Goal: Task Accomplishment & Management: Manage account settings

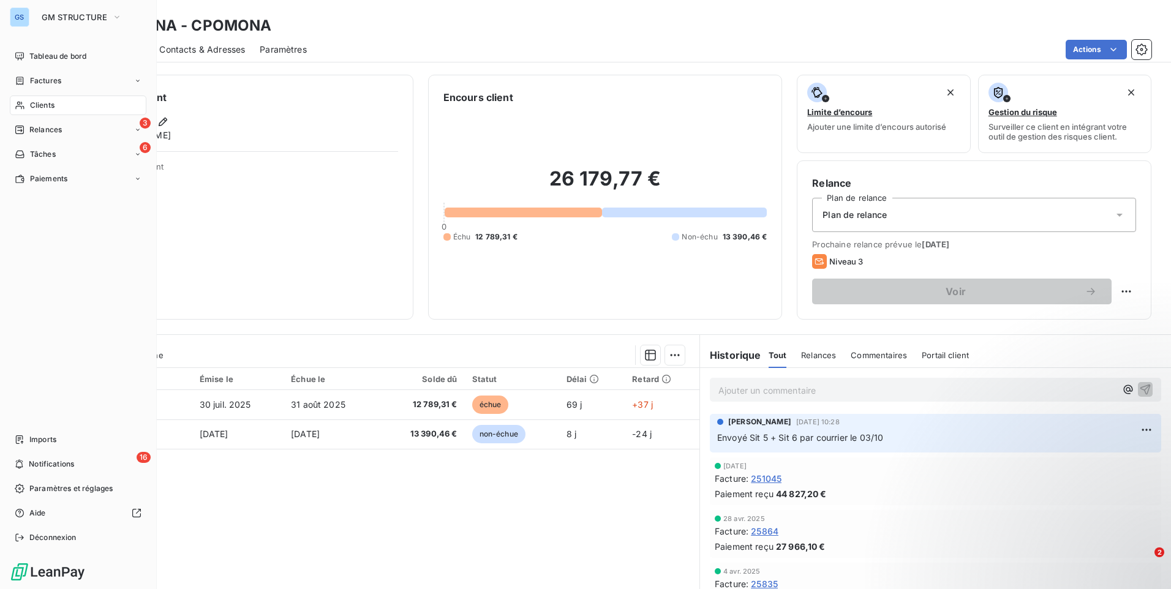
click at [47, 99] on div "Clients" at bounding box center [78, 106] width 137 height 20
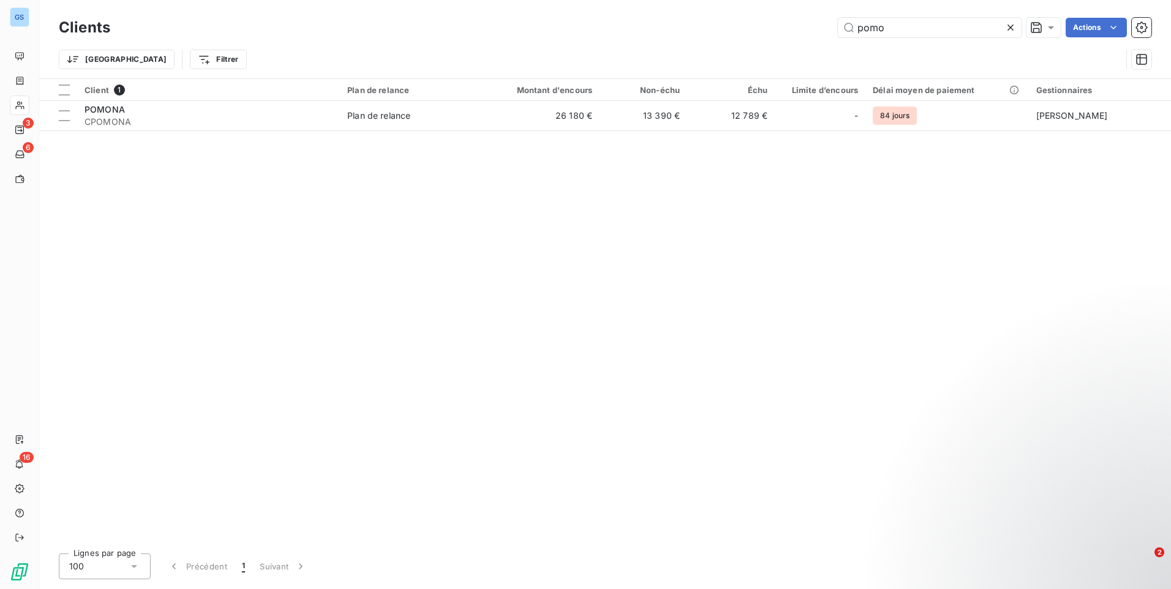
drag, startPoint x: 887, startPoint y: 20, endPoint x: 831, endPoint y: 43, distance: 60.4
click at [831, 43] on div "Clients pomo Actions Trier Filtrer" at bounding box center [605, 47] width 1093 height 64
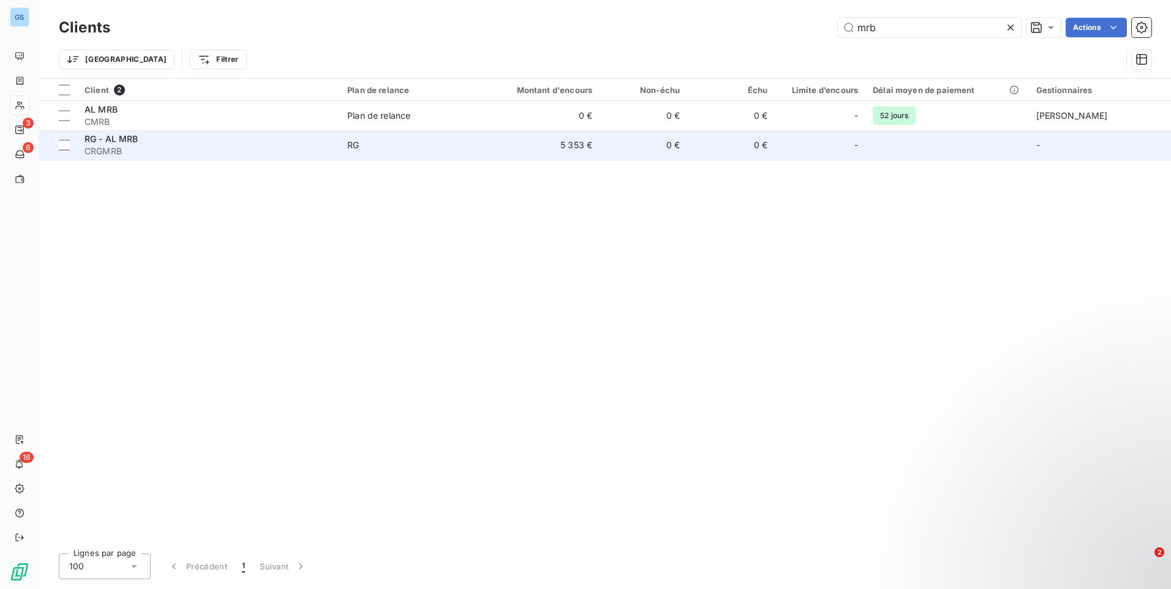
type input "mrb"
click at [394, 142] on span "RG" at bounding box center [410, 145] width 127 height 12
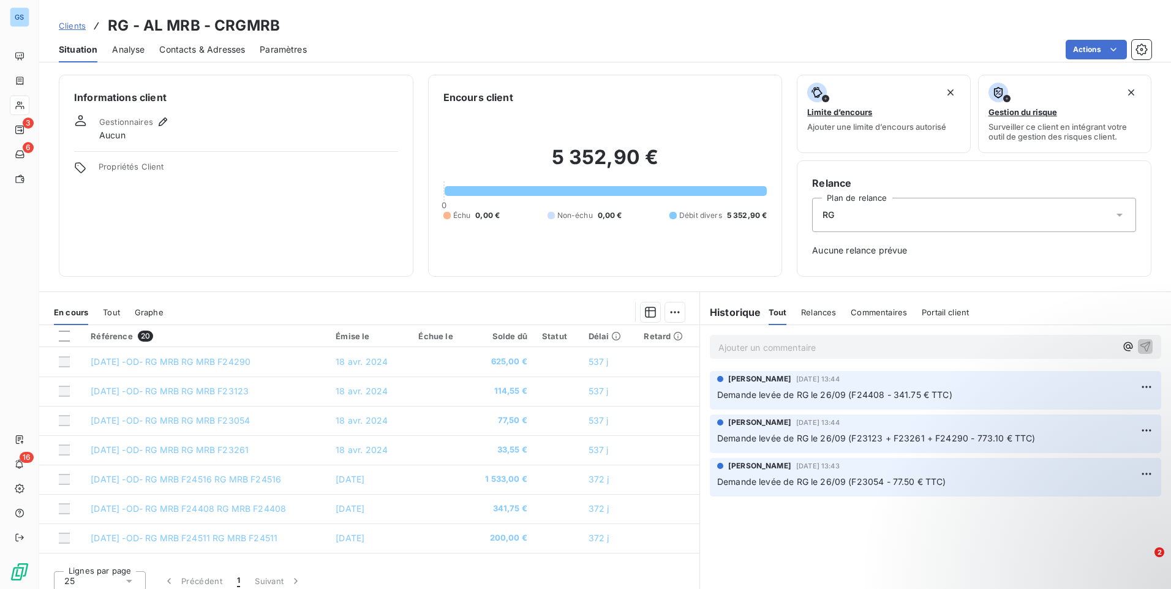
click at [919, 342] on p "Ajouter un commentaire ﻿" at bounding box center [917, 347] width 398 height 15
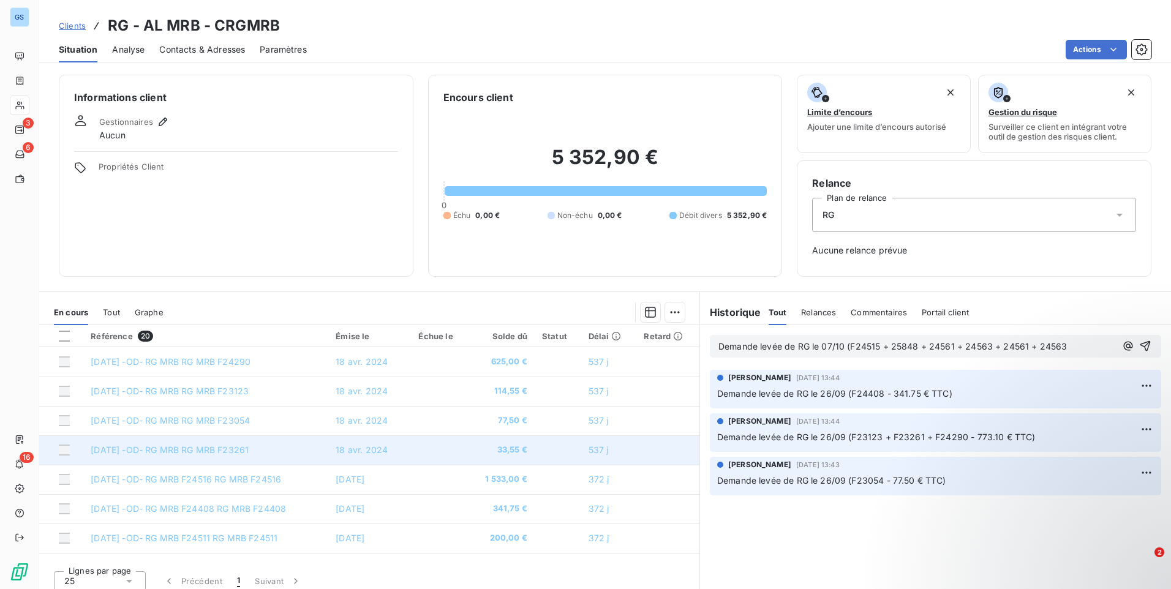
scroll to position [61, 0]
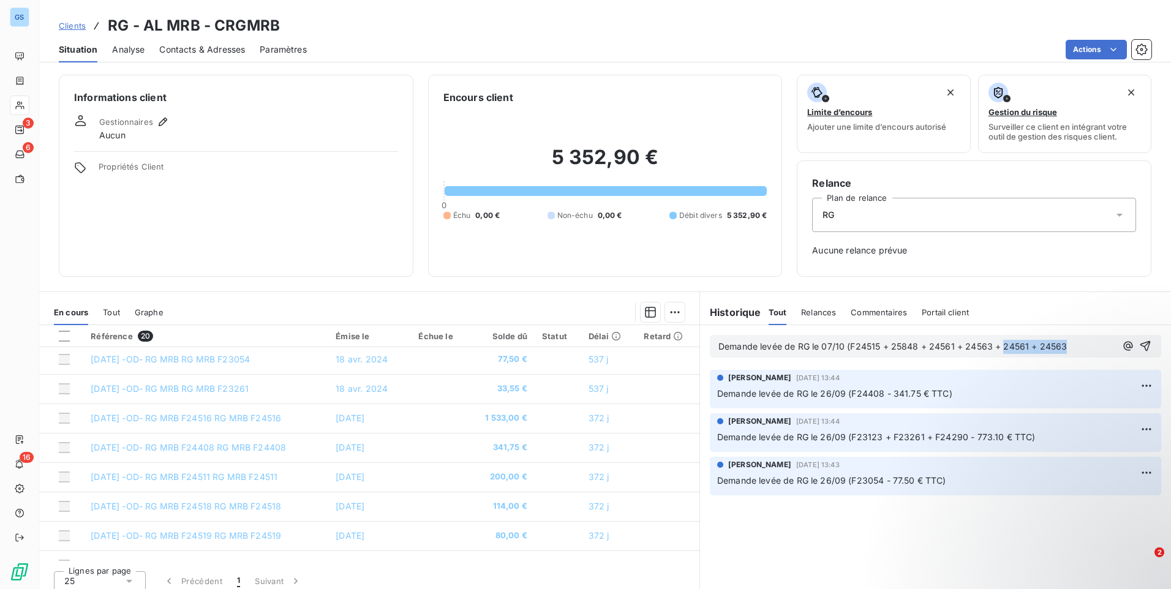
drag, startPoint x: 1070, startPoint y: 342, endPoint x: 997, endPoint y: 347, distance: 73.1
click at [997, 347] on p "Demande levée de RG le 07/10 (F24515 + 25848 + 24561 + 24563 + 24561 + 24563" at bounding box center [917, 347] width 398 height 14
click at [1046, 348] on p "Demande levée de RG le 07/10 (F24515 + 25848 + 24561 + 24563 + 25778 -" at bounding box center [917, 347] width 398 height 14
click at [885, 342] on span "Demande levée de RG le 07/10 (F24515 + 25848 + 24561 + 24563 + 25778 - 1 213.70…" at bounding box center [901, 346] width 366 height 10
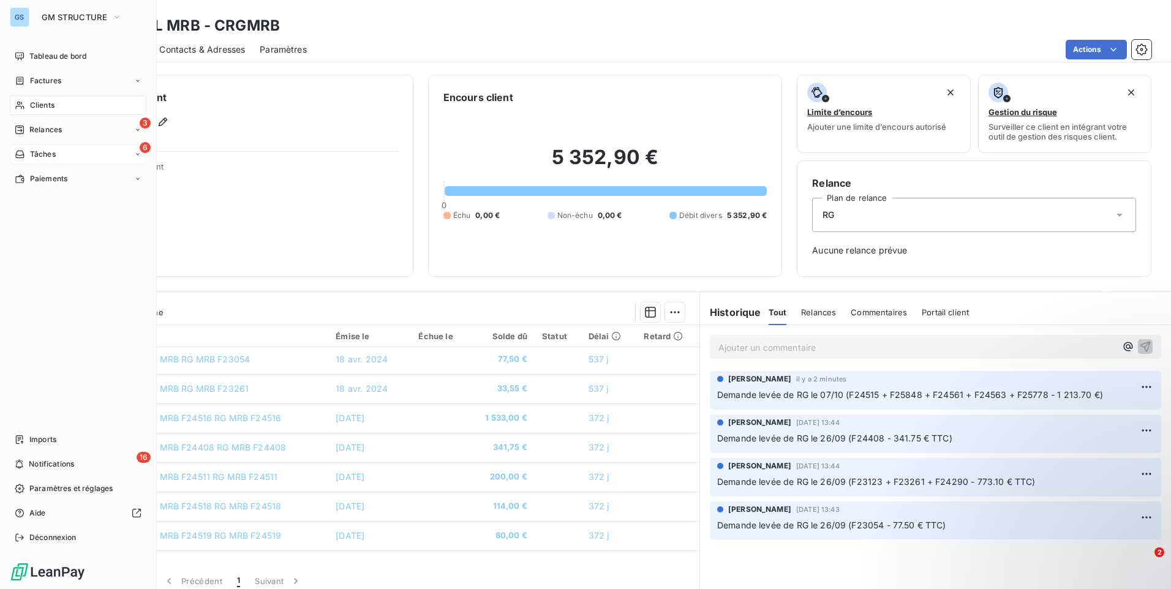
click at [55, 157] on span "Tâches" at bounding box center [43, 154] width 26 height 11
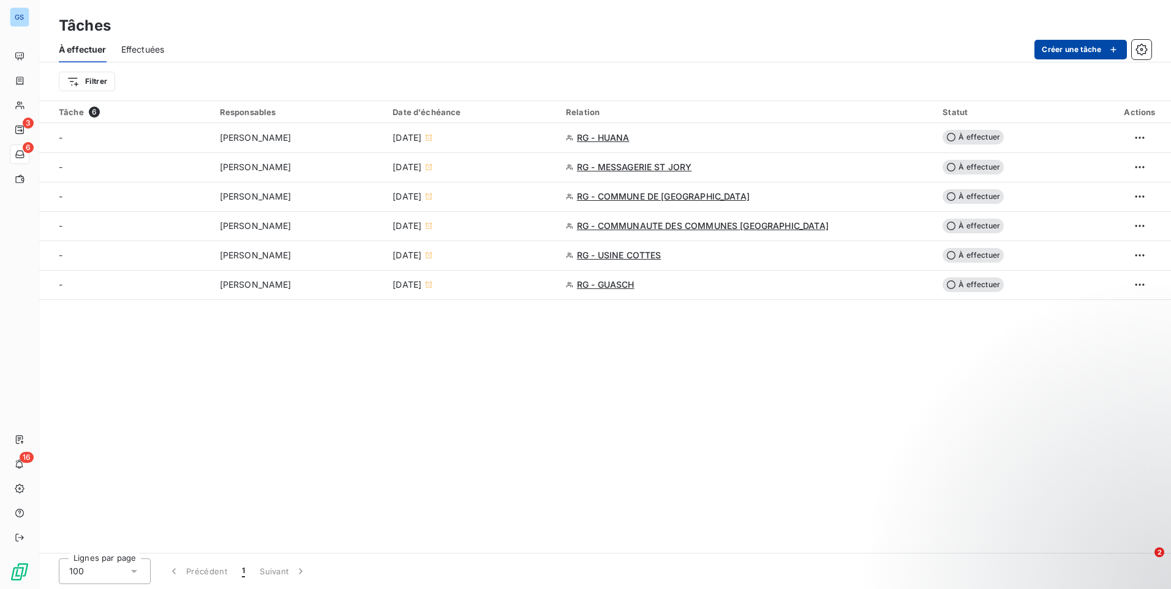
click at [1083, 50] on button "Créer une tâche" at bounding box center [1080, 50] width 92 height 20
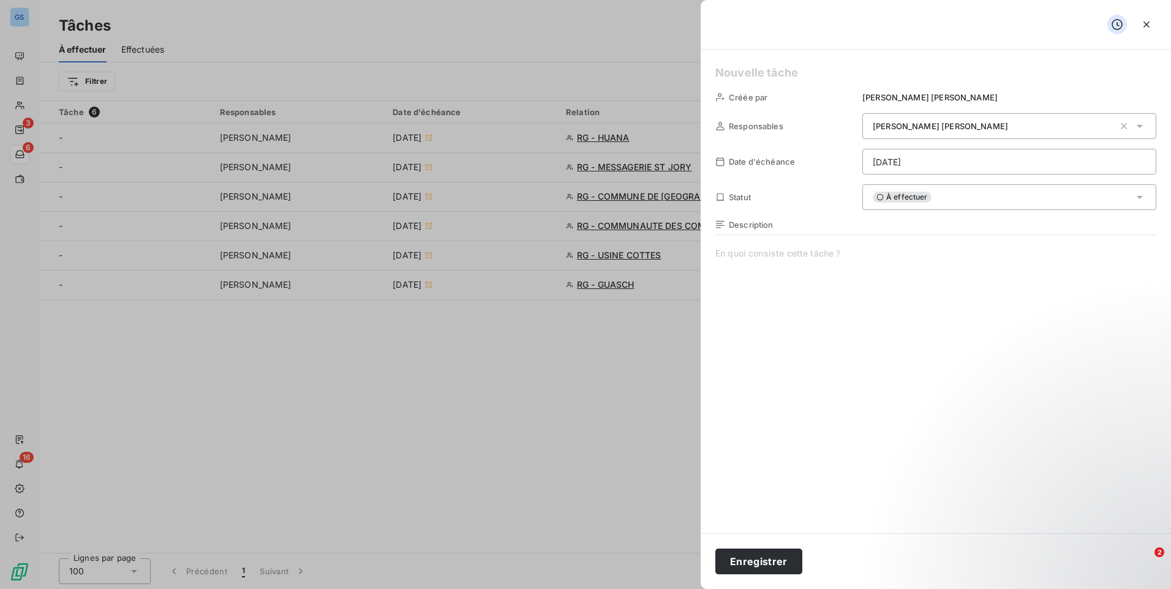
click at [997, 165] on html "GS 3 6 16 Tâches À effectuer Effectuées Créer une tâche Filtrer Tâche 6 Respons…" at bounding box center [585, 294] width 1171 height 589
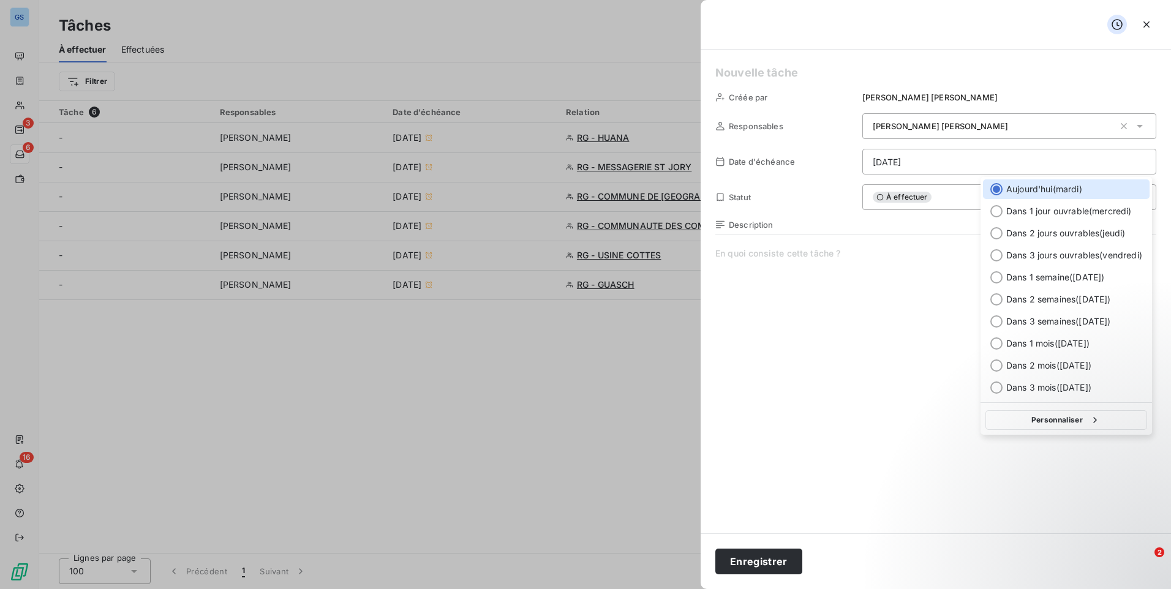
click at [932, 159] on html "GS 3 6 16 Tâches À effectuer Effectuées Créer une tâche Filtrer Tâche 6 Respons…" at bounding box center [585, 294] width 1171 height 589
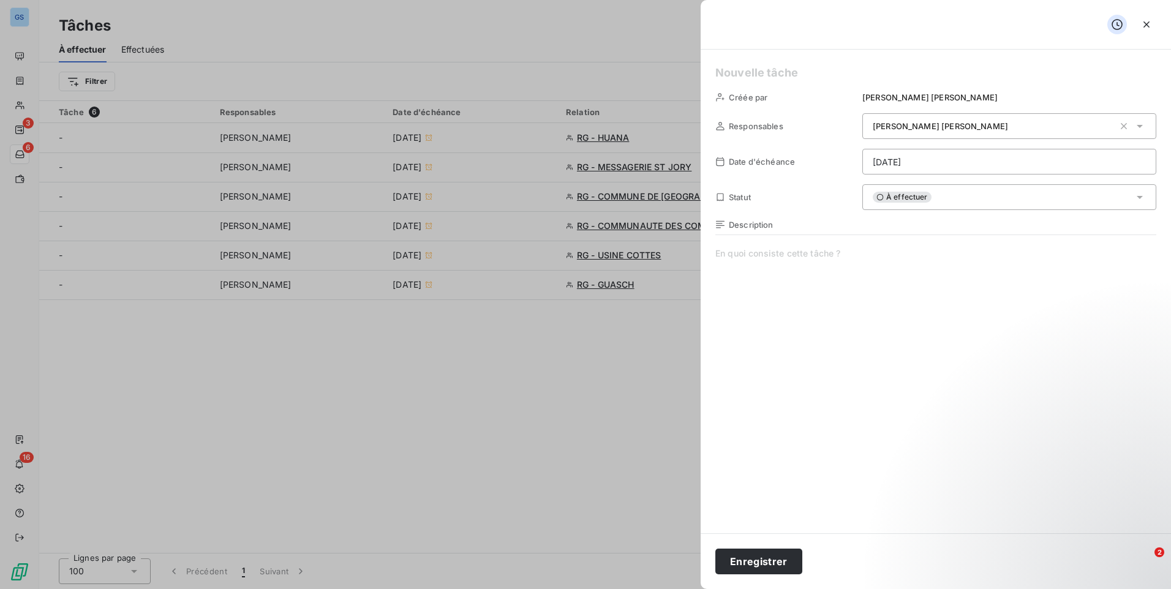
click at [885, 165] on html "GS 3 6 16 Tâches À effectuer Effectuées Créer une tâche Filtrer Tâche 6 Respons…" at bounding box center [585, 294] width 1171 height 589
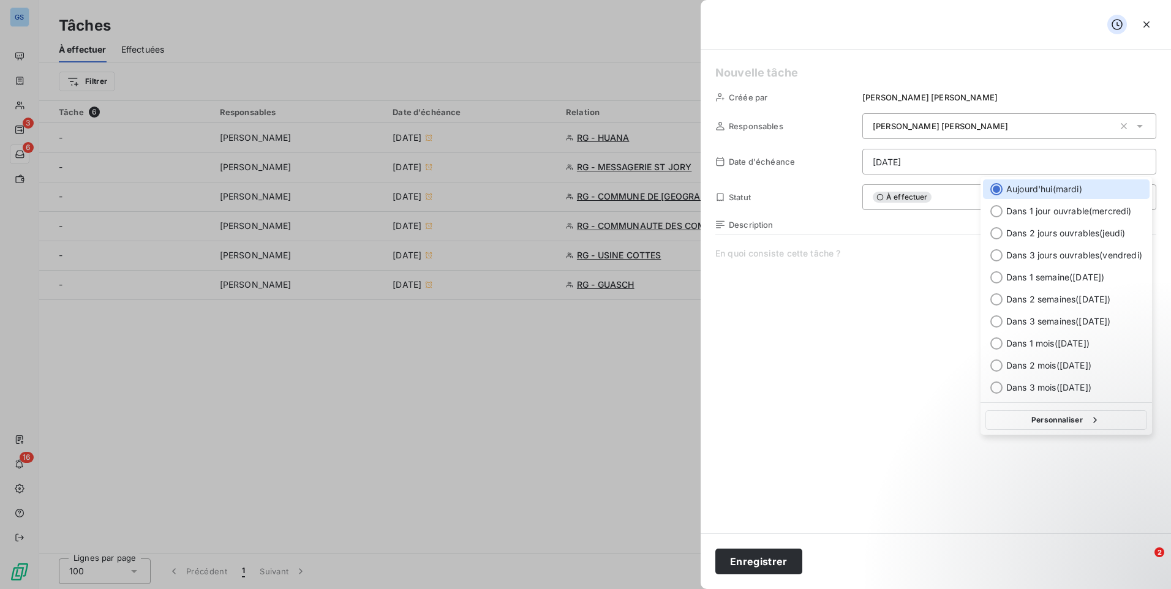
drag, startPoint x: 761, startPoint y: 170, endPoint x: 699, endPoint y: 178, distance: 62.4
click at [758, 171] on html "GS 3 6 16 Tâches À effectuer Effectuées Créer une tâche Filtrer Tâche 6 Respons…" at bounding box center [585, 294] width 1171 height 589
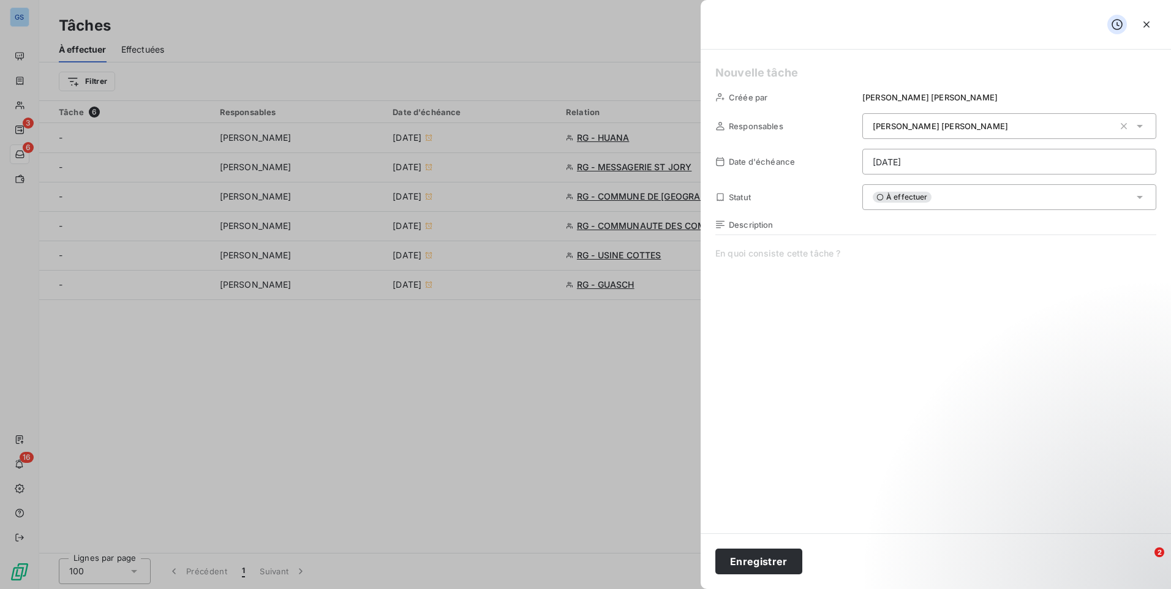
click at [935, 157] on html "GS 3 6 16 Tâches À effectuer Effectuées Créer une tâche Filtrer Tâche 6 Respons…" at bounding box center [585, 294] width 1171 height 589
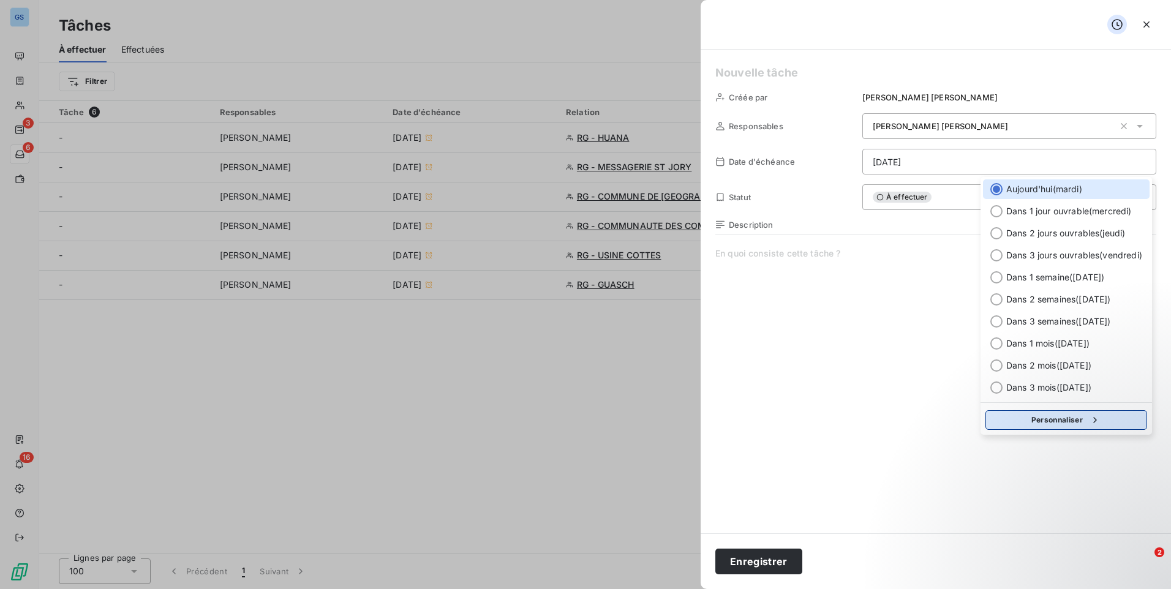
click at [1082, 422] on button "Personnaliser" at bounding box center [1066, 420] width 162 height 20
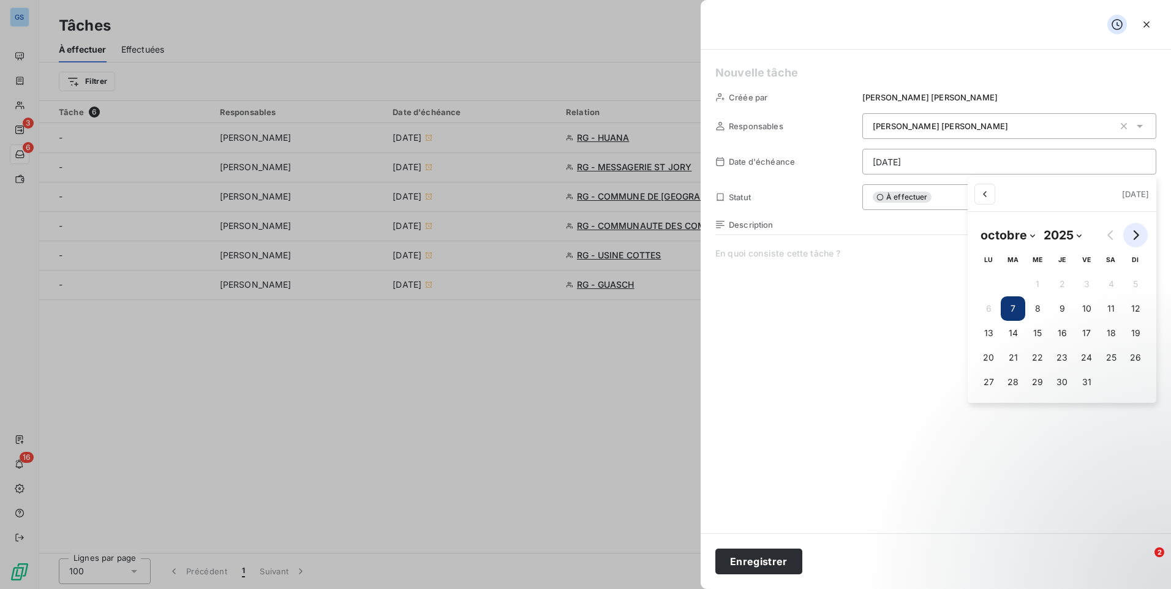
click at [1139, 232] on icon "Go to next month" at bounding box center [1136, 235] width 10 height 10
select select "0"
select select "2026"
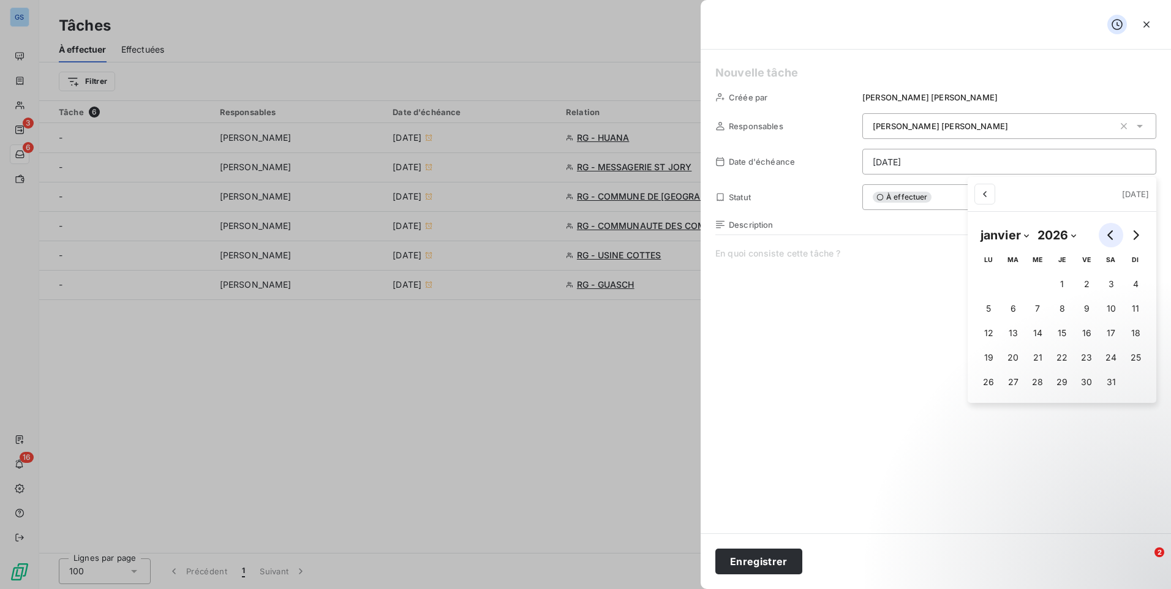
click at [1107, 236] on icon "Go to previous month" at bounding box center [1111, 235] width 10 height 10
select select "11"
select select "2025"
click at [1018, 337] on button "16" at bounding box center [1012, 333] width 24 height 24
type input "[DATE]"
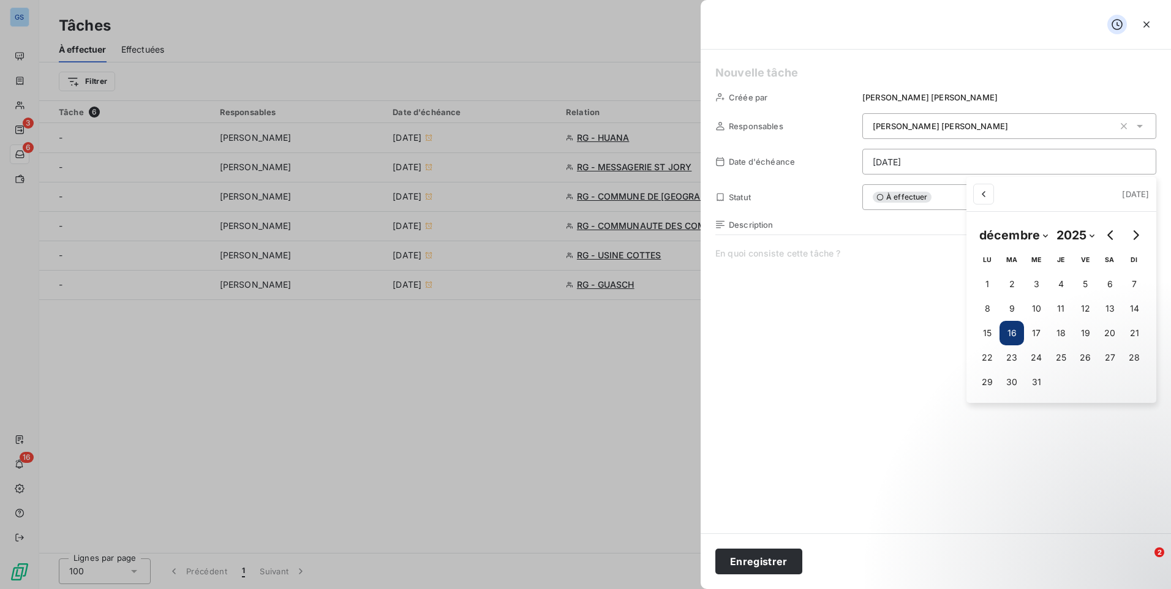
click at [908, 254] on html "GS 3 6 16 Tâches À effectuer Effectuées Créer une tâche Filtrer Tâche 6 Respons…" at bounding box center [585, 294] width 1171 height 589
click at [815, 262] on span at bounding box center [935, 364] width 441 height 235
click at [1151, 28] on icon "button" at bounding box center [1146, 24] width 12 height 12
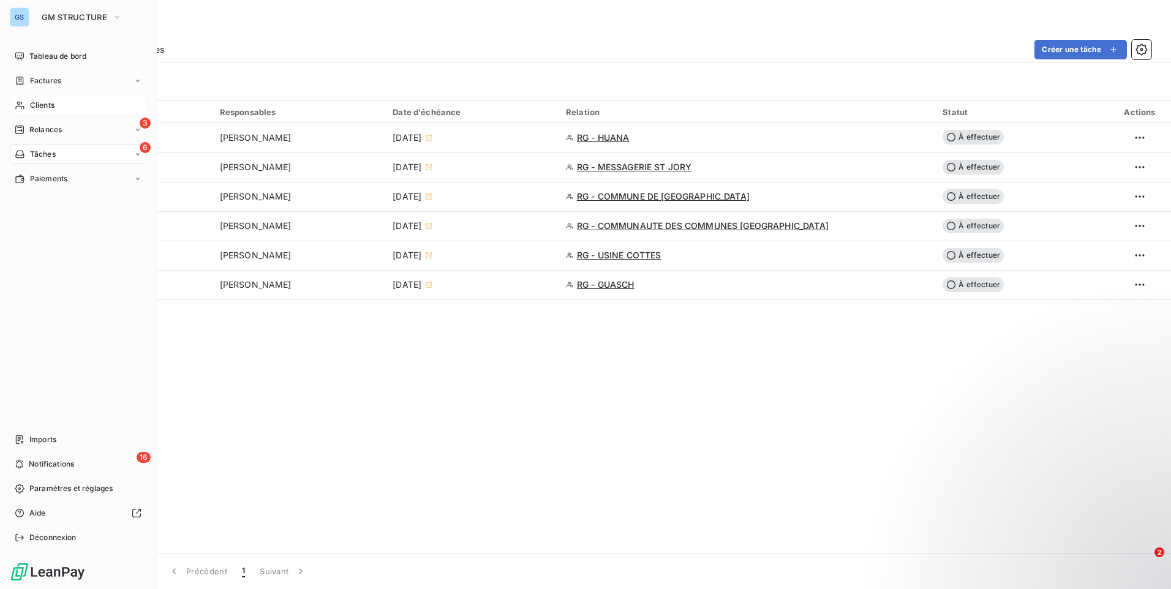
click at [51, 108] on span "Clients" at bounding box center [42, 105] width 24 height 11
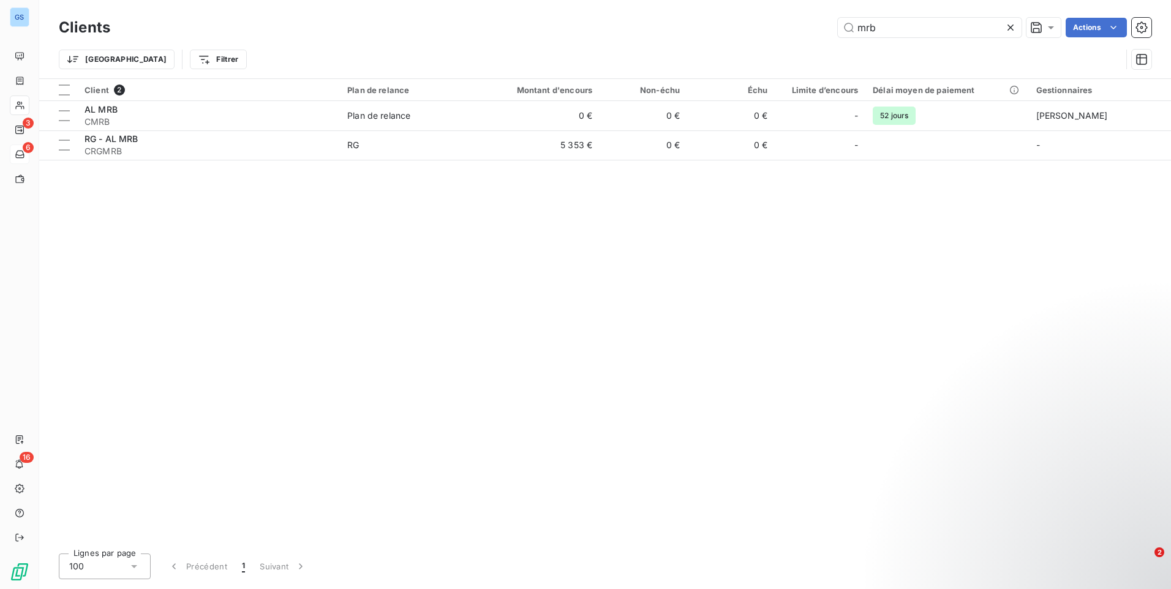
drag, startPoint x: 887, startPoint y: 32, endPoint x: 804, endPoint y: 29, distance: 83.9
click at [804, 29] on div "mrb Actions" at bounding box center [638, 28] width 1027 height 20
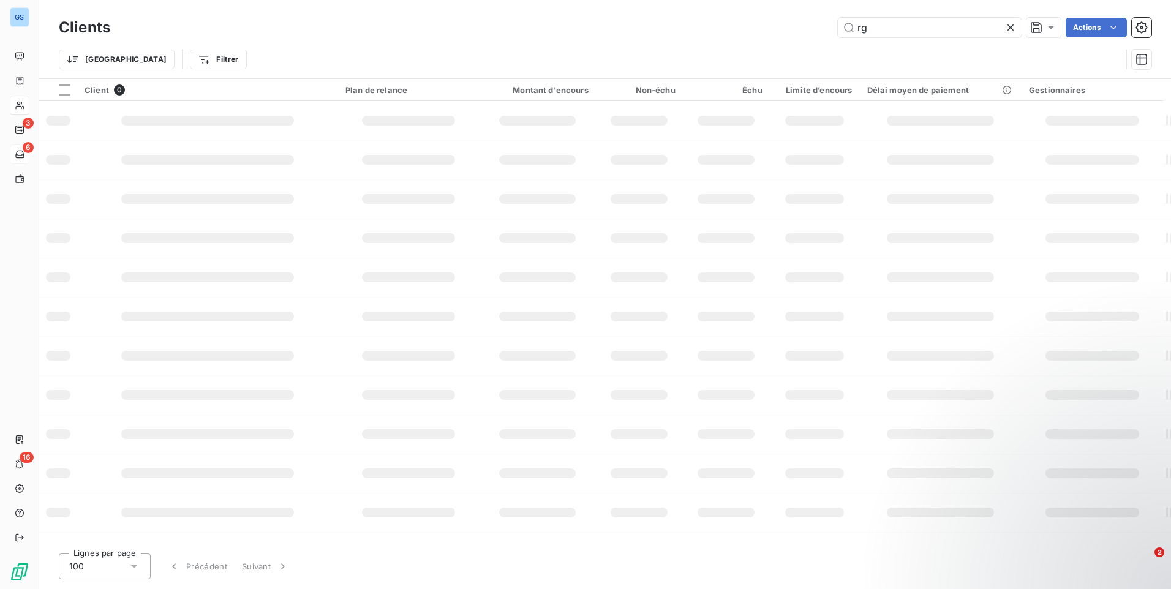
type input "r"
type input "mrb"
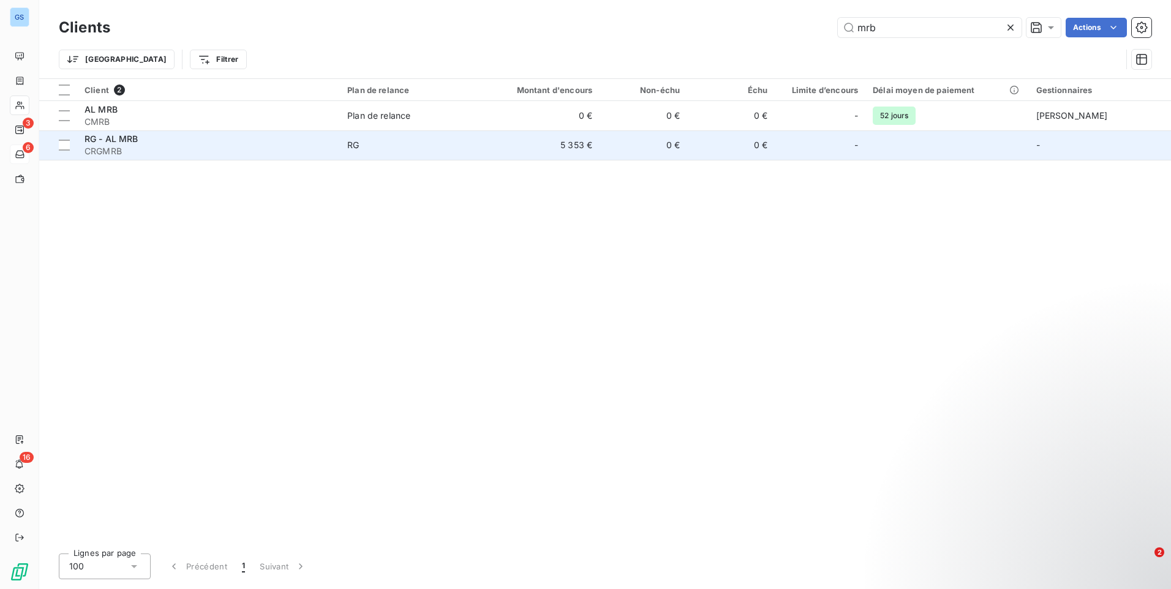
click at [246, 143] on div "RG - AL MRB" at bounding box center [209, 139] width 248 height 12
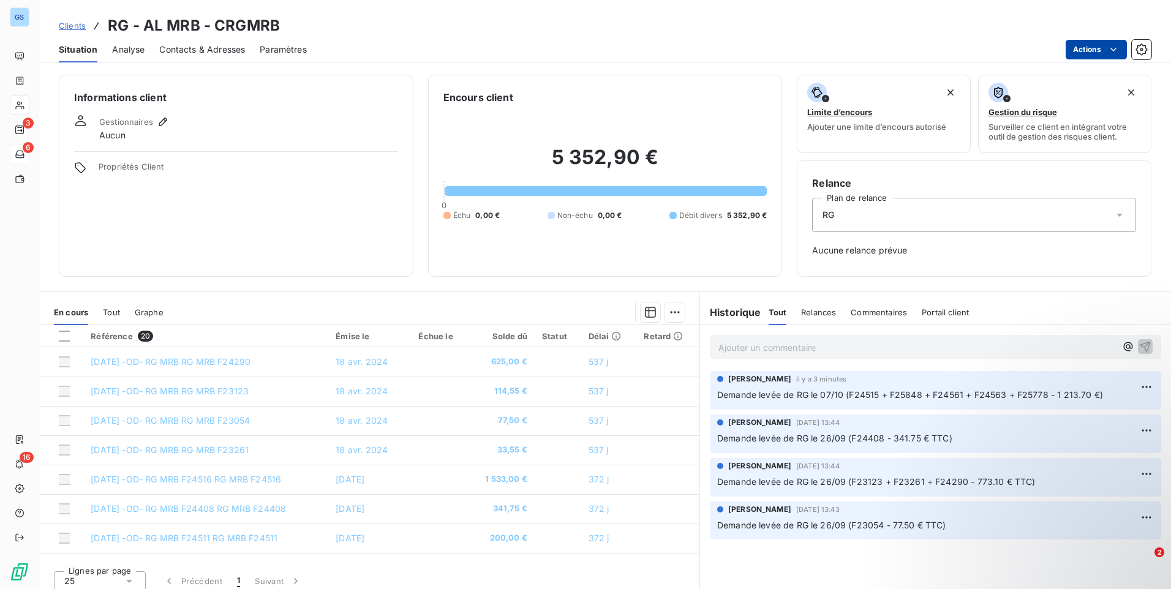
click at [1085, 51] on html "GS 3 6 16 Clients RG - AL MRB - CRGMRB Situation Analyse Contacts & Adresses Pa…" at bounding box center [585, 294] width 1171 height 589
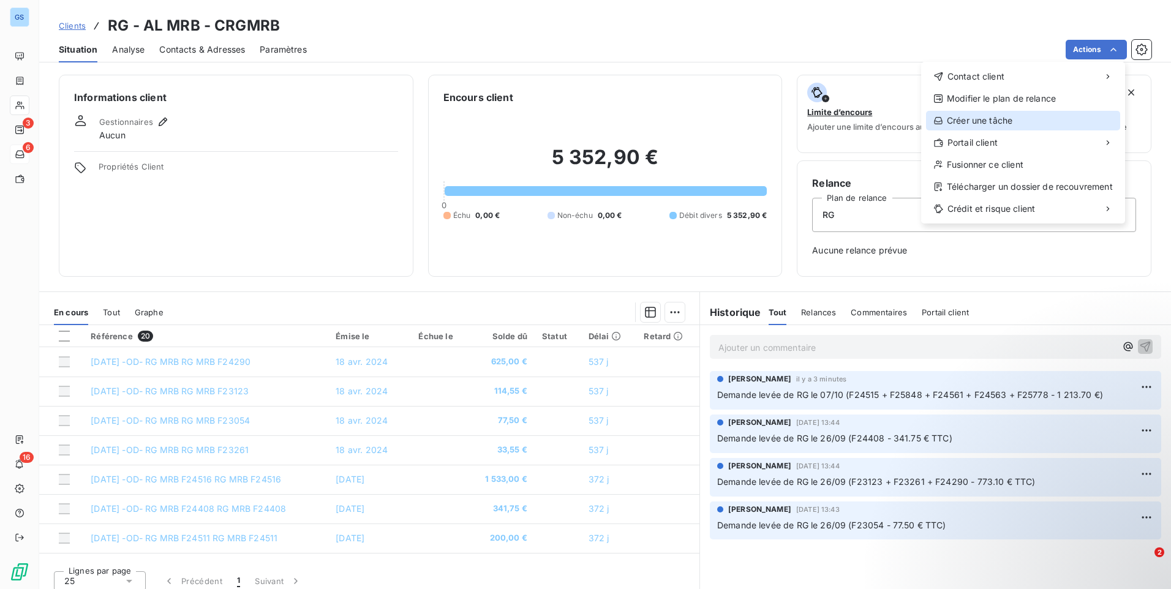
click at [1035, 116] on div "Créer une tâche" at bounding box center [1023, 121] width 194 height 20
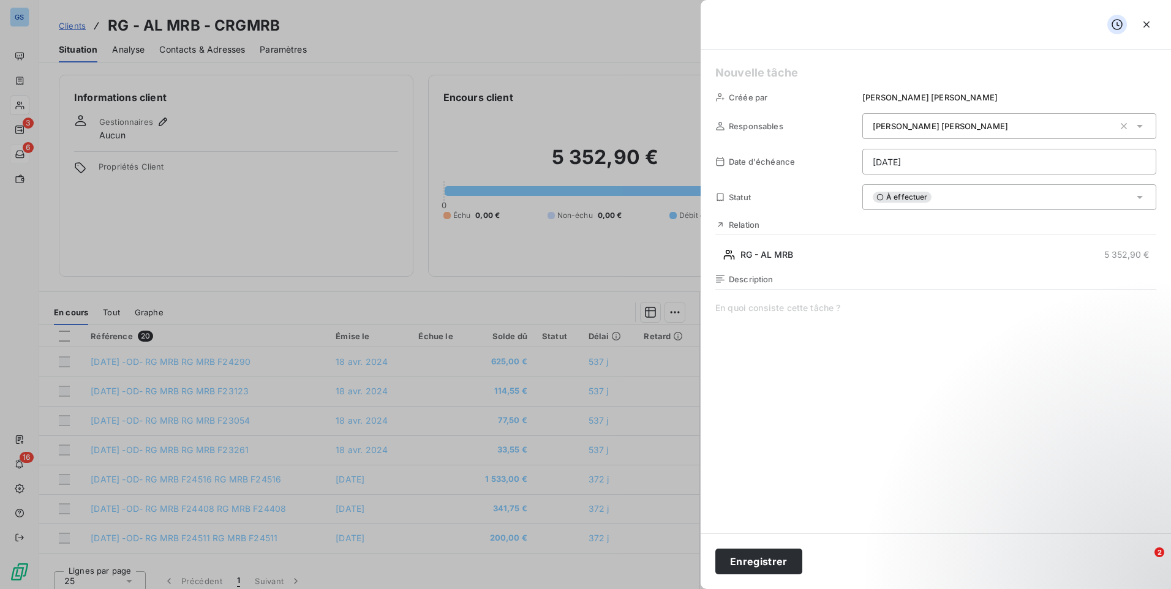
click at [1038, 166] on html "GS 3 6 16 Clients RG - AL MRB - CRGMRB Situation Analyse Contacts & Adresses Pa…" at bounding box center [585, 294] width 1171 height 589
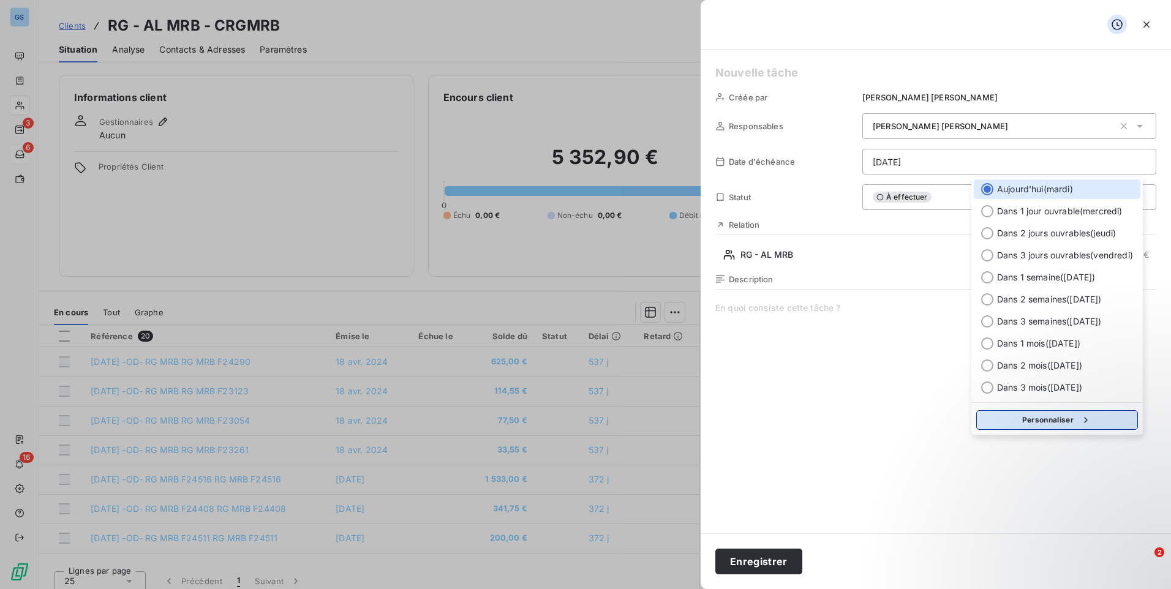
click at [1052, 416] on button "Personnaliser" at bounding box center [1057, 420] width 162 height 20
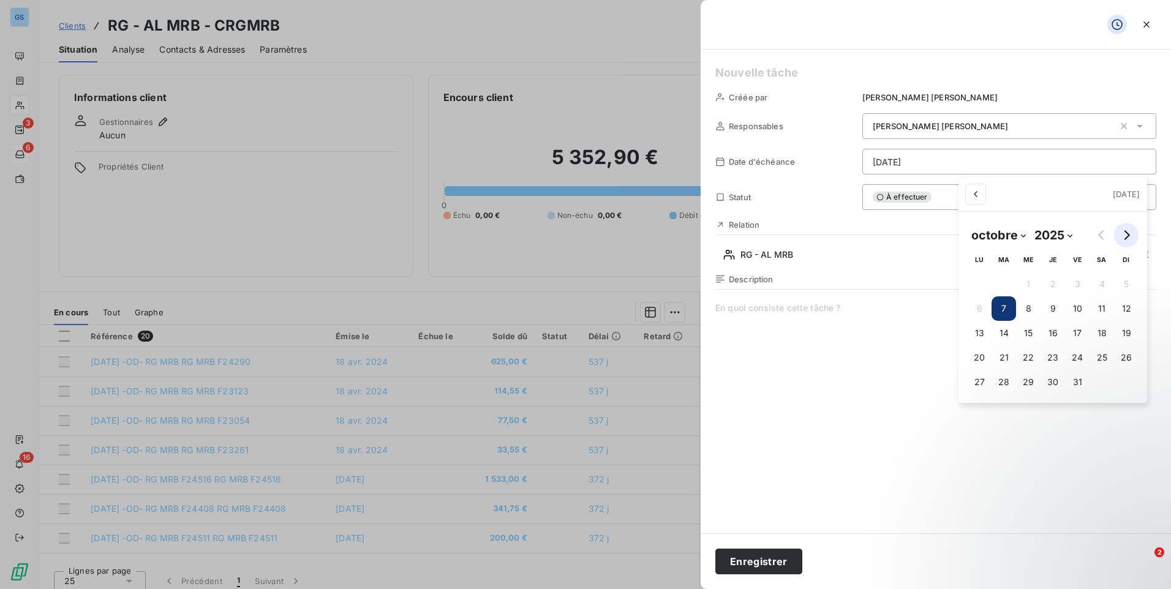
click at [1128, 232] on icon "Go to next month" at bounding box center [1126, 235] width 10 height 10
select select "0"
select select "2026"
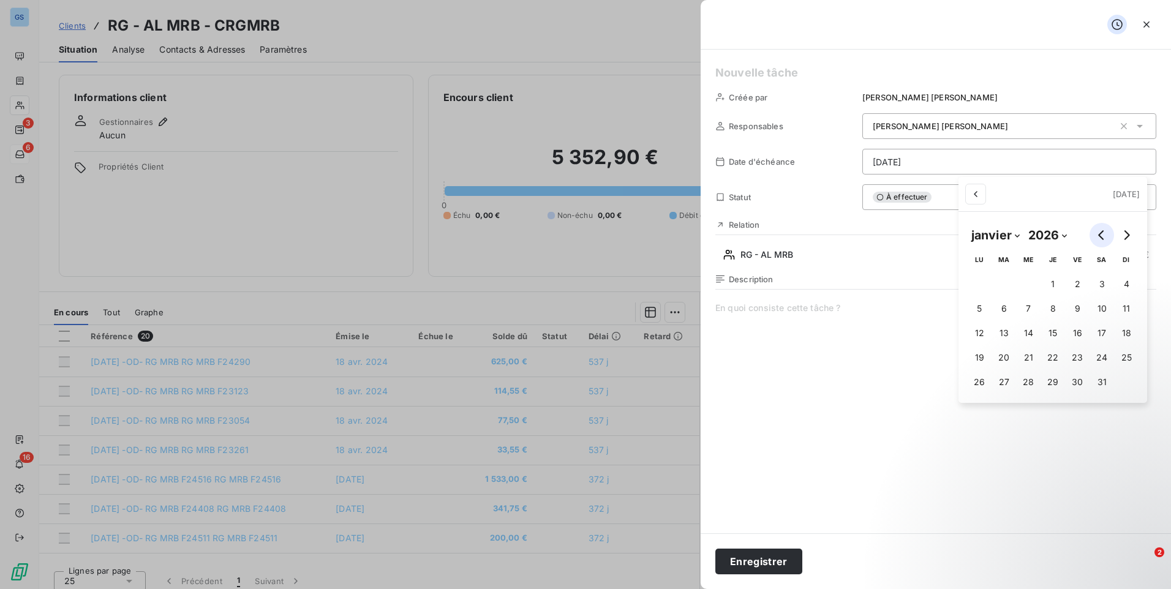
click at [1096, 234] on button "Go to previous month" at bounding box center [1102, 235] width 24 height 24
select select "11"
select select "2025"
click at [999, 333] on button "16" at bounding box center [1002, 333] width 24 height 24
type input "[DATE]"
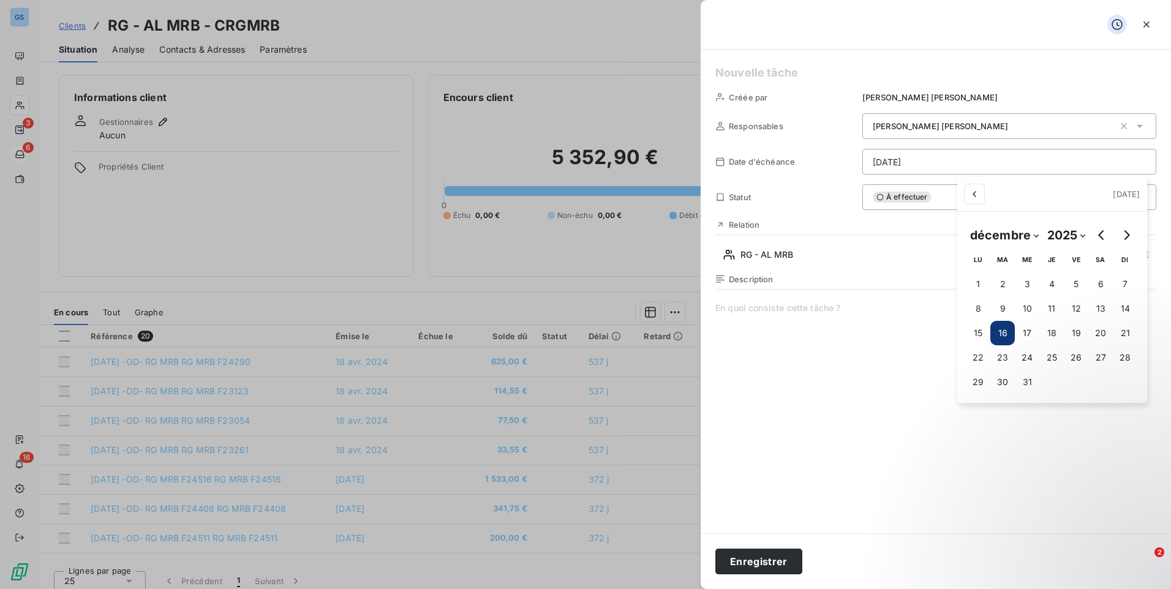
click at [857, 295] on html "GS 3 6 16 Clients RG - AL MRB - CRGMRB Situation Analyse Contacts & Adresses Pa…" at bounding box center [585, 294] width 1171 height 589
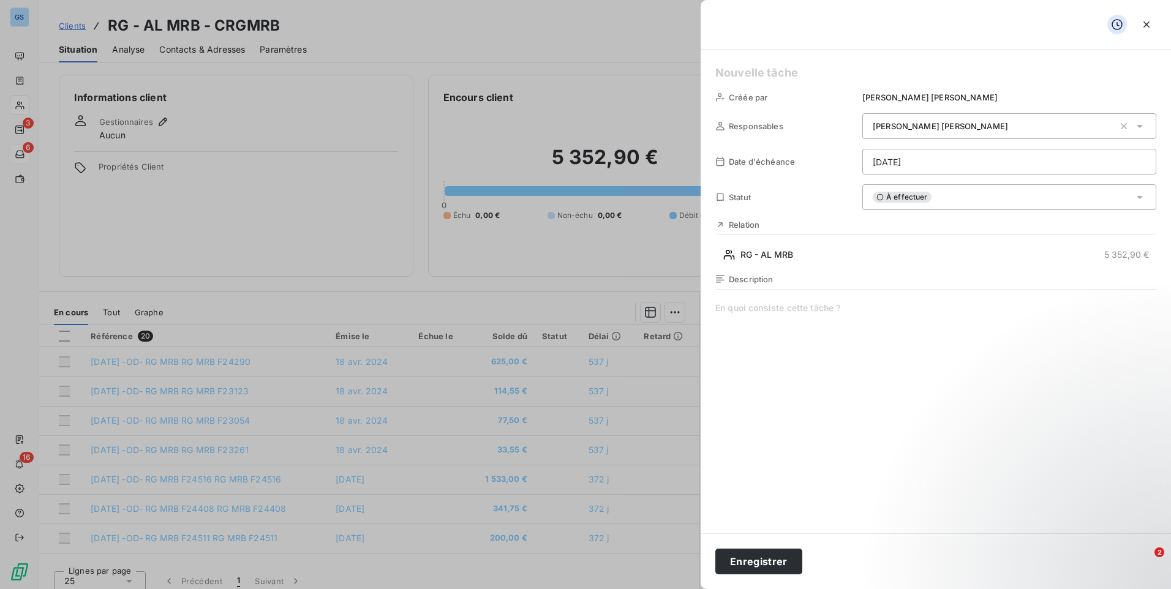
click at [848, 340] on span at bounding box center [935, 419] width 441 height 235
click at [981, 310] on span "Demander levée de RG F24618 + F24631 + F24618 + F24631 (" at bounding box center [935, 419] width 441 height 235
click at [813, 306] on span "Demander levée de RG F24618 + F24631 + F24618 + F24631 (244,50 €)" at bounding box center [935, 419] width 441 height 235
click at [788, 566] on button "Enregistrer" at bounding box center [758, 562] width 87 height 26
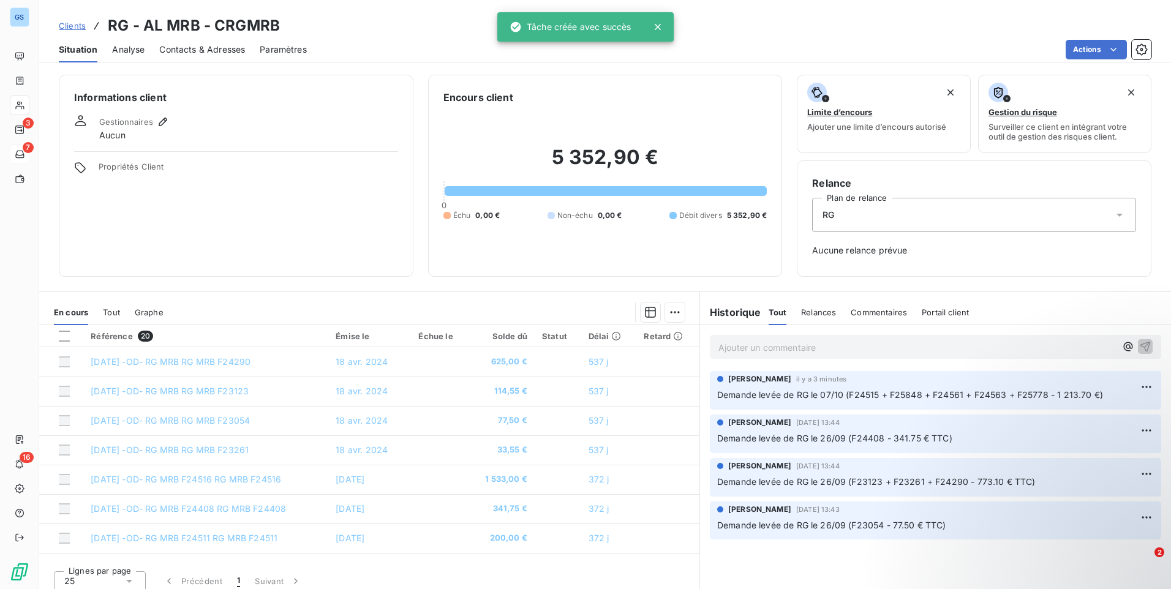
click at [1099, 50] on html "GS 3 7 16 Clients RG - AL MRB - CRGMRB Situation Analyse Contacts & Adresses Pa…" at bounding box center [585, 294] width 1171 height 589
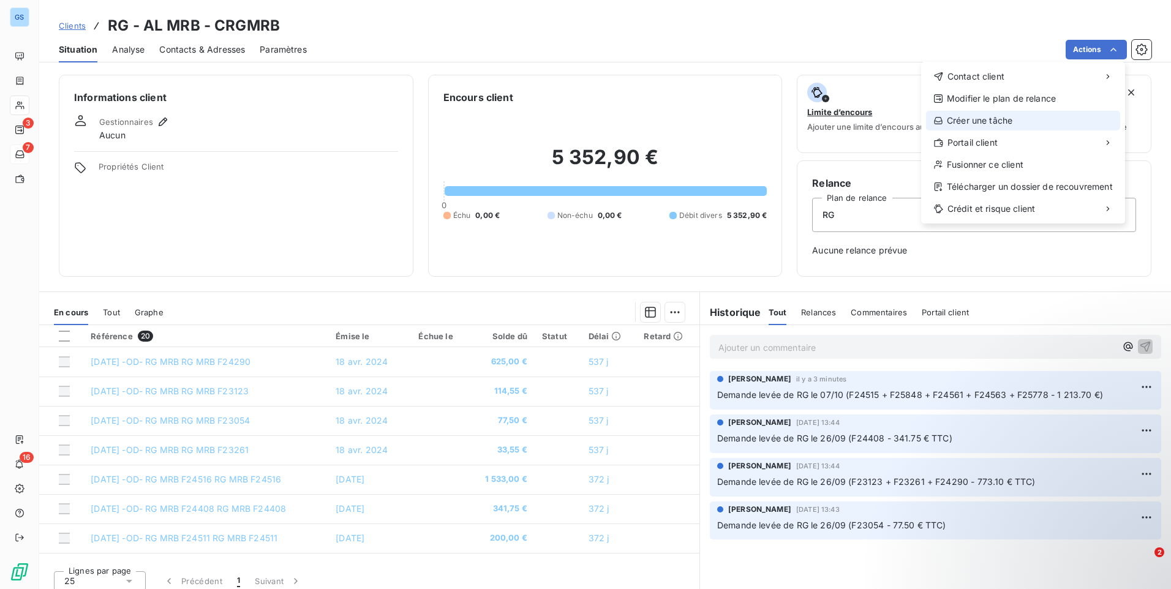
drag, startPoint x: 1054, startPoint y: 134, endPoint x: 1054, endPoint y: 119, distance: 14.7
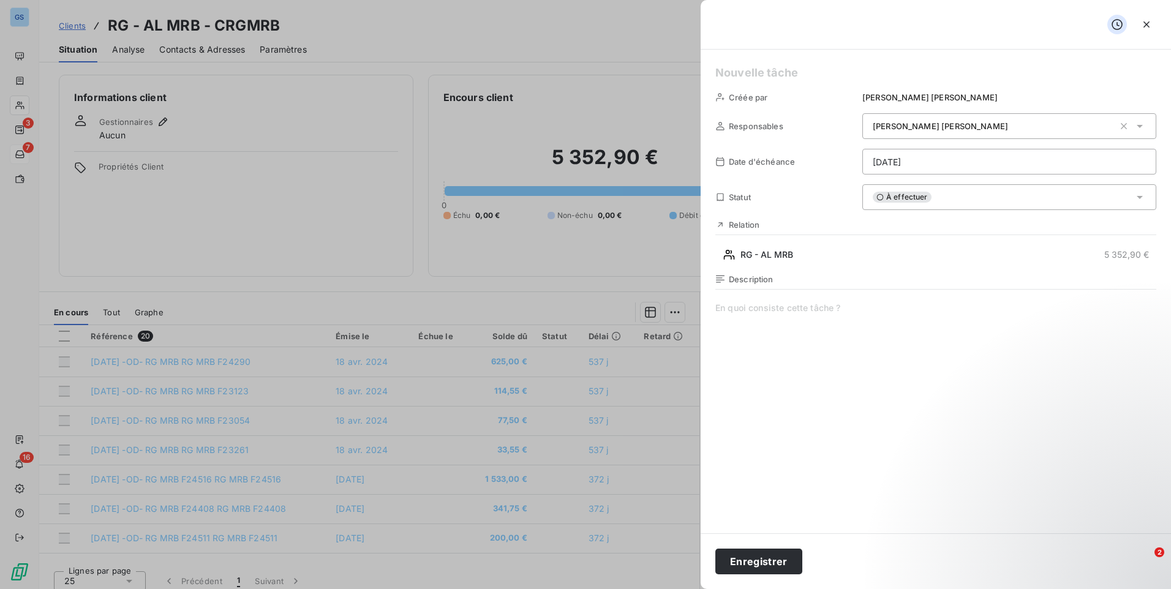
click at [1041, 164] on html "GS 3 7 16 Clients RG - AL MRB - CRGMRB Situation Analyse Contacts & Adresses Pa…" at bounding box center [585, 294] width 1171 height 589
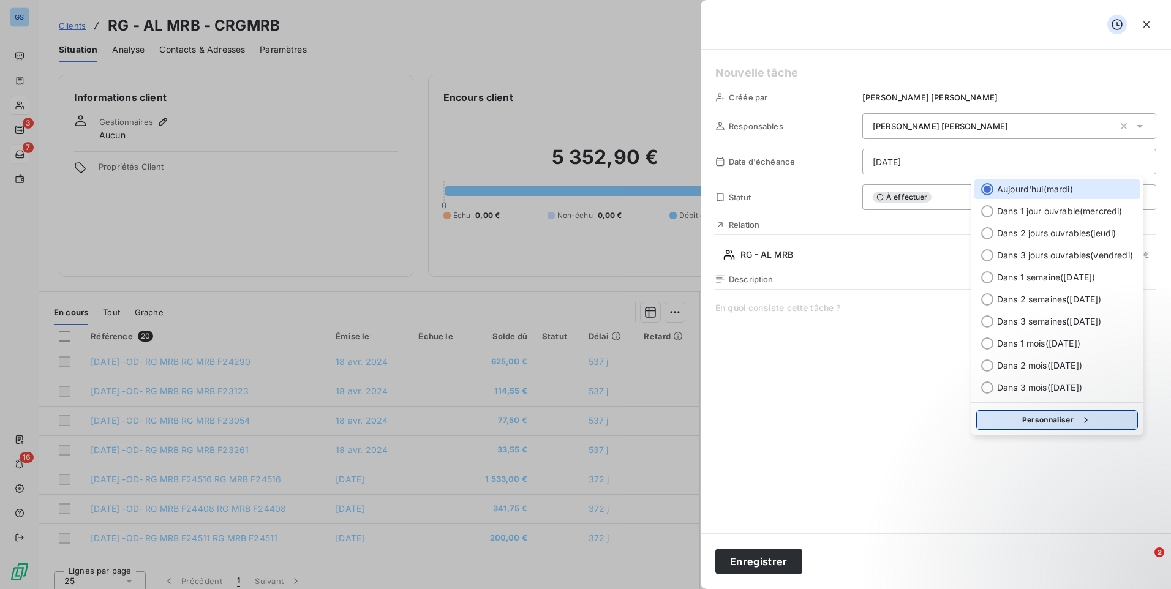
click at [1045, 425] on button "Personnaliser" at bounding box center [1057, 420] width 162 height 20
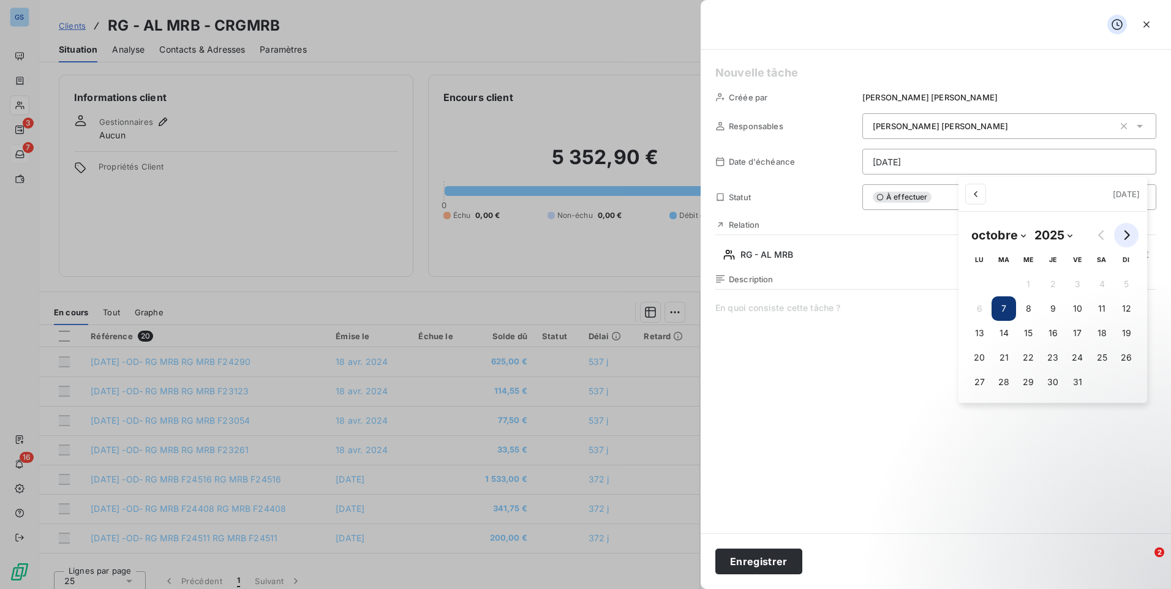
click at [1131, 231] on icon "Go to next month" at bounding box center [1126, 235] width 10 height 10
select select "0"
select select "2026"
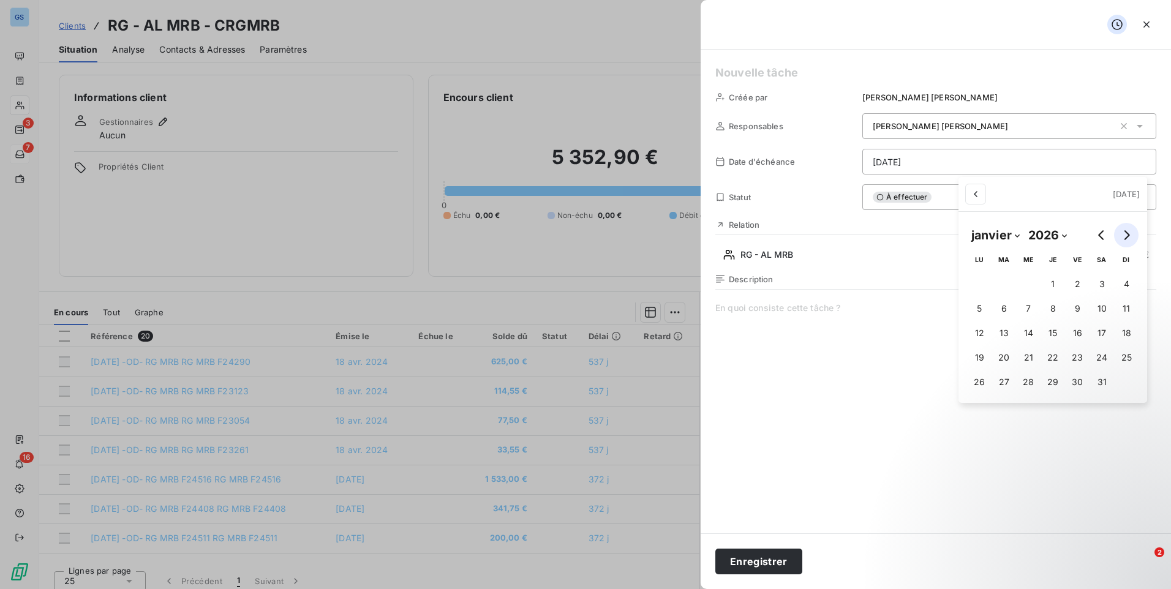
click at [1131, 231] on icon "Go to next month" at bounding box center [1126, 235] width 10 height 10
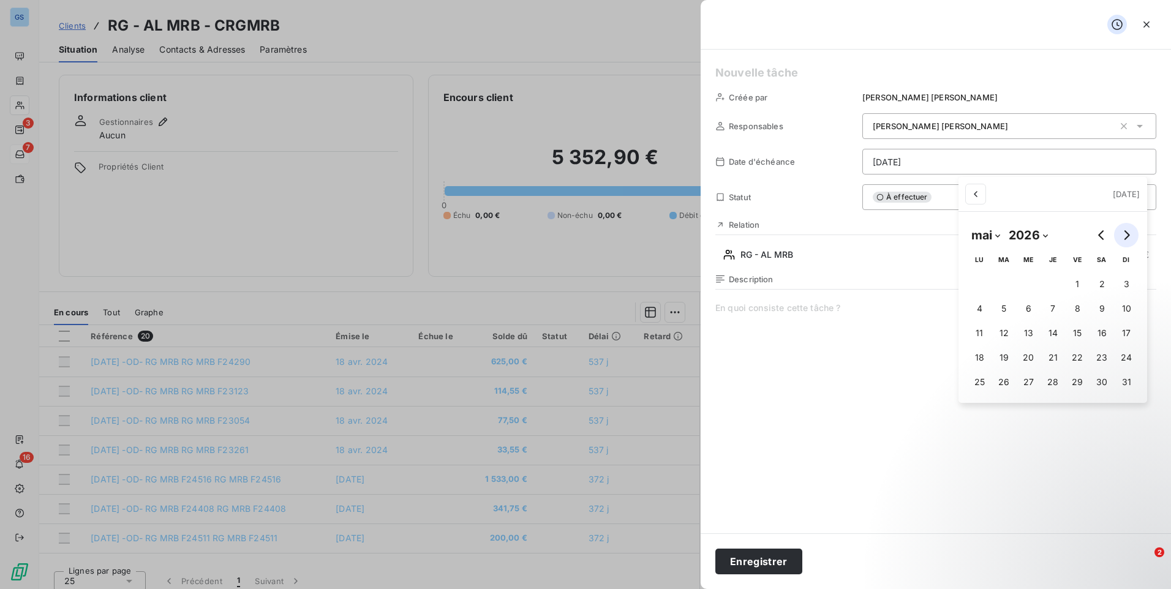
select select "5"
click at [1083, 308] on button "12" at bounding box center [1077, 308] width 24 height 24
type input "[DATE]"
click at [882, 300] on html "GS 3 7 16 Clients RG - AL MRB - CRGMRB Situation Analyse Contacts & Adresses Pa…" at bounding box center [585, 294] width 1171 height 589
click at [834, 317] on span at bounding box center [935, 419] width 441 height 235
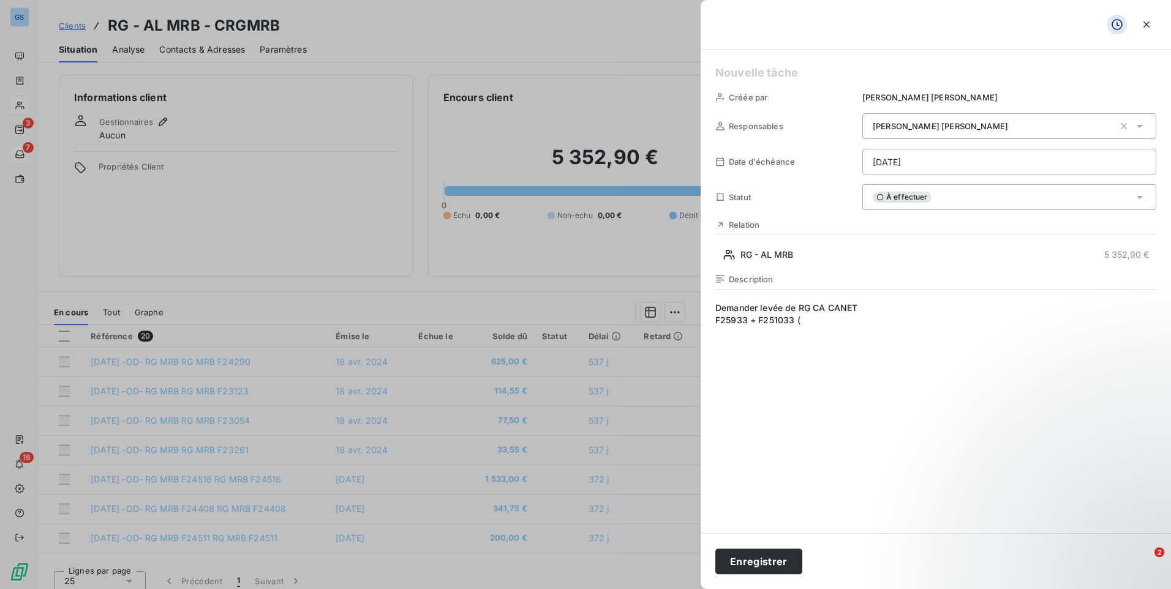
click at [957, 312] on span "Demander levée de RG CA CANET F25933 + F251033 (" at bounding box center [935, 419] width 441 height 235
click at [943, 331] on span "Demander levée de RG CA CANET F25933 + F251033 (" at bounding box center [935, 419] width 441 height 235
click at [758, 559] on button "Enregistrer" at bounding box center [758, 562] width 87 height 26
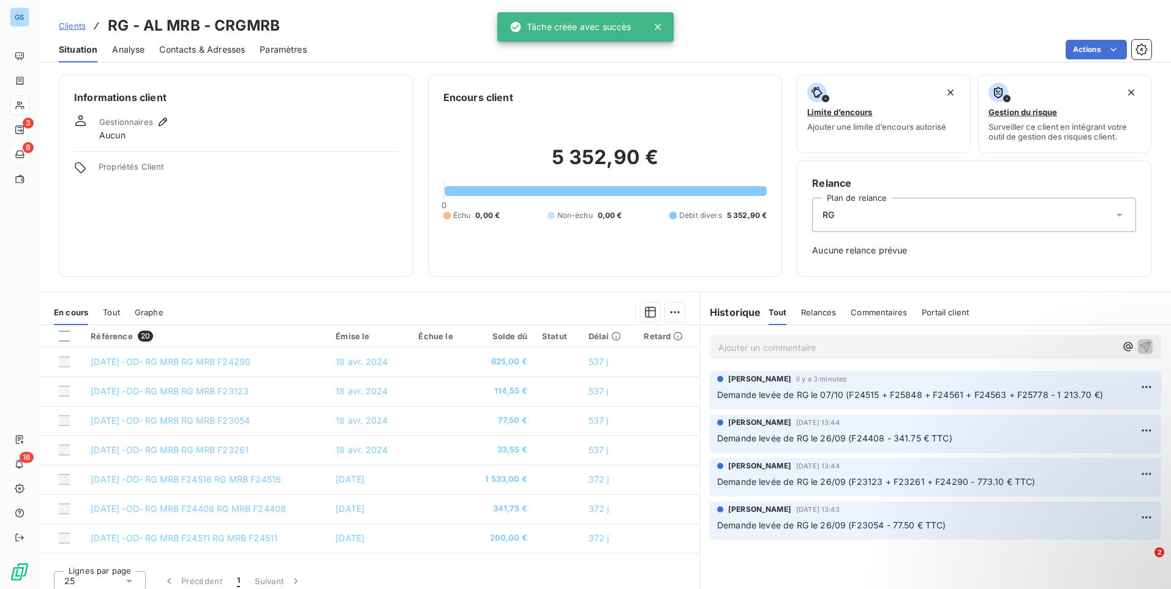
click at [1091, 51] on html "GS 3 8 16 Clients RG - AL MRB - CRGMRB Situation Analyse Contacts & Adresses Pa…" at bounding box center [585, 294] width 1171 height 589
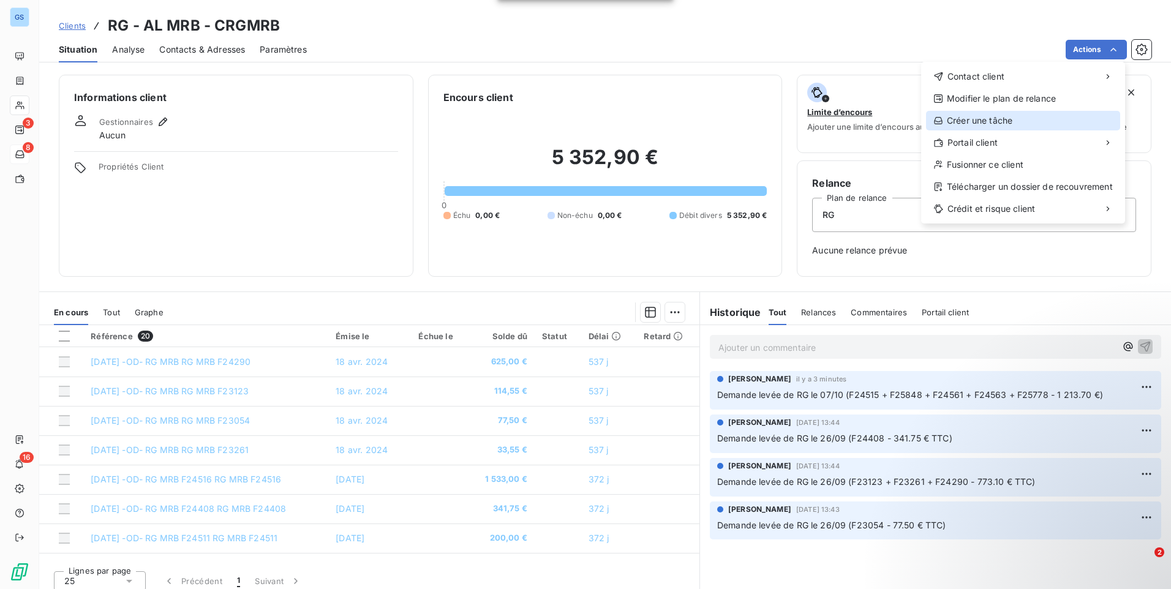
click at [1032, 118] on div "Créer une tâche" at bounding box center [1023, 121] width 194 height 20
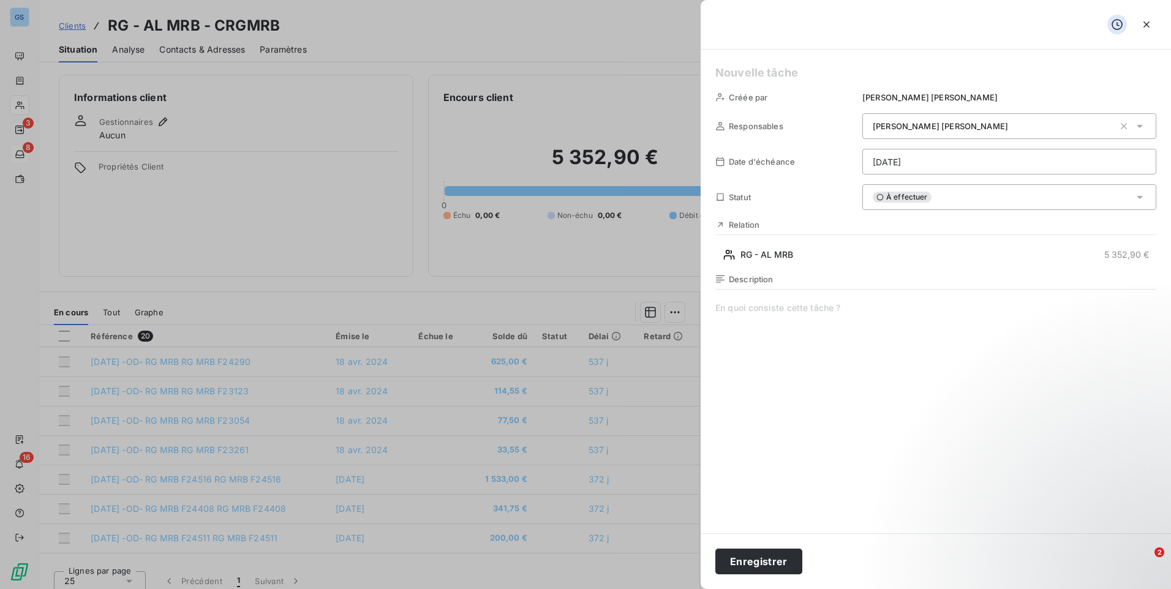
click at [1011, 162] on html "GS 3 8 16 Clients RG - AL MRB - CRGMRB Situation Analyse Contacts & Adresses Pa…" at bounding box center [585, 294] width 1171 height 589
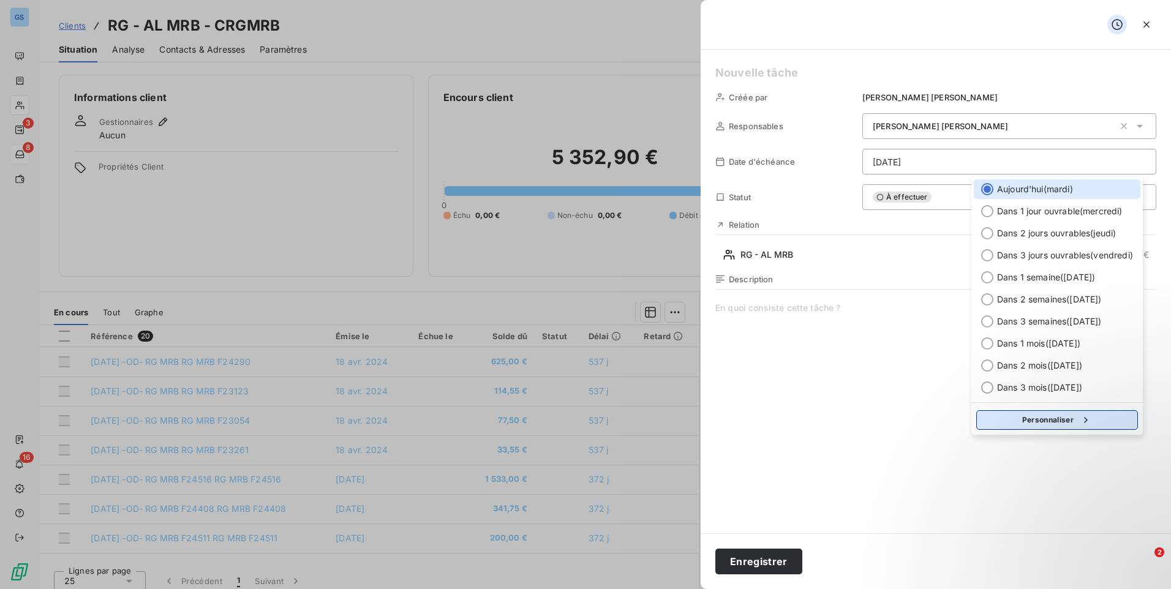
click at [1055, 423] on button "Personnaliser" at bounding box center [1057, 420] width 162 height 20
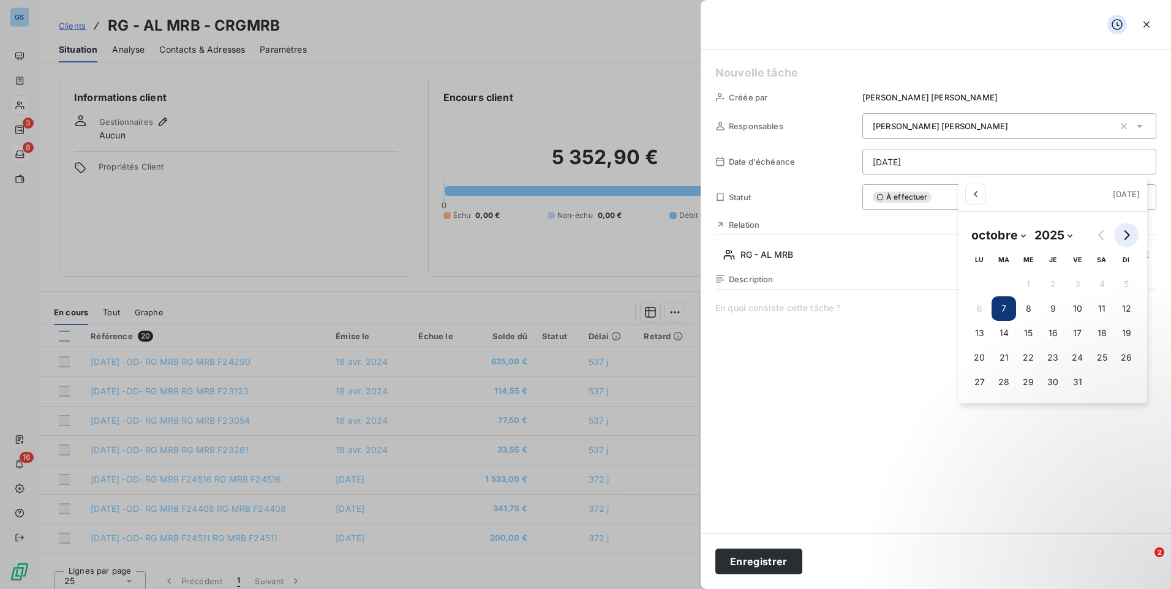
click at [1122, 231] on icon "Go to next month" at bounding box center [1126, 235] width 10 height 10
select select "0"
select select "2026"
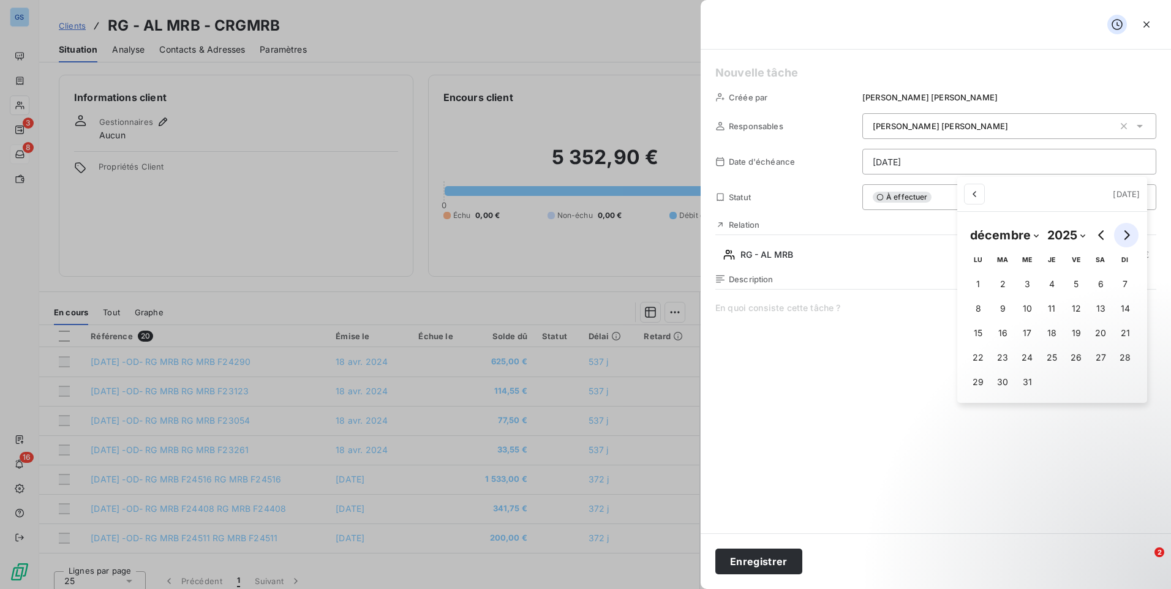
click at [1122, 231] on icon "Go to next month" at bounding box center [1126, 235] width 10 height 10
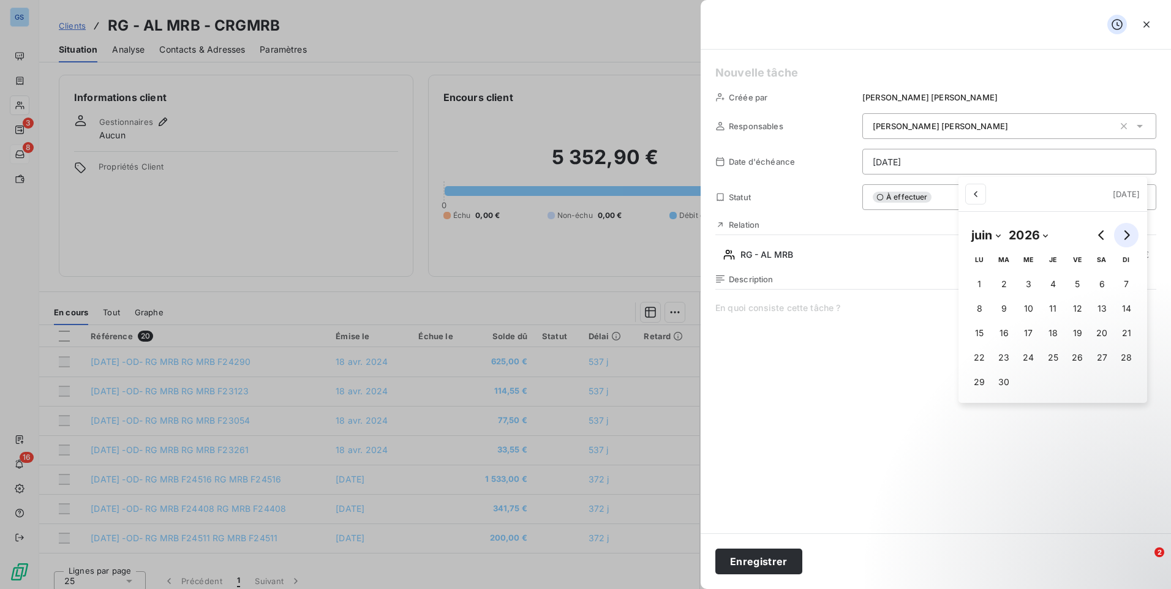
click at [1122, 231] on icon "Go to next month" at bounding box center [1126, 235] width 10 height 10
select select "6"
click at [1109, 283] on button "4" at bounding box center [1102, 284] width 24 height 24
type input "[DATE]"
click at [848, 301] on html "GS 3 8 16 Clients RG - AL MRB - CRGMRB Situation Analyse Contacts & Adresses Pa…" at bounding box center [585, 294] width 1171 height 589
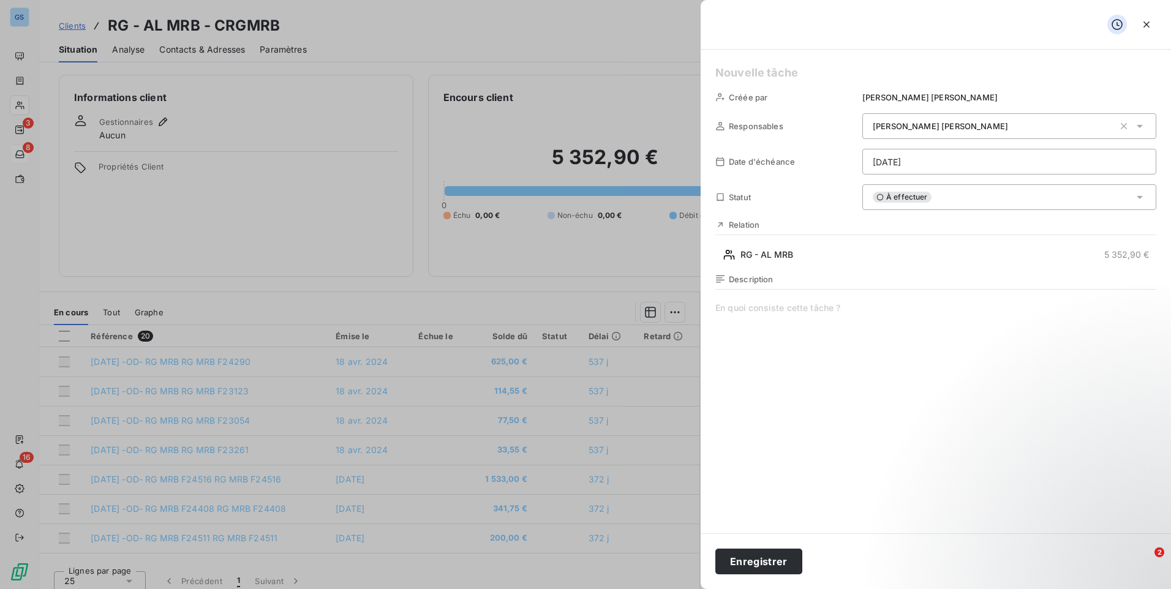
click at [845, 318] on span at bounding box center [935, 419] width 441 height 235
click at [753, 563] on button "Enregistrer" at bounding box center [758, 562] width 87 height 26
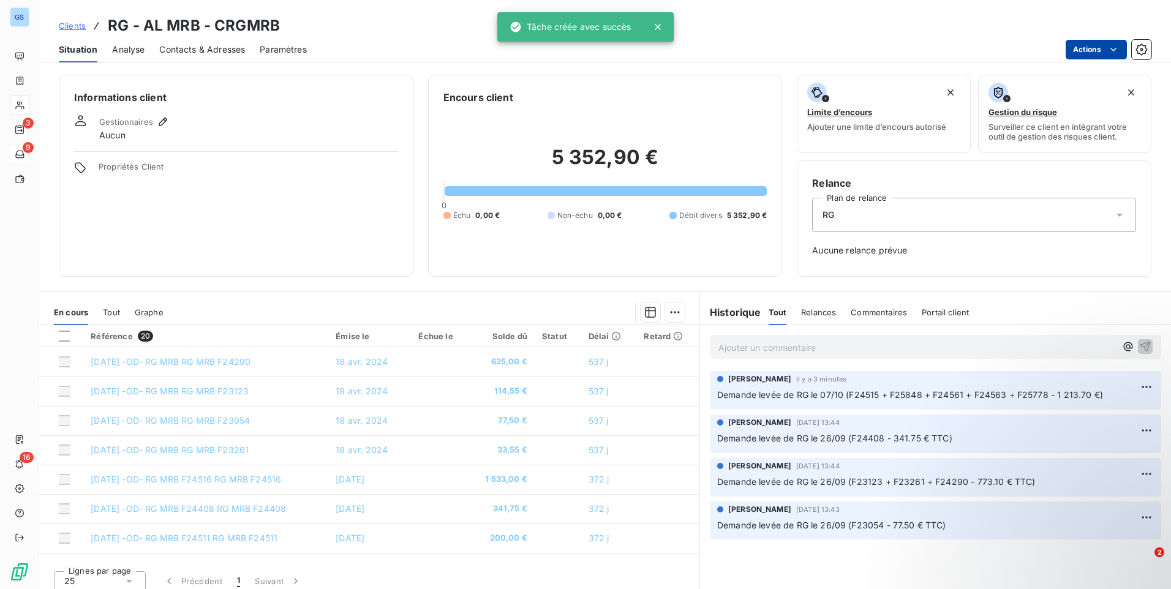
click at [1087, 43] on html "GS 3 9 16 Clients RG - AL MRB - CRGMRB Situation Analyse Contacts & Adresses Pa…" at bounding box center [585, 294] width 1171 height 589
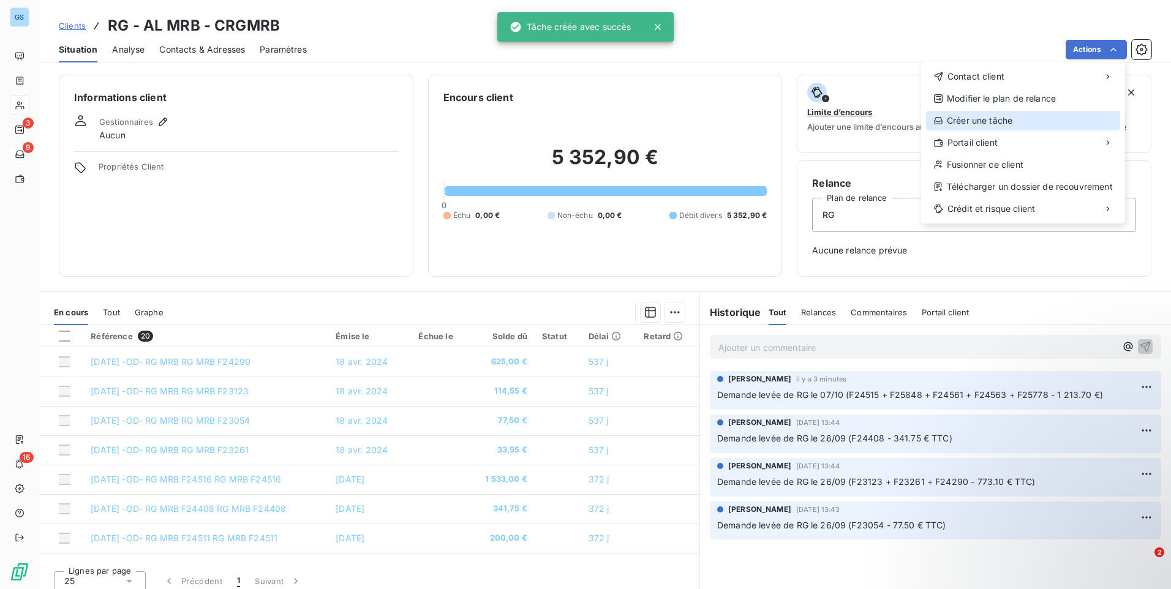
click at [1017, 124] on div "Créer une tâche" at bounding box center [1023, 121] width 194 height 20
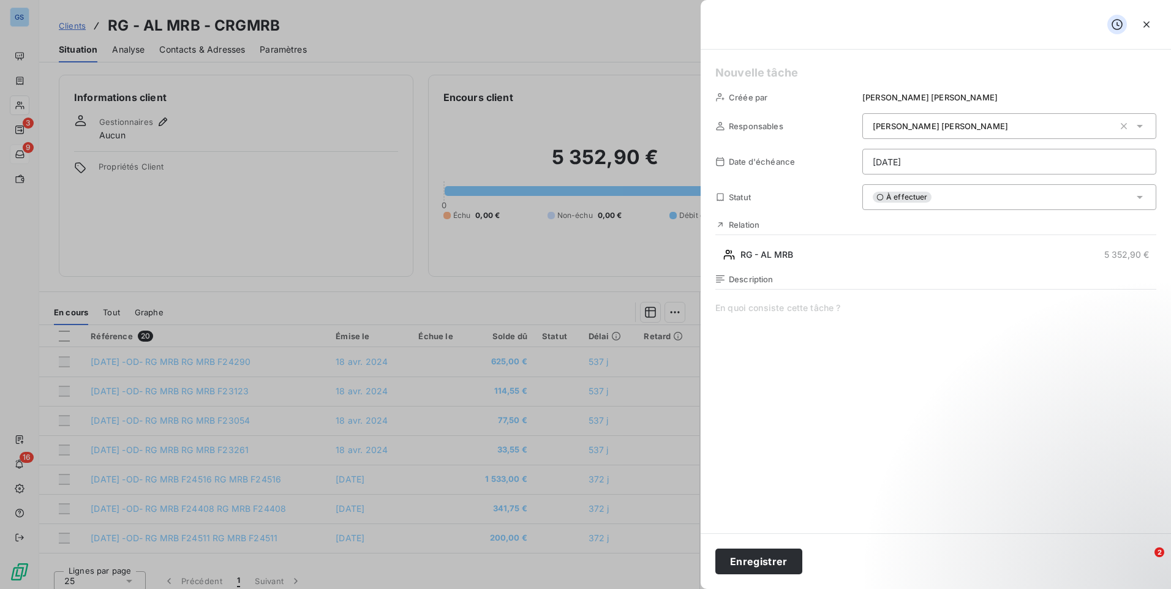
click at [1050, 122] on div "[PERSON_NAME]" at bounding box center [993, 126] width 241 height 12
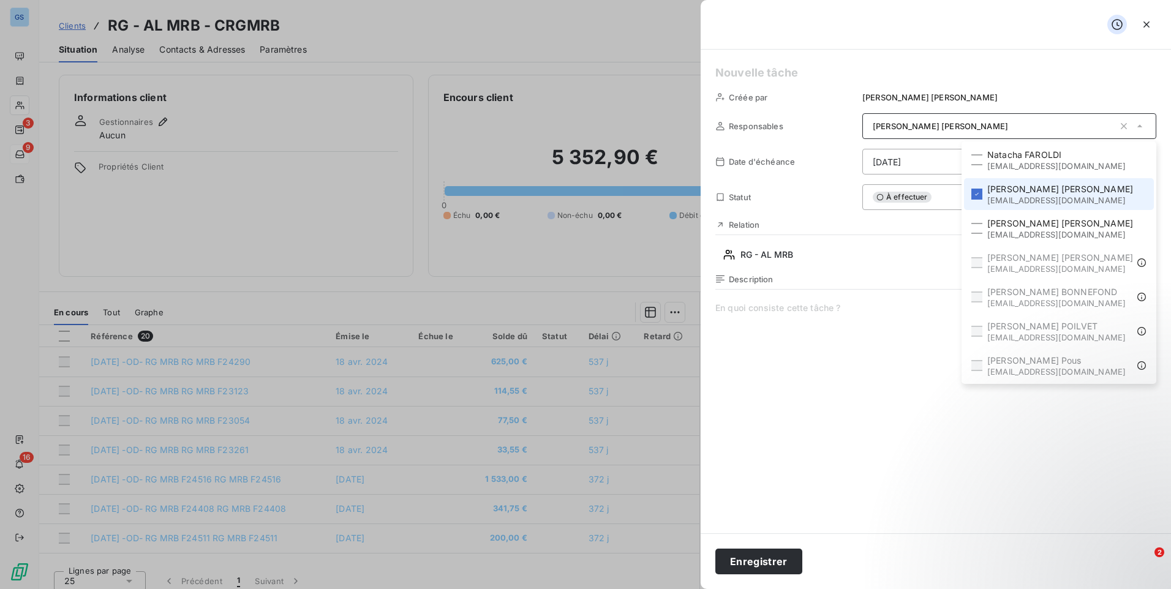
click at [1050, 122] on div "[PERSON_NAME]" at bounding box center [993, 126] width 241 height 12
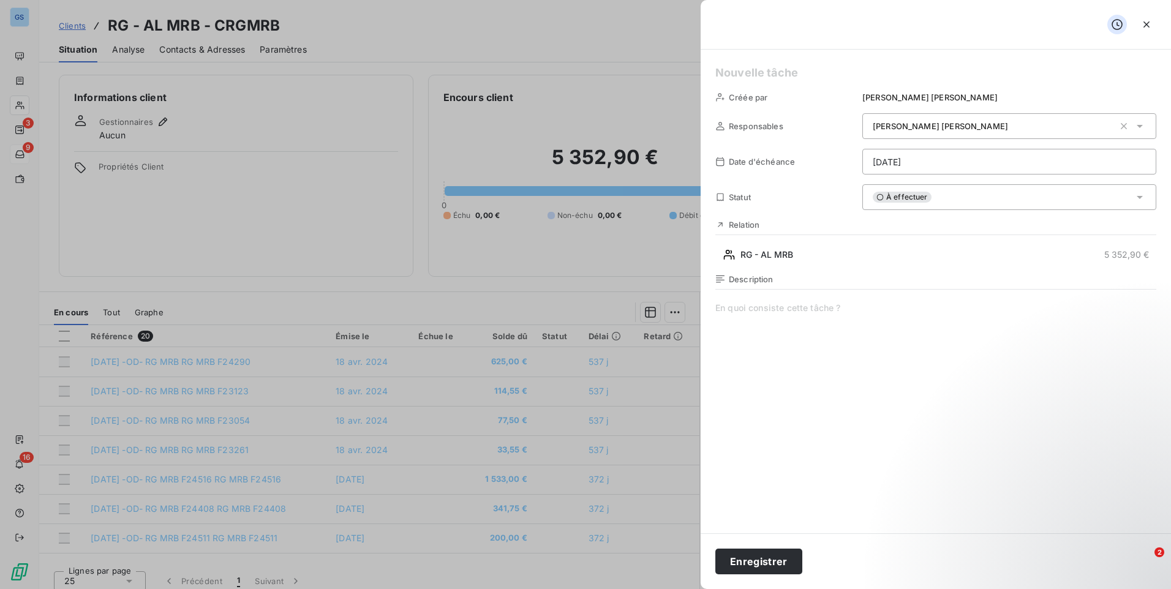
click at [974, 204] on div "À effectuer" at bounding box center [1009, 197] width 294 height 26
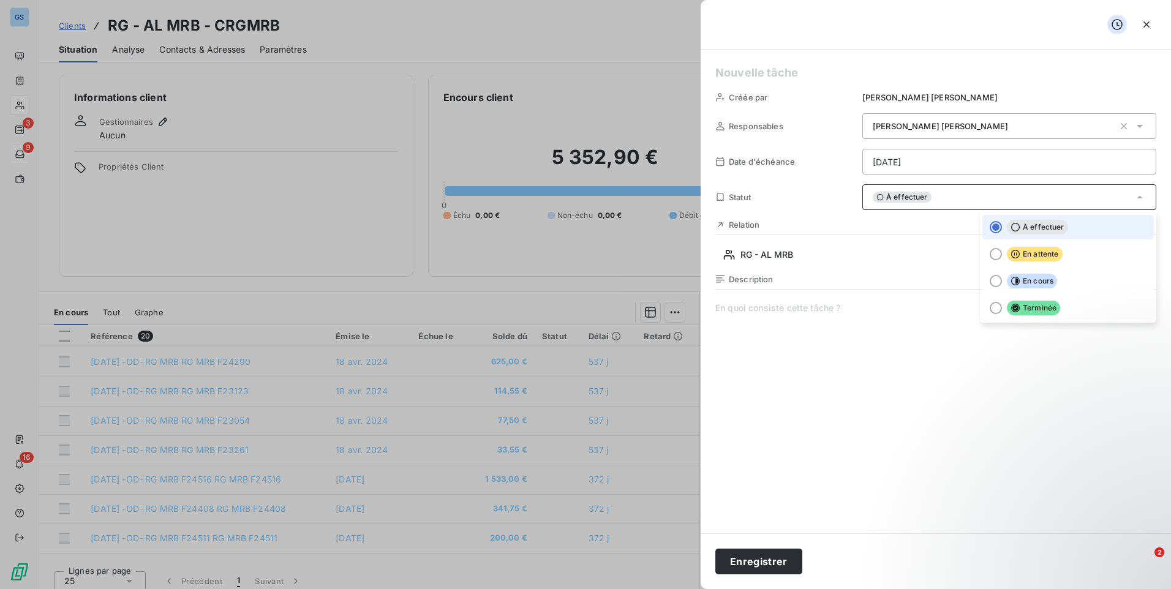
click at [974, 203] on div "À effectuer" at bounding box center [1009, 197] width 294 height 26
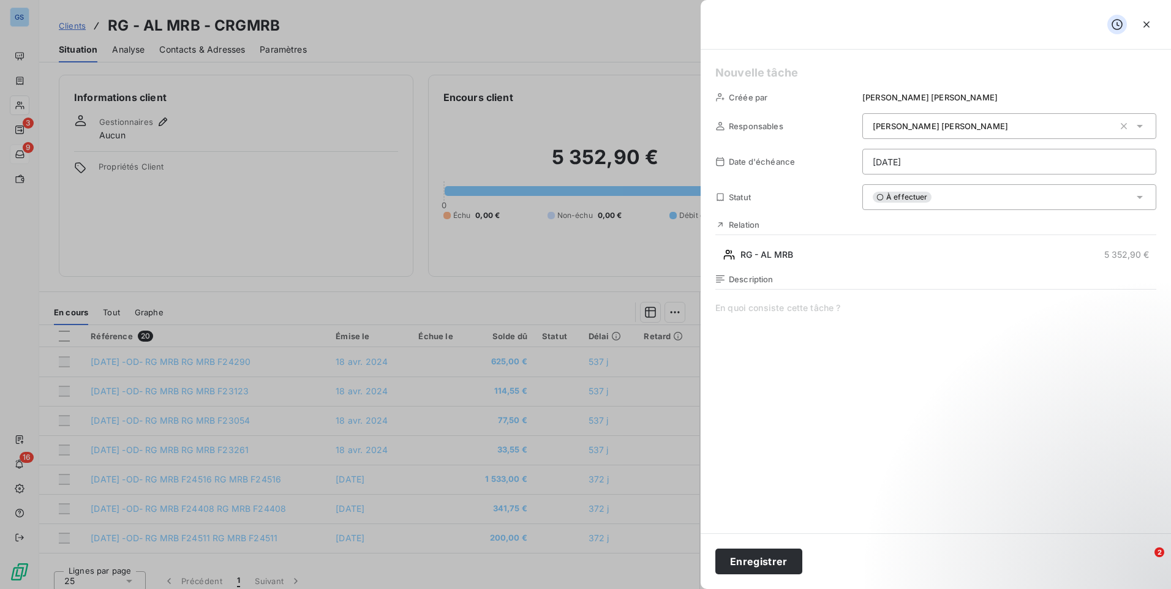
click at [1008, 153] on html "GS 3 9 16 Clients RG - AL MRB - CRGMRB Situation Analyse Contacts & Adresses Pa…" at bounding box center [585, 294] width 1171 height 589
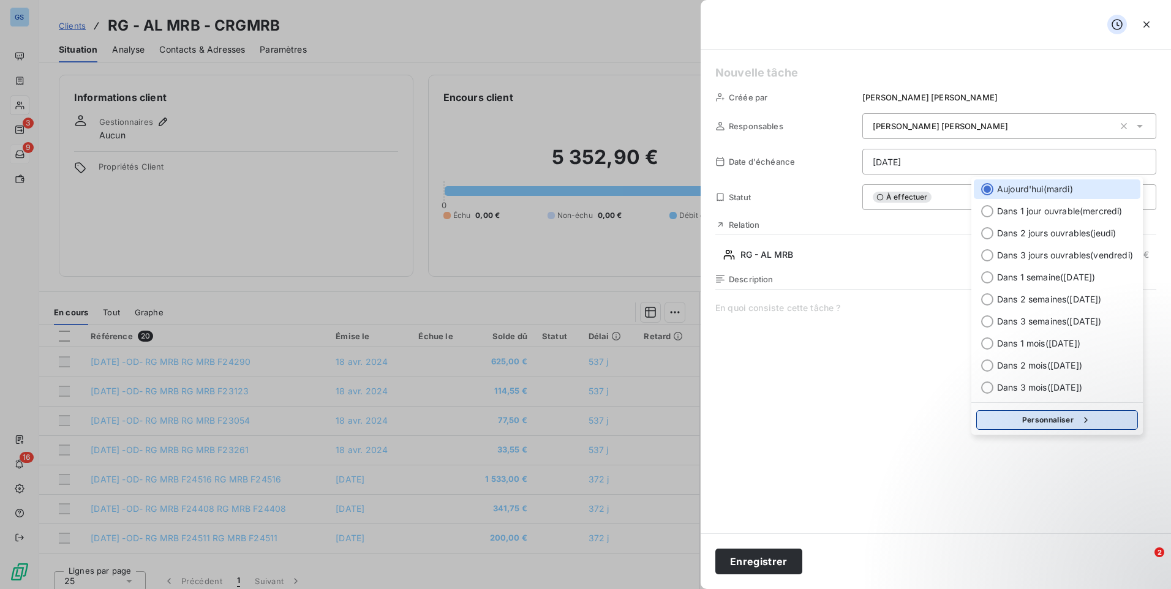
click at [1053, 424] on button "Personnaliser" at bounding box center [1057, 420] width 162 height 20
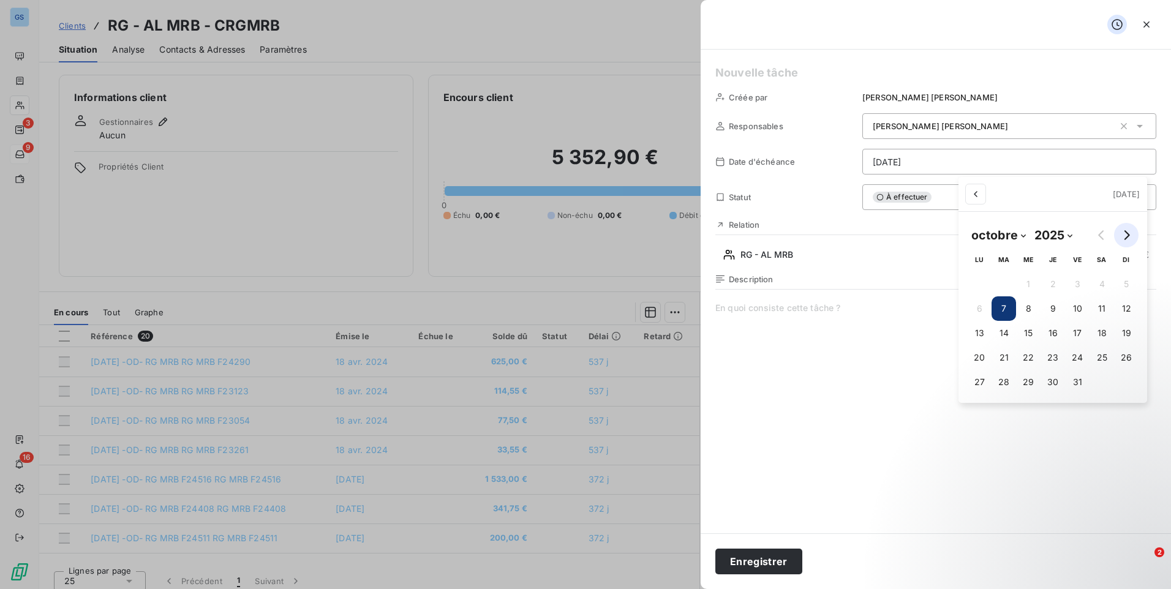
click at [1121, 233] on icon "Go to next month" at bounding box center [1126, 235] width 10 height 10
select select "0"
select select "2026"
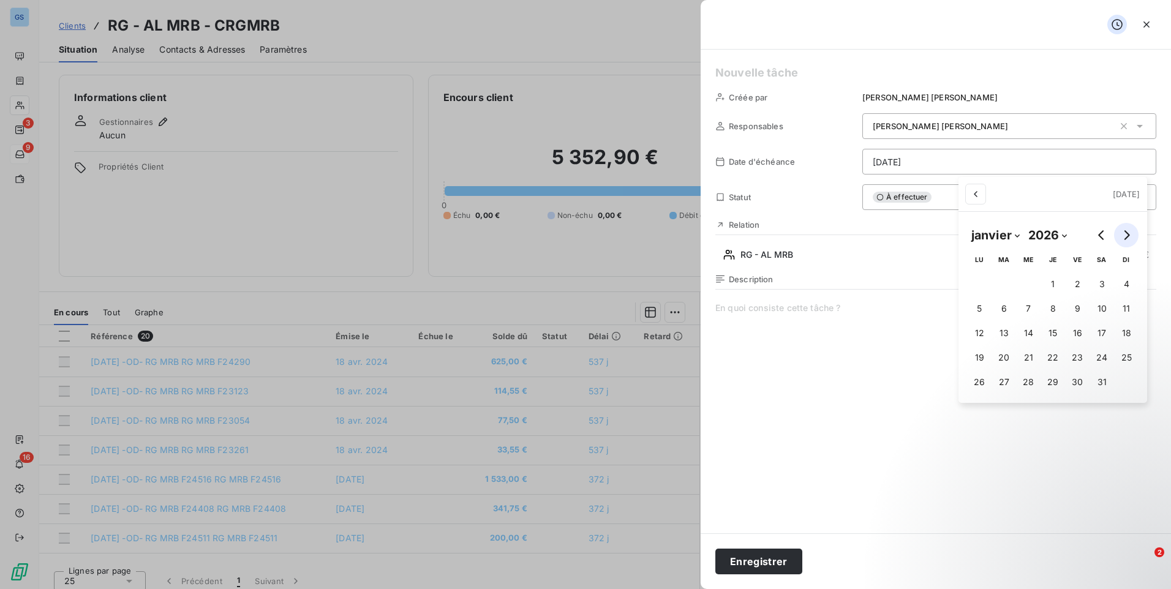
click at [1121, 233] on icon "Go to next month" at bounding box center [1126, 235] width 10 height 10
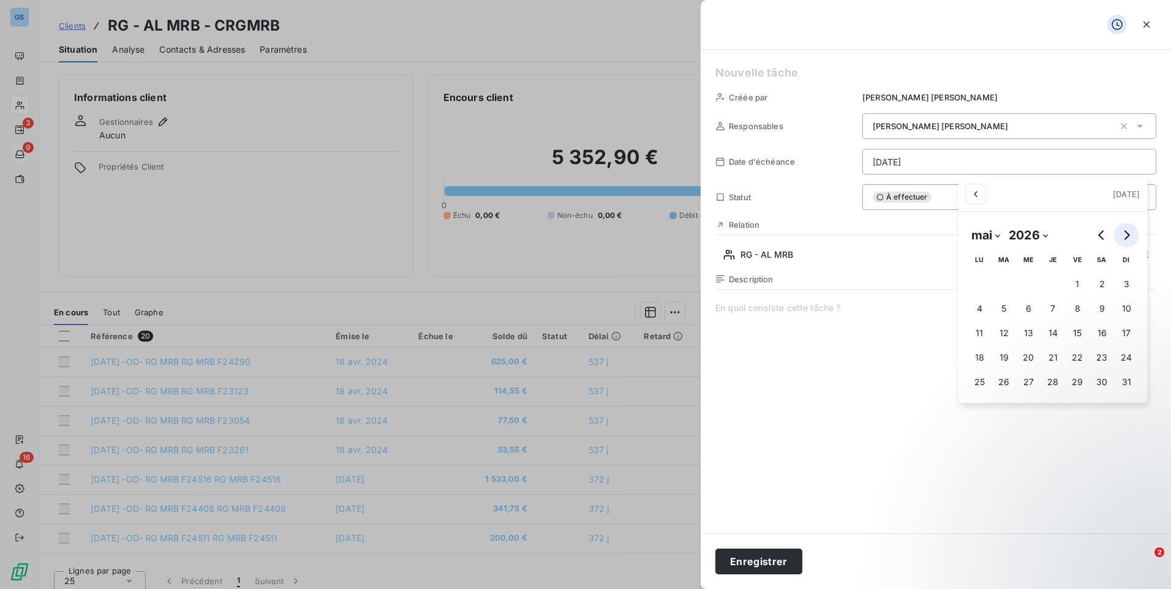
select select "5"
click at [1075, 360] on button "26" at bounding box center [1077, 357] width 24 height 24
type input "[DATE]"
click at [854, 352] on html "GS 3 9 16 Clients RG - AL MRB - CRGMRB Situation Analyse Contacts & Adresses Pa…" at bounding box center [585, 294] width 1171 height 589
click at [798, 312] on span at bounding box center [935, 419] width 441 height 235
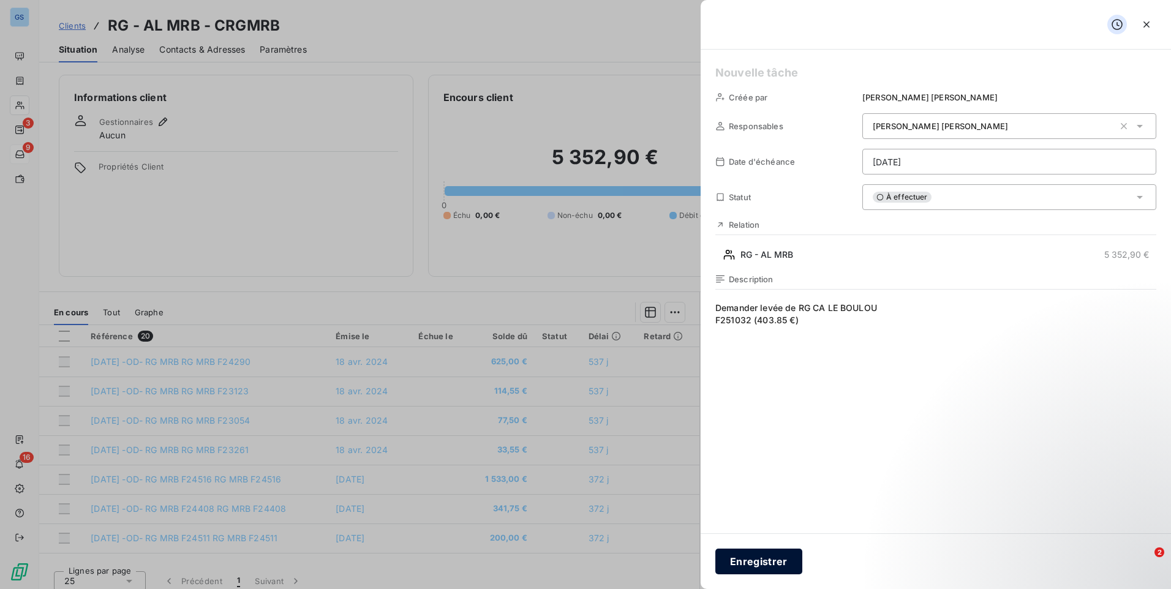
click at [760, 570] on button "Enregistrer" at bounding box center [758, 562] width 87 height 26
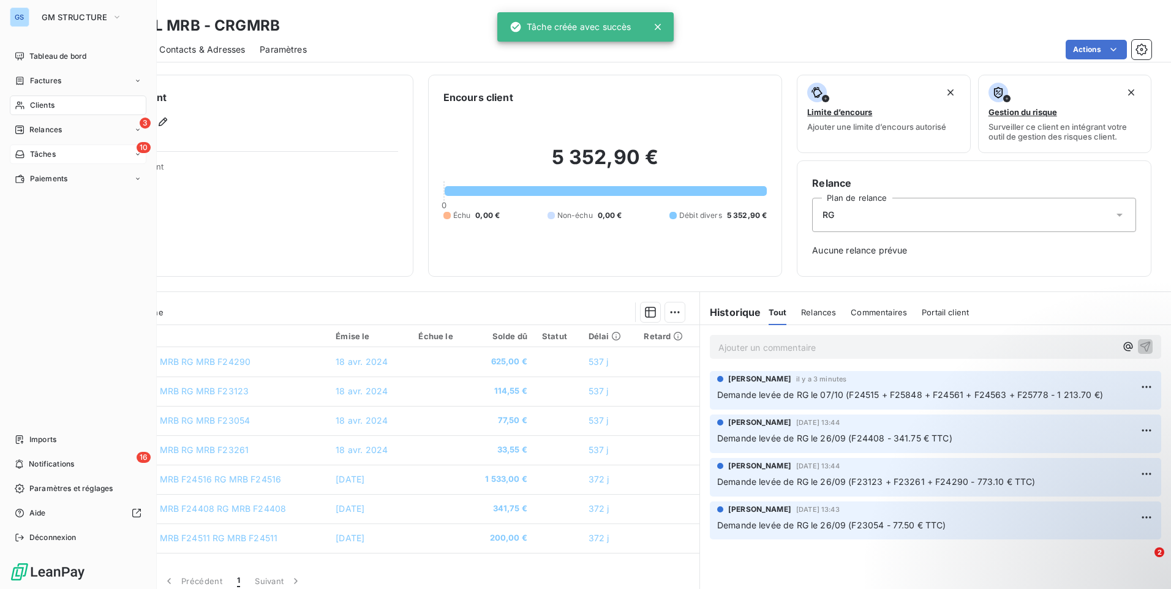
click at [42, 148] on div "10 Tâches" at bounding box center [78, 155] width 137 height 20
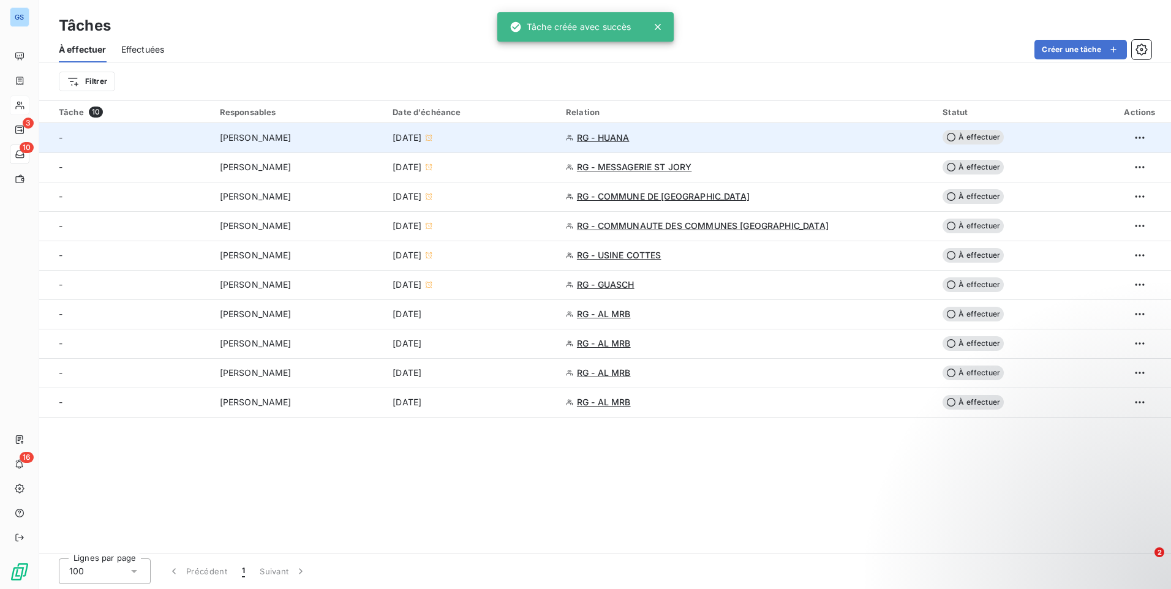
click at [382, 146] on td "[PERSON_NAME]" at bounding box center [299, 137] width 173 height 29
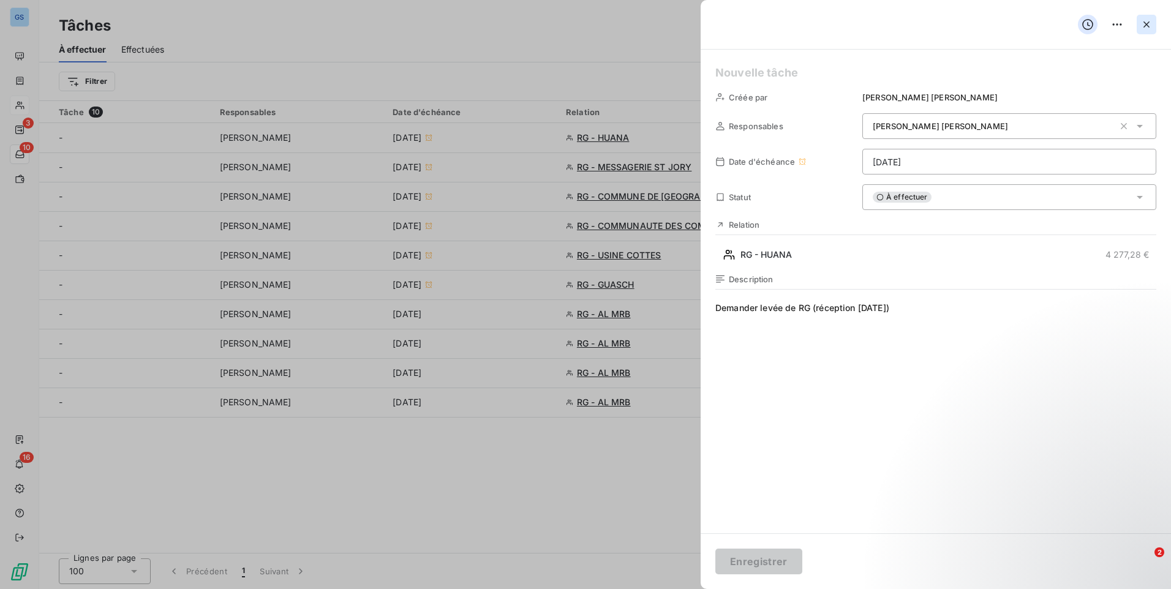
click at [1153, 31] on button "button" at bounding box center [1147, 25] width 20 height 20
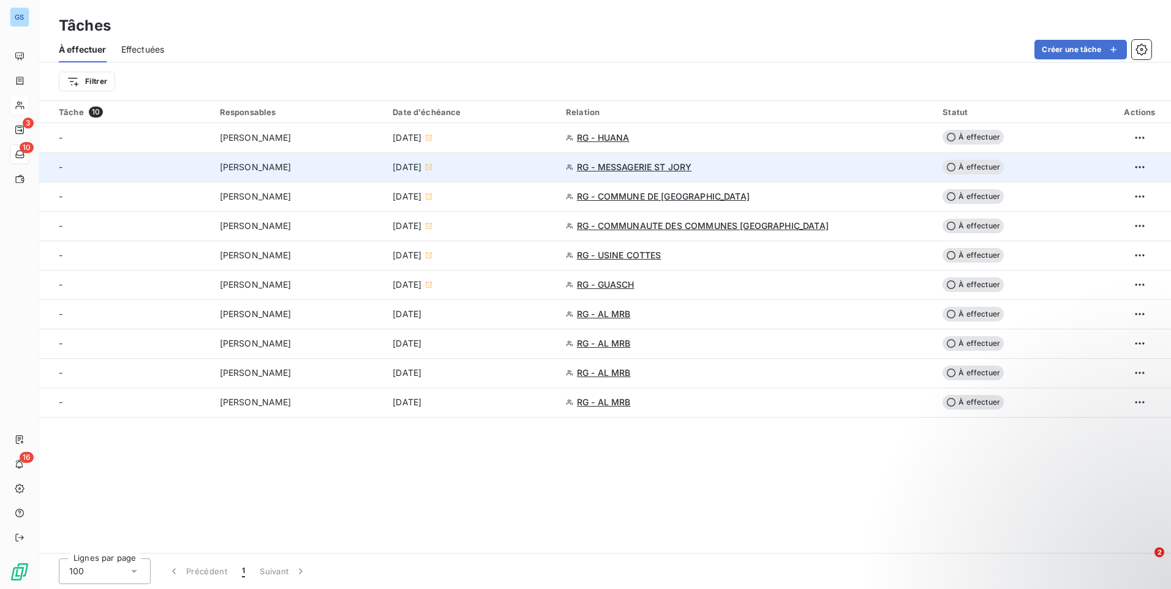
click at [595, 174] on td "RG - MESSAGERIE ST JORY" at bounding box center [747, 167] width 377 height 29
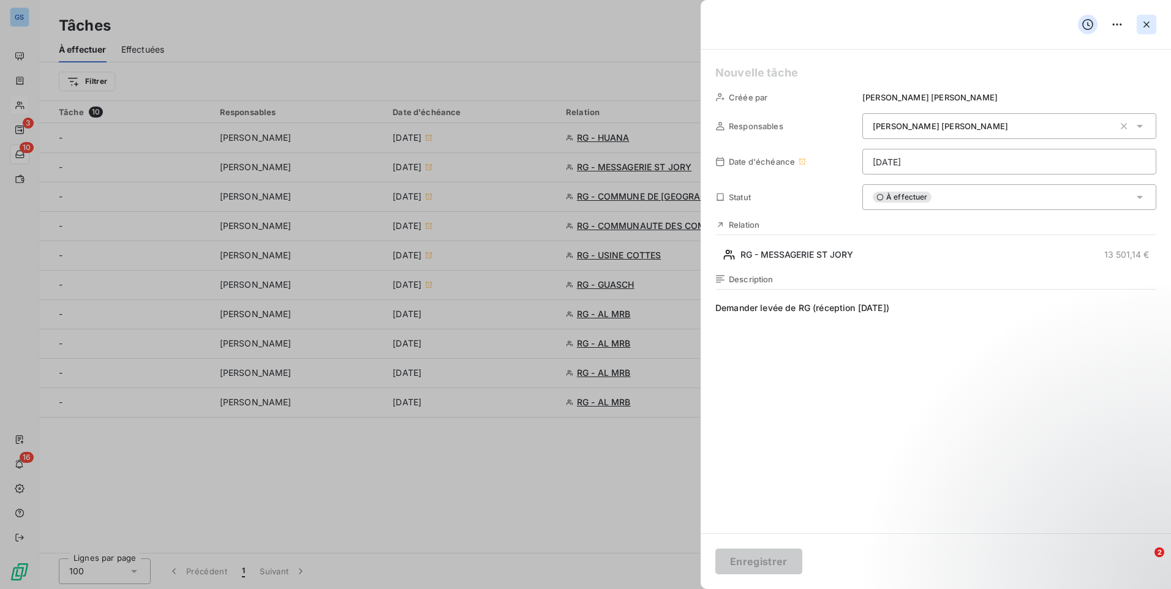
click at [1148, 20] on icon "button" at bounding box center [1146, 24] width 12 height 12
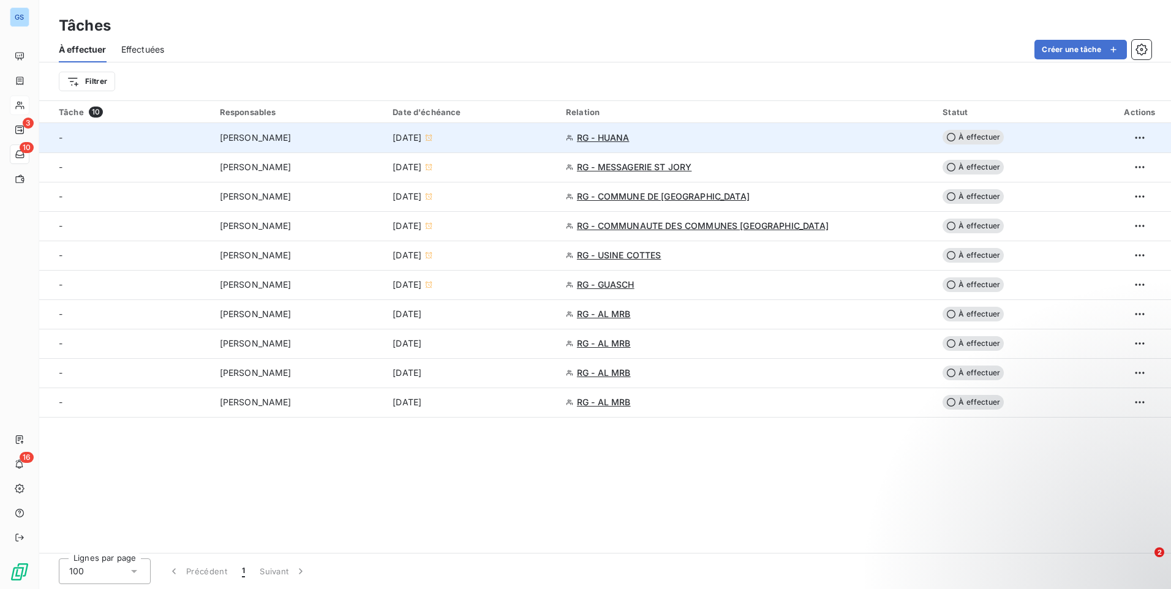
click at [696, 134] on div "RG - HUANA" at bounding box center [747, 138] width 362 height 12
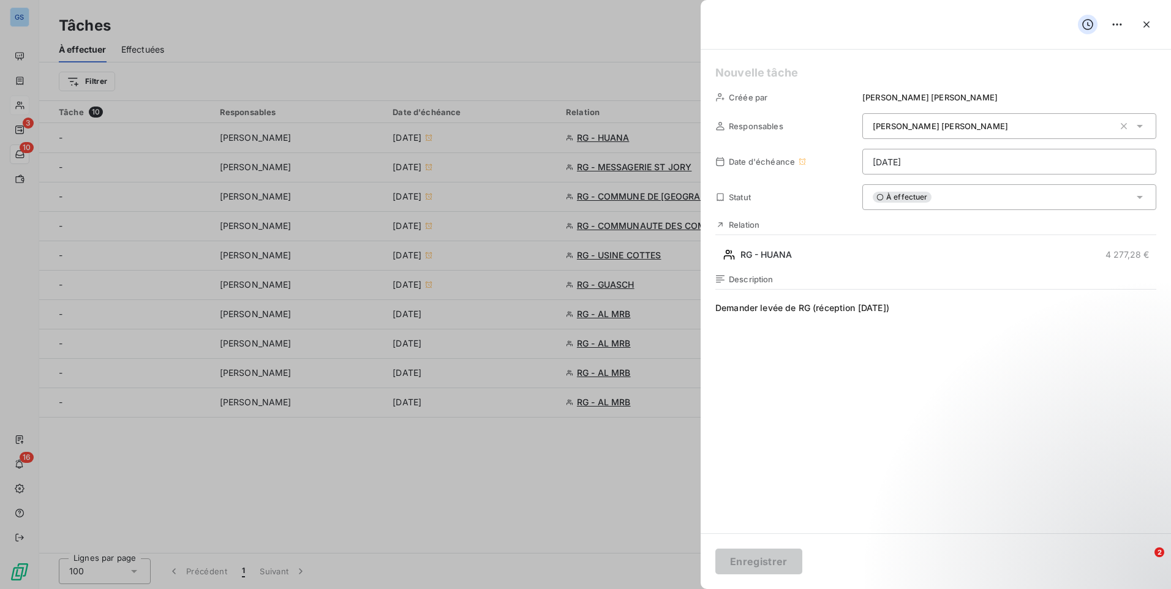
click at [938, 304] on span "Demander levée de RG (réception [DATE])" at bounding box center [935, 419] width 441 height 235
click at [905, 307] on span "Demander levée de RG (réception [DATE])" at bounding box center [935, 419] width 441 height 235
click at [908, 309] on span "Demander levée de RG (réception [DATE])" at bounding box center [935, 419] width 441 height 235
click at [870, 309] on span "Demander levée de RG (réception [DATE])" at bounding box center [935, 419] width 441 height 235
click at [760, 554] on button "Enregistrer" at bounding box center [758, 562] width 87 height 26
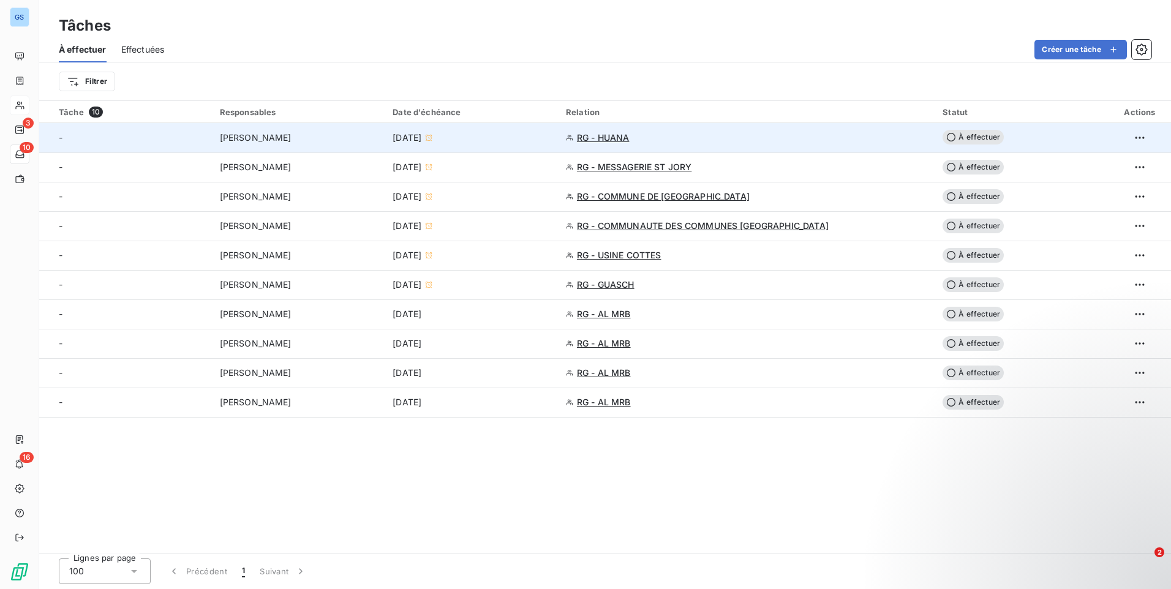
click at [983, 146] on td "À effectuer" at bounding box center [1021, 137] width 173 height 29
type input "[DATE]"
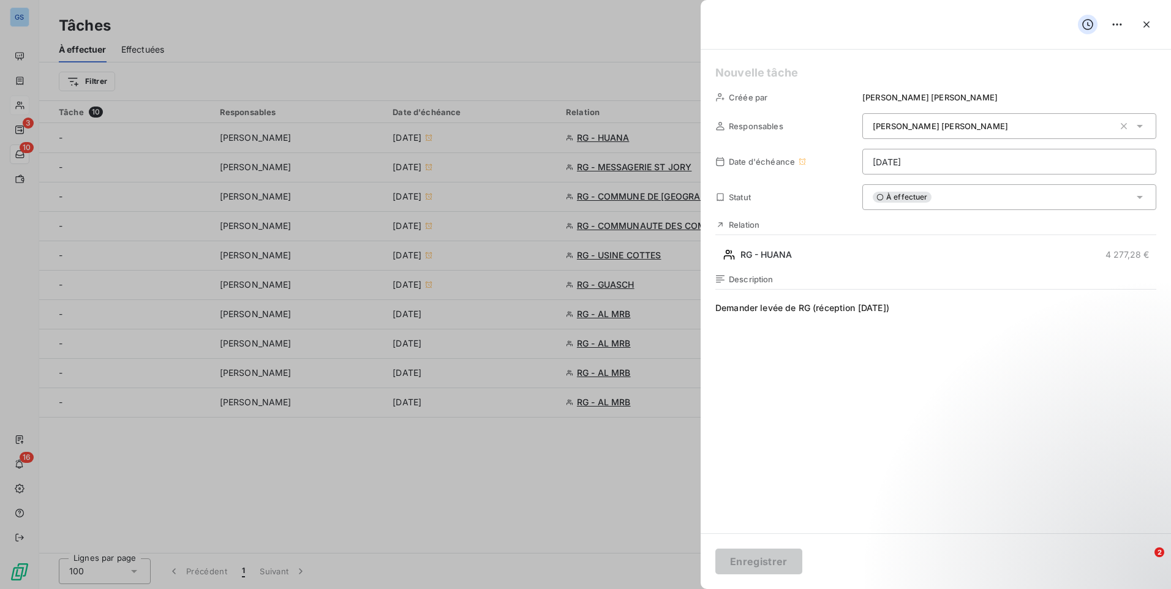
click at [998, 200] on div "À effectuer" at bounding box center [1009, 197] width 294 height 26
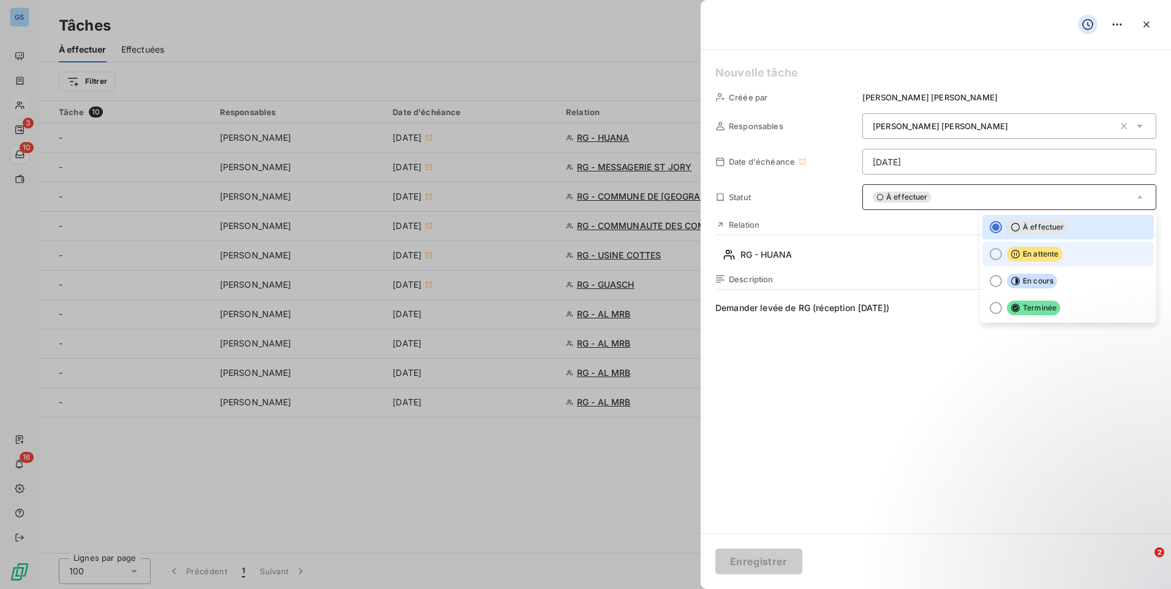
click at [990, 256] on div at bounding box center [996, 254] width 12 height 12
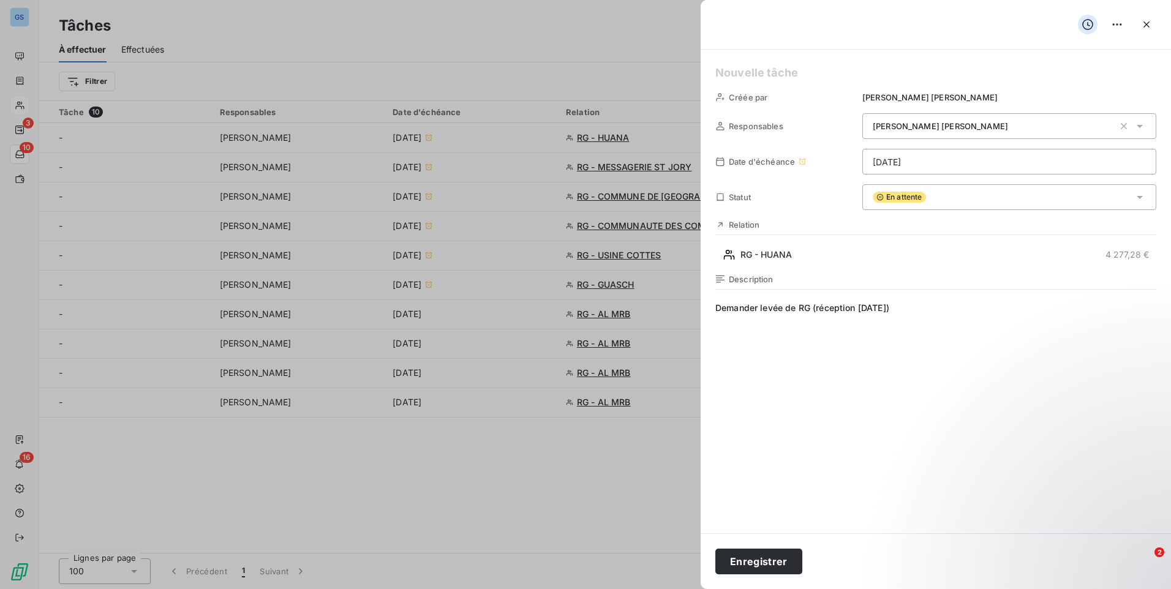
click at [1036, 203] on div "En attente" at bounding box center [1009, 197] width 294 height 26
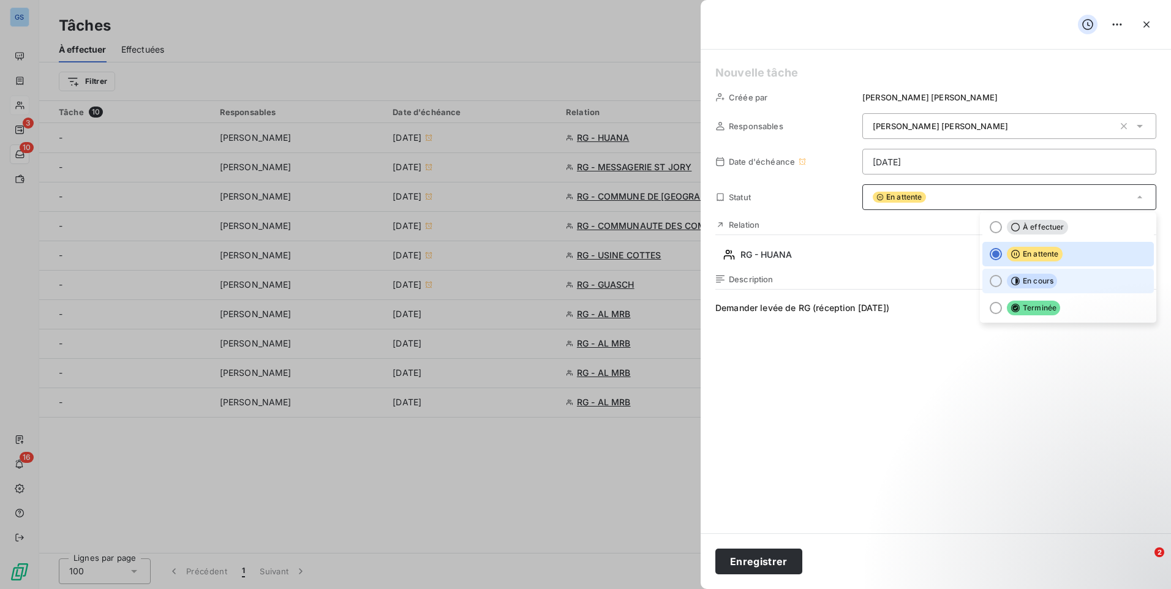
click at [990, 278] on div at bounding box center [996, 281] width 12 height 12
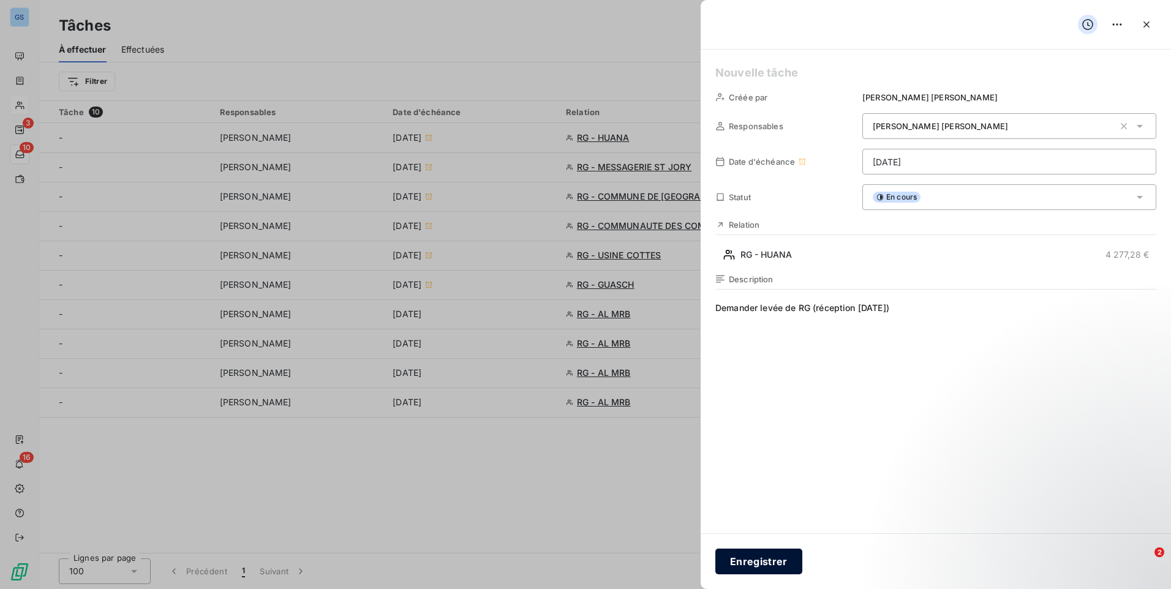
click at [766, 557] on button "Enregistrer" at bounding box center [758, 562] width 87 height 26
click at [1148, 23] on icon "button" at bounding box center [1147, 24] width 6 height 6
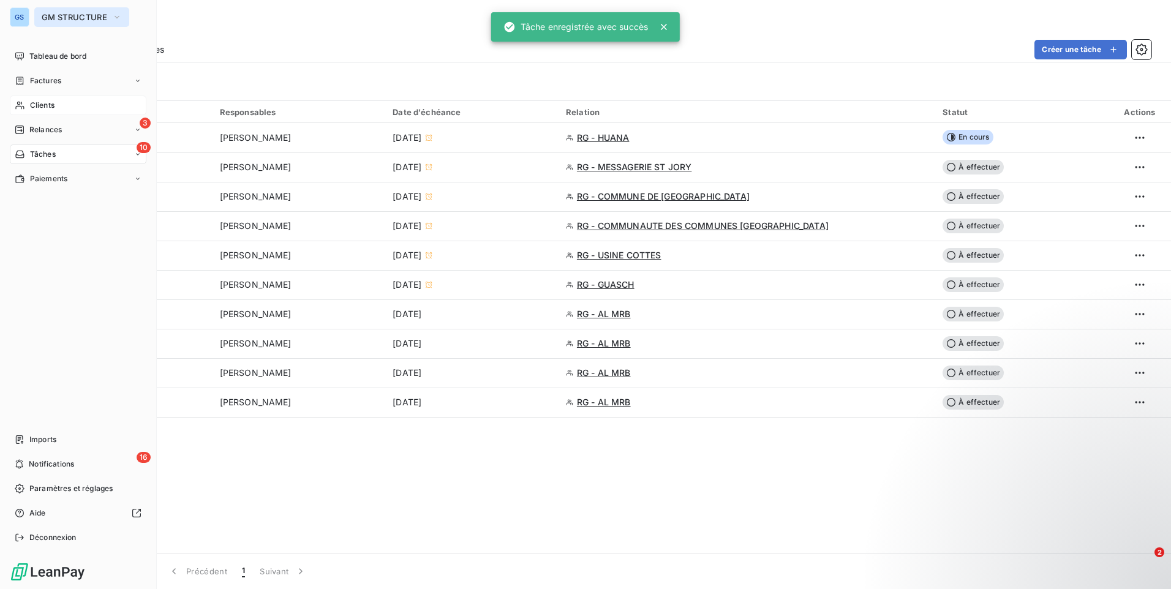
click at [68, 11] on button "GM STRUCTURE" at bounding box center [81, 17] width 95 height 20
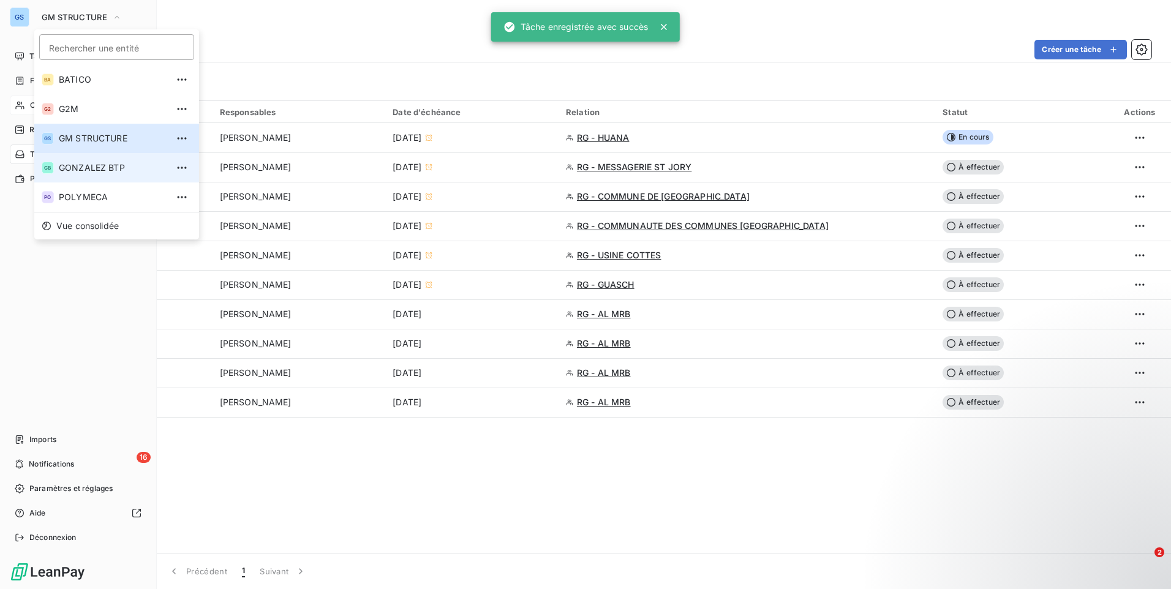
click at [107, 164] on span "GONZALEZ BTP" at bounding box center [113, 168] width 108 height 12
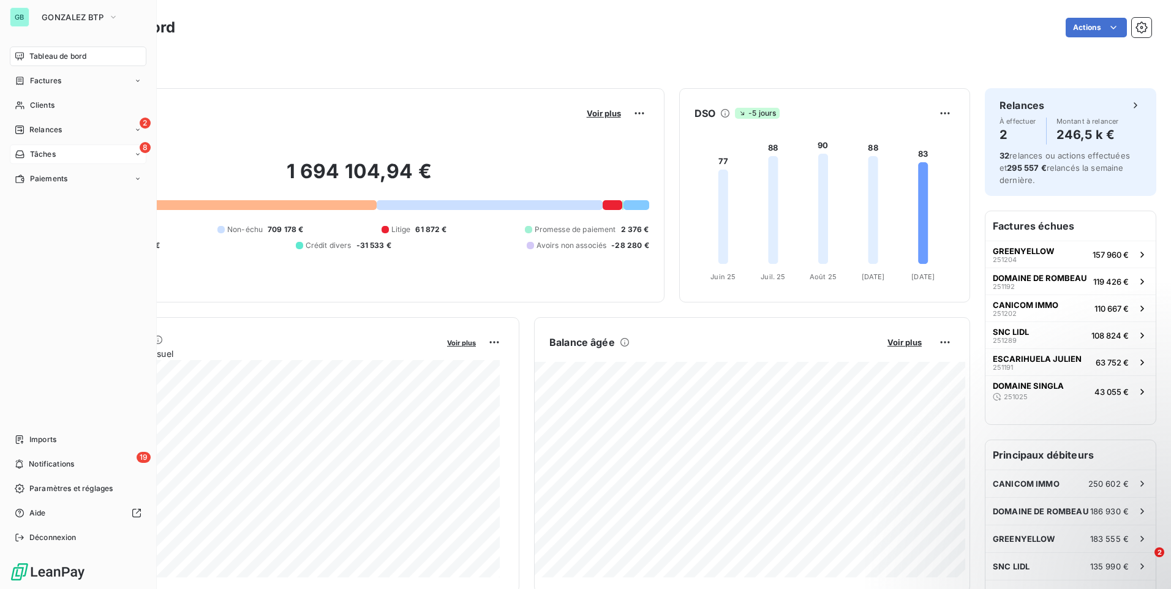
click at [86, 149] on div "8 Tâches" at bounding box center [78, 155] width 137 height 20
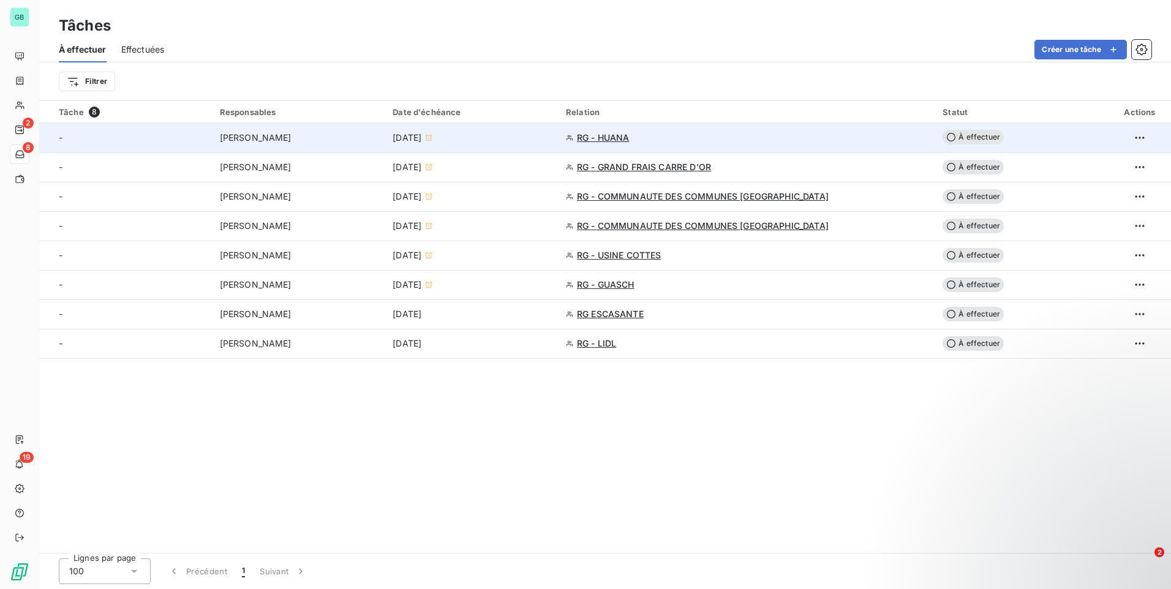
click at [959, 139] on span "À effectuer" at bounding box center [973, 137] width 61 height 15
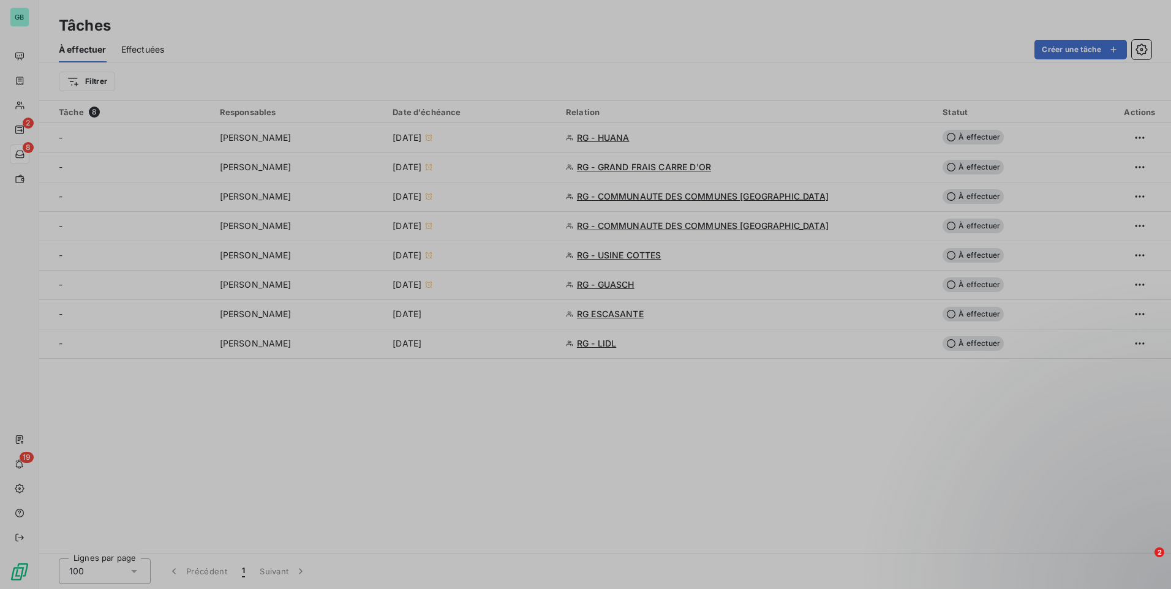
type input "[DATE]"
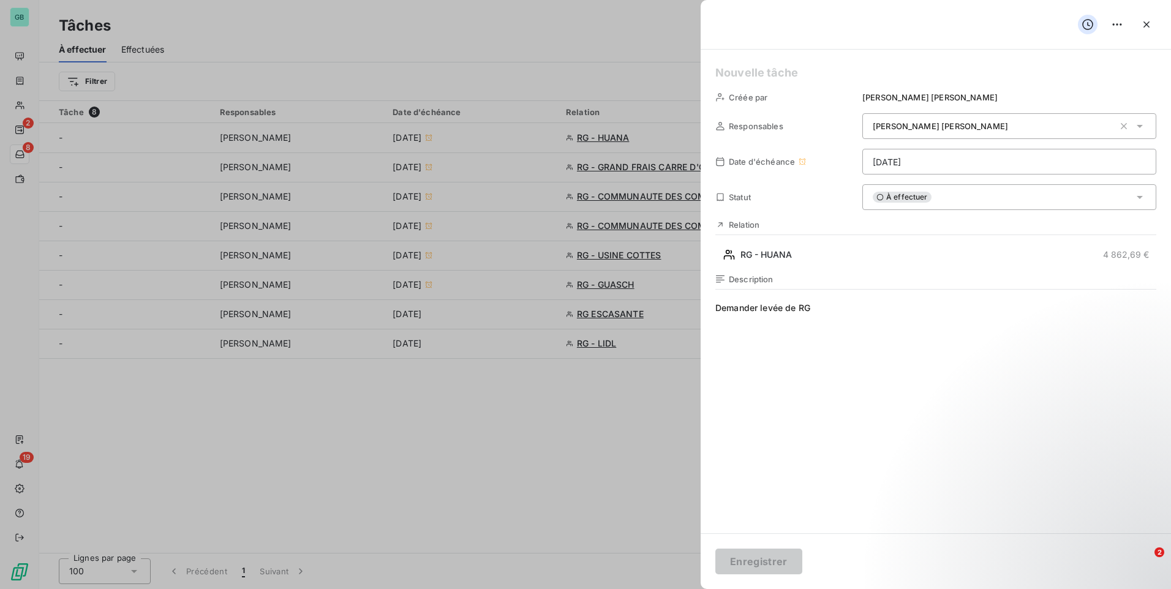
click at [933, 194] on div "À effectuer" at bounding box center [1009, 197] width 294 height 26
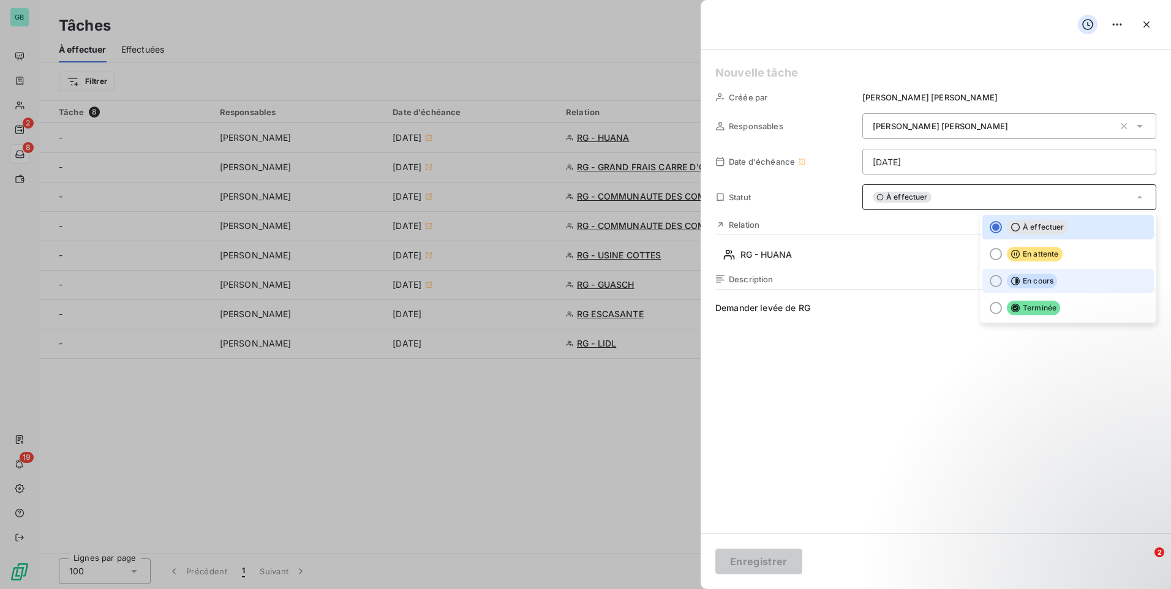
click at [1023, 282] on span "En cours" at bounding box center [1032, 281] width 50 height 15
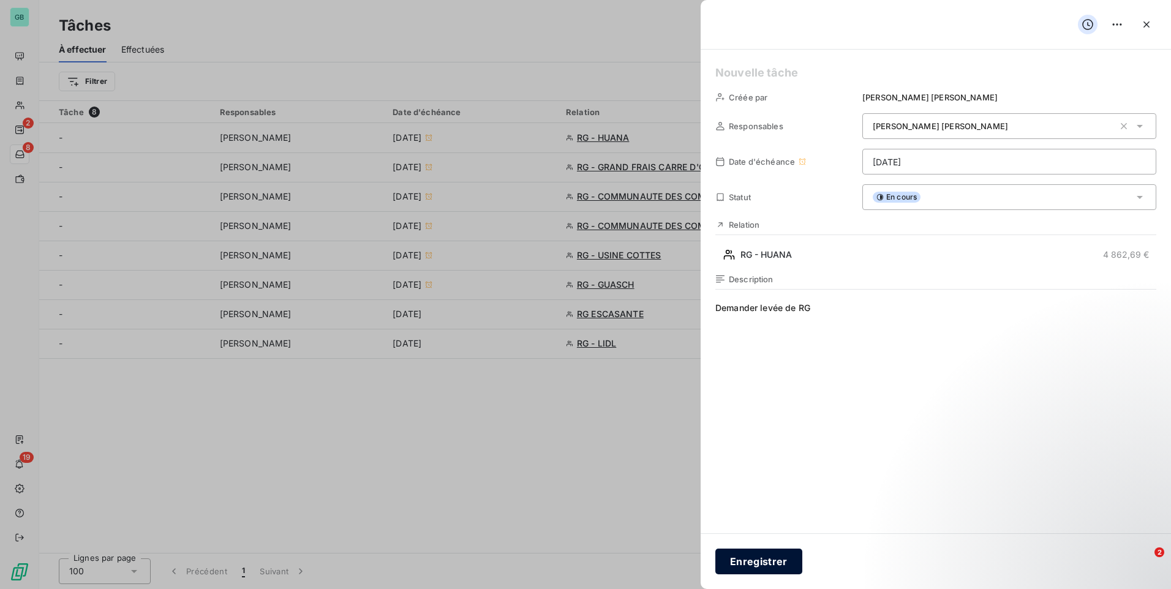
click at [763, 568] on button "Enregistrer" at bounding box center [758, 562] width 87 height 26
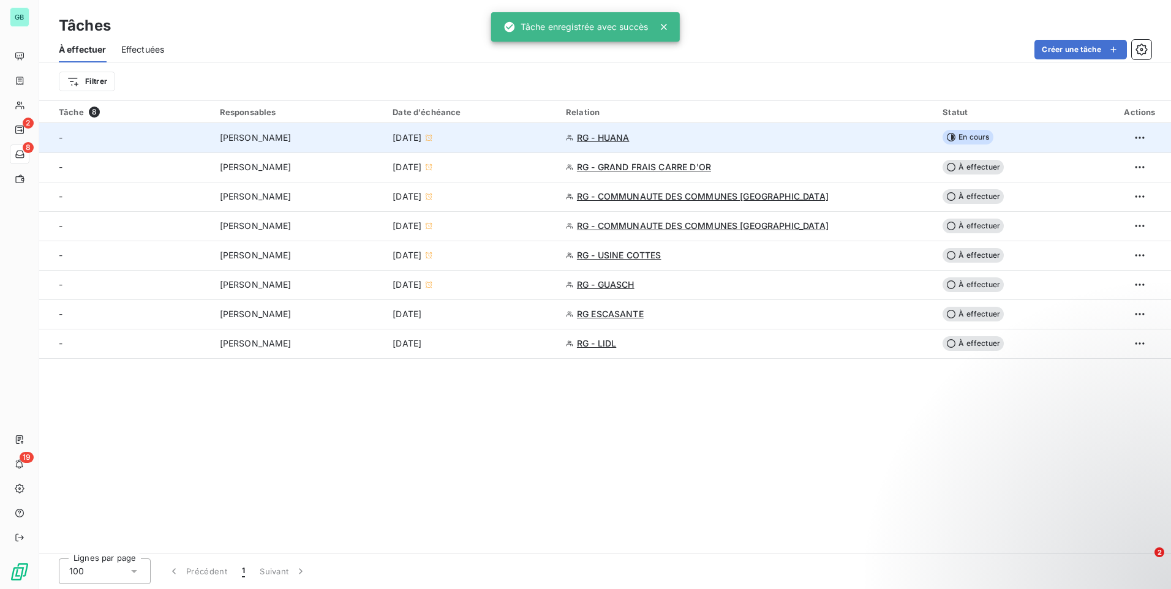
click at [630, 138] on span "RG - HUANA" at bounding box center [603, 138] width 53 height 12
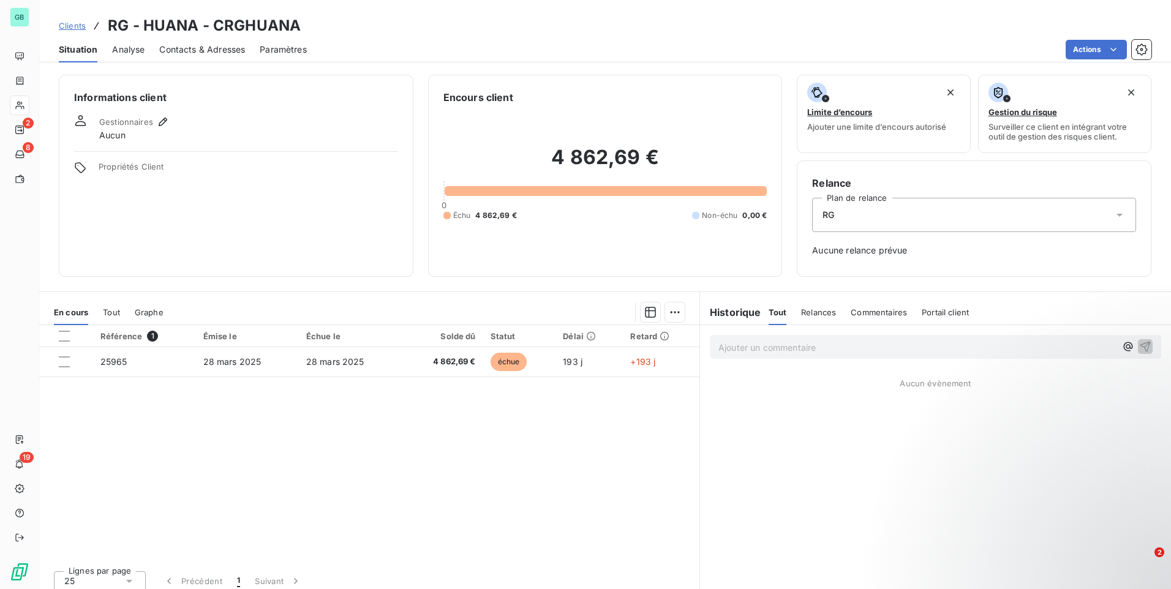
drag, startPoint x: 819, startPoint y: 309, endPoint x: 886, endPoint y: 309, distance: 66.8
click at [821, 310] on span "Relances" at bounding box center [818, 312] width 35 height 10
drag, startPoint x: 886, startPoint y: 309, endPoint x: 911, endPoint y: 308, distance: 24.5
click at [887, 309] on span "Commentaires" at bounding box center [880, 312] width 56 height 10
click at [931, 308] on span "Portail client" at bounding box center [947, 312] width 47 height 10
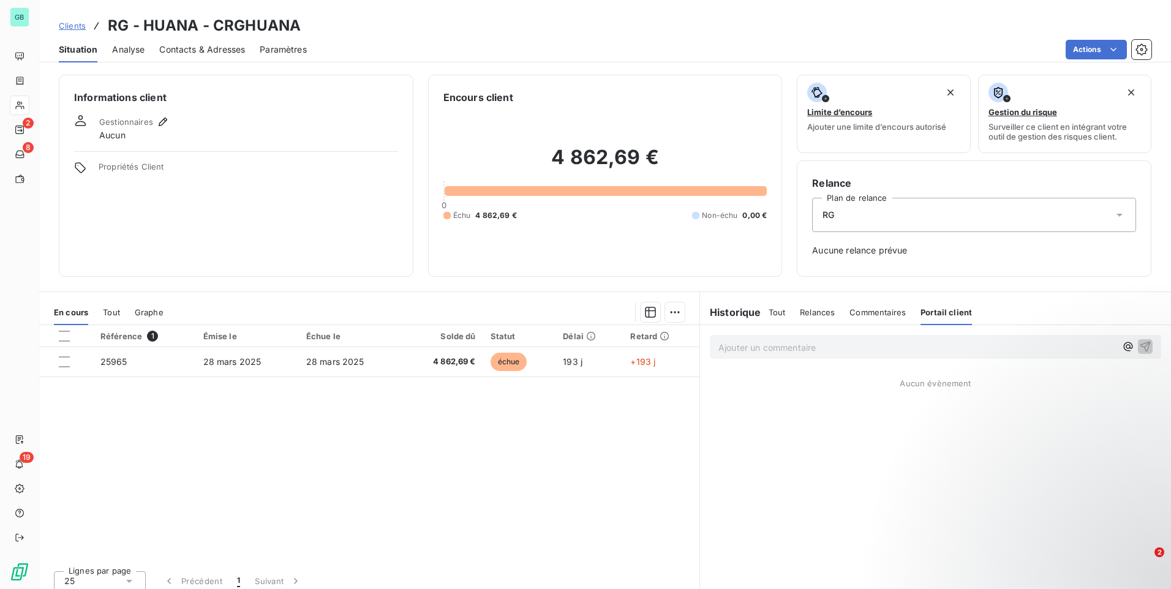
click at [782, 311] on div "Tout Relances Commentaires Portail client" at bounding box center [871, 313] width 204 height 26
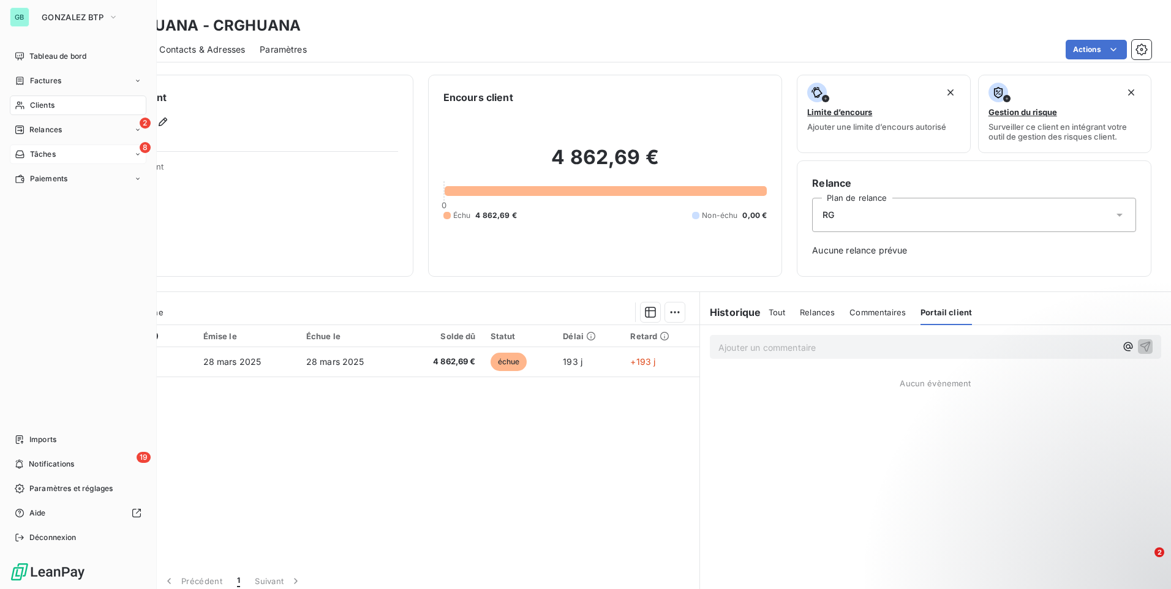
click at [55, 154] on span "Tâches" at bounding box center [43, 154] width 26 height 11
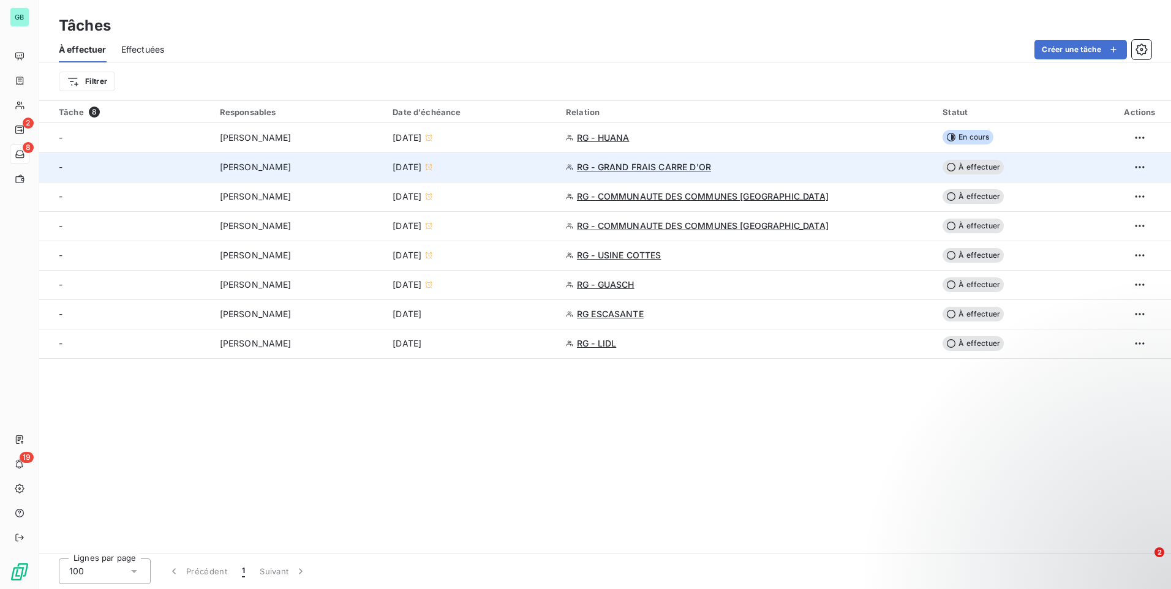
click at [677, 165] on span "RG - GRAND FRAIS CARRE D'OR" at bounding box center [644, 167] width 134 height 12
click at [311, 162] on div "[PERSON_NAME]" at bounding box center [299, 167] width 159 height 12
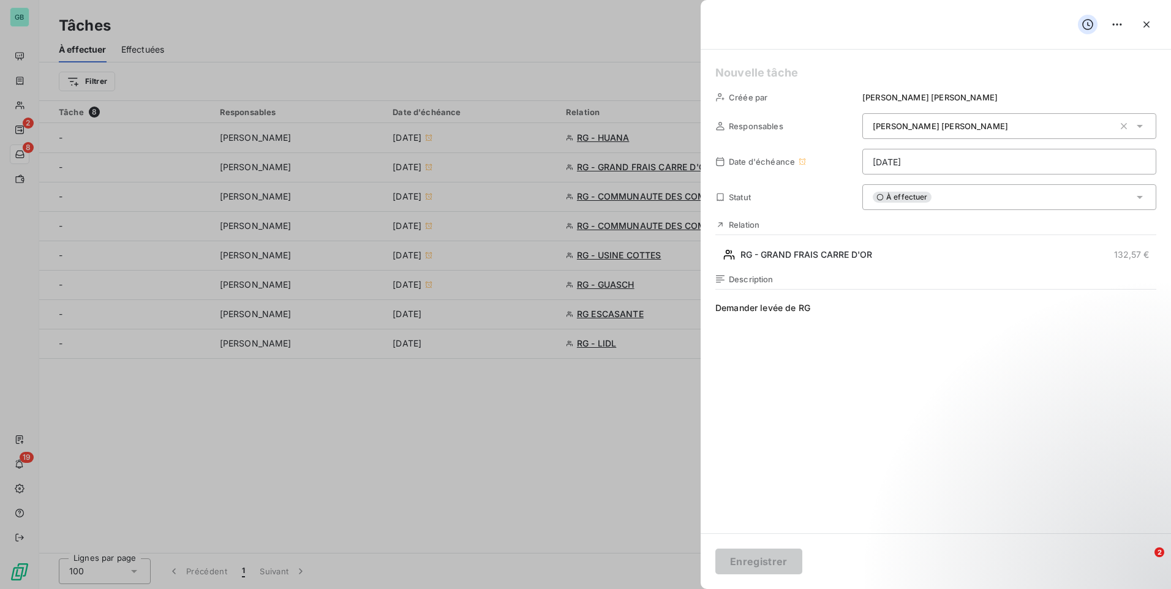
click at [978, 311] on span "Demander levée de RG" at bounding box center [935, 419] width 441 height 235
click at [1148, 25] on icon "button" at bounding box center [1146, 24] width 12 height 12
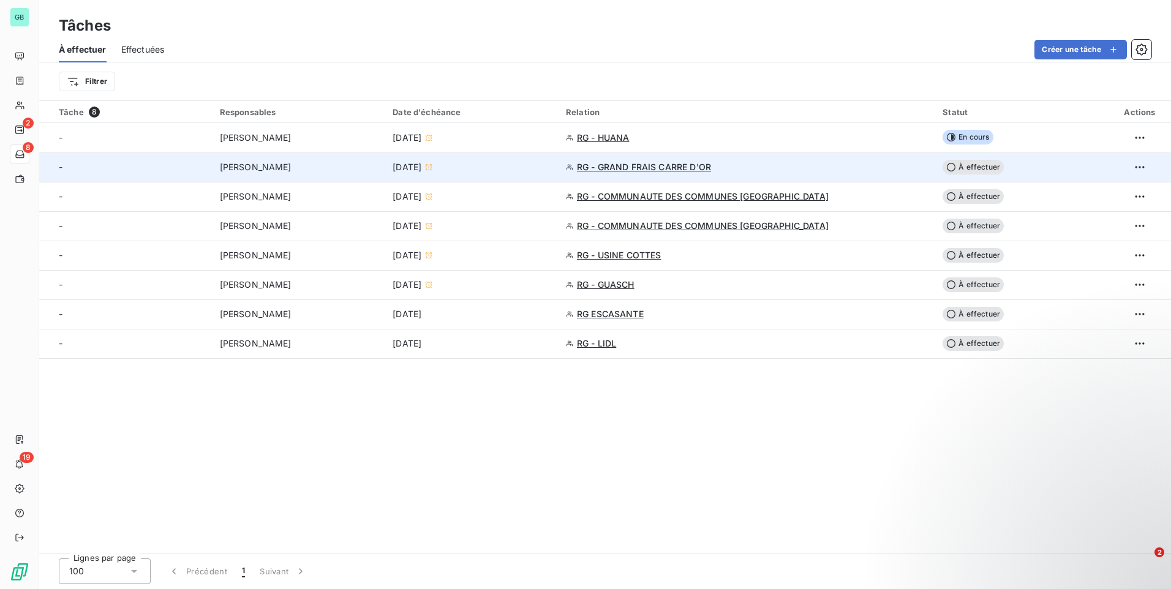
click at [957, 163] on span "À effectuer" at bounding box center [973, 167] width 61 height 15
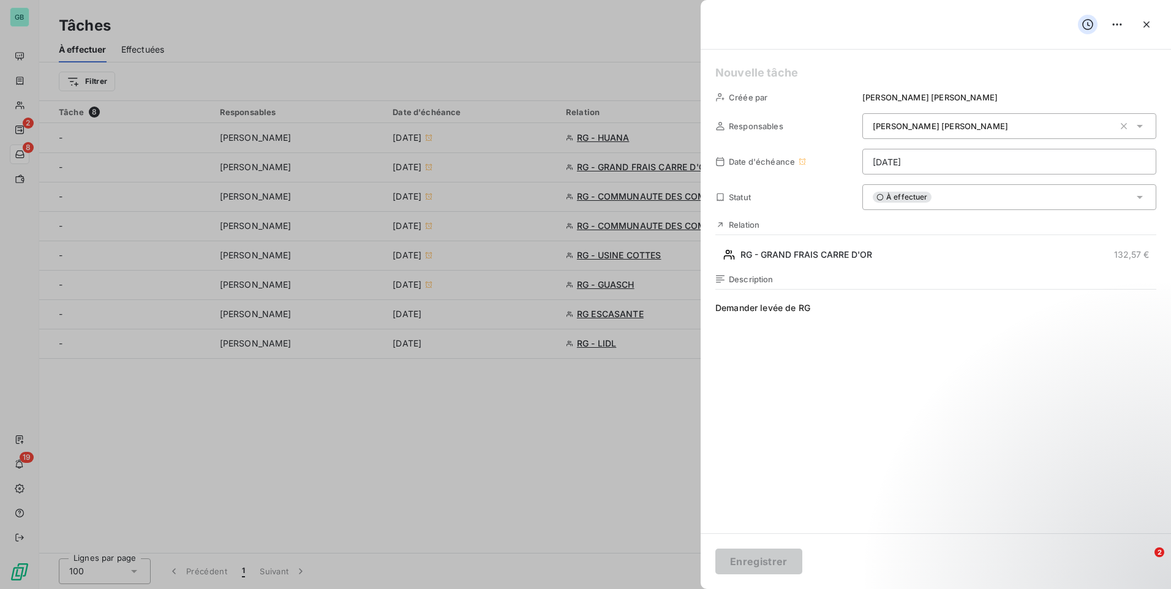
click at [955, 200] on div "À effectuer" at bounding box center [1009, 197] width 294 height 26
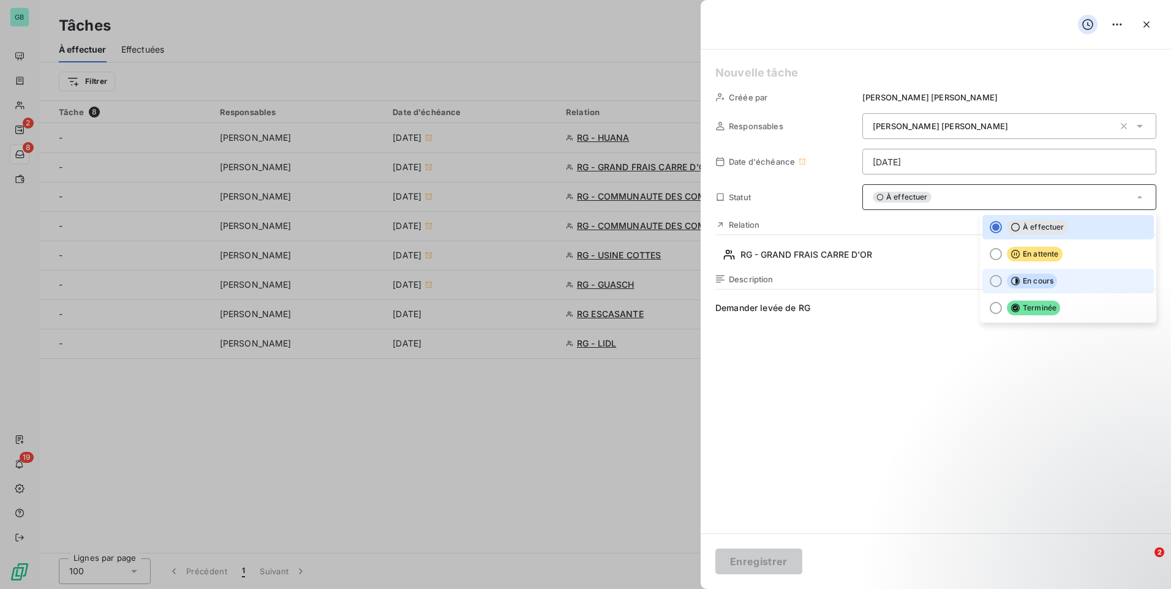
drag, startPoint x: 974, startPoint y: 283, endPoint x: 985, endPoint y: 284, distance: 11.0
click at [982, 283] on li "En cours" at bounding box center [1067, 281] width 171 height 24
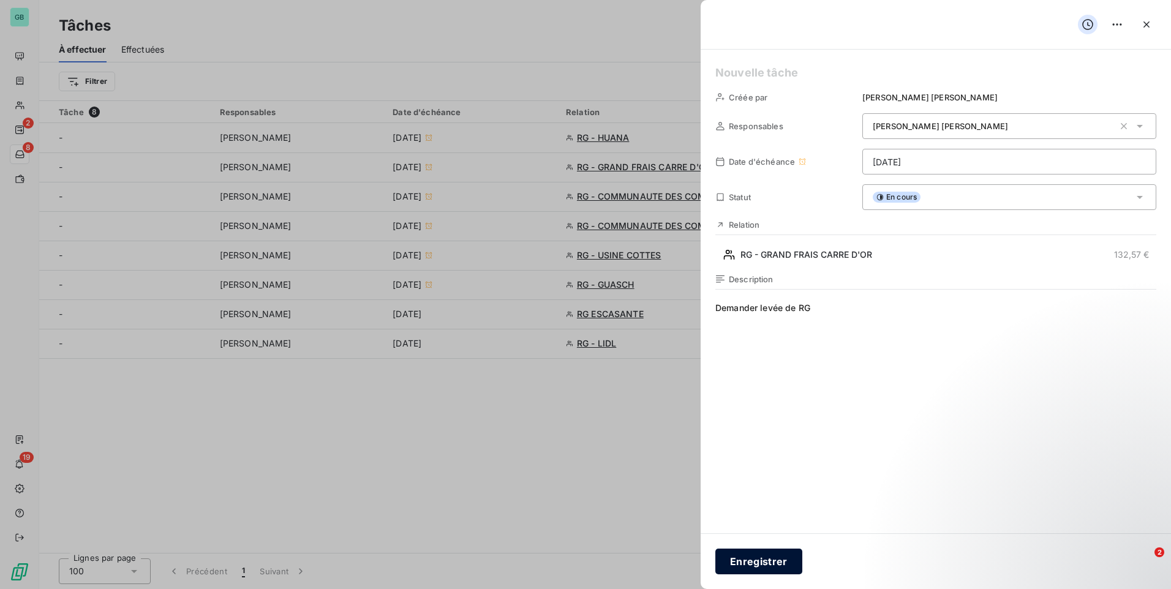
click at [770, 568] on button "Enregistrer" at bounding box center [758, 562] width 87 height 26
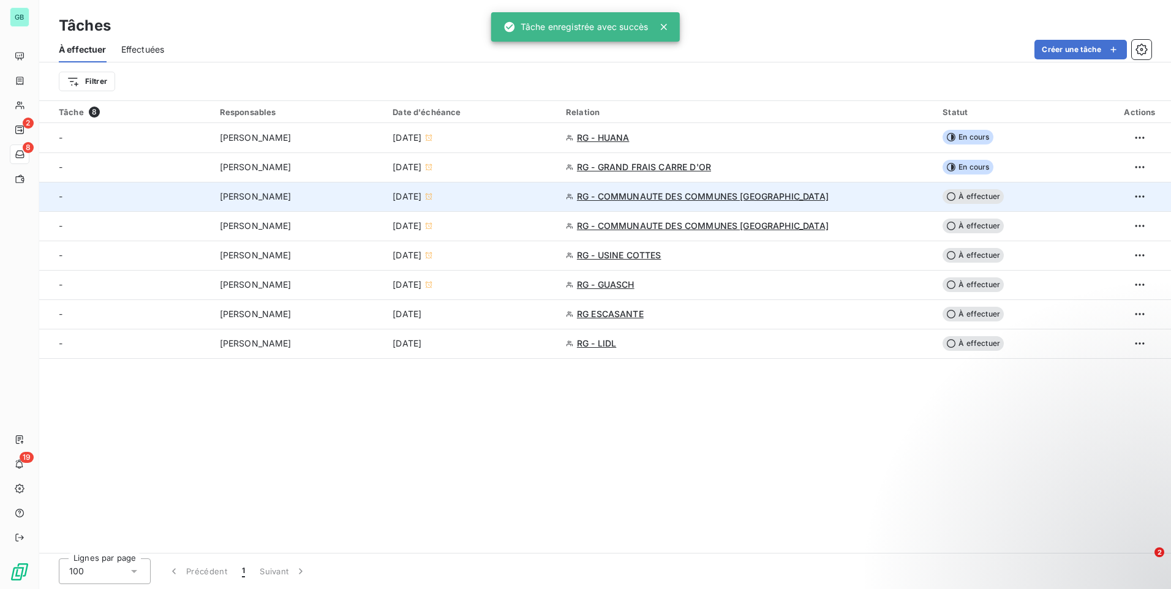
click at [301, 192] on div "[PERSON_NAME]" at bounding box center [299, 196] width 159 height 12
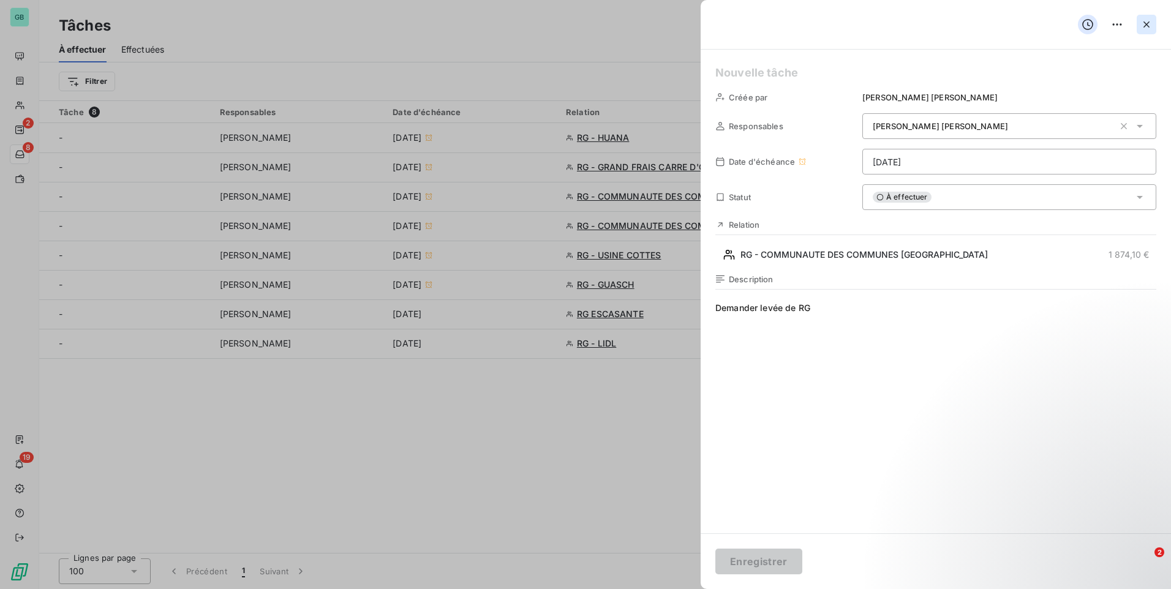
click at [1153, 23] on button "button" at bounding box center [1147, 25] width 20 height 20
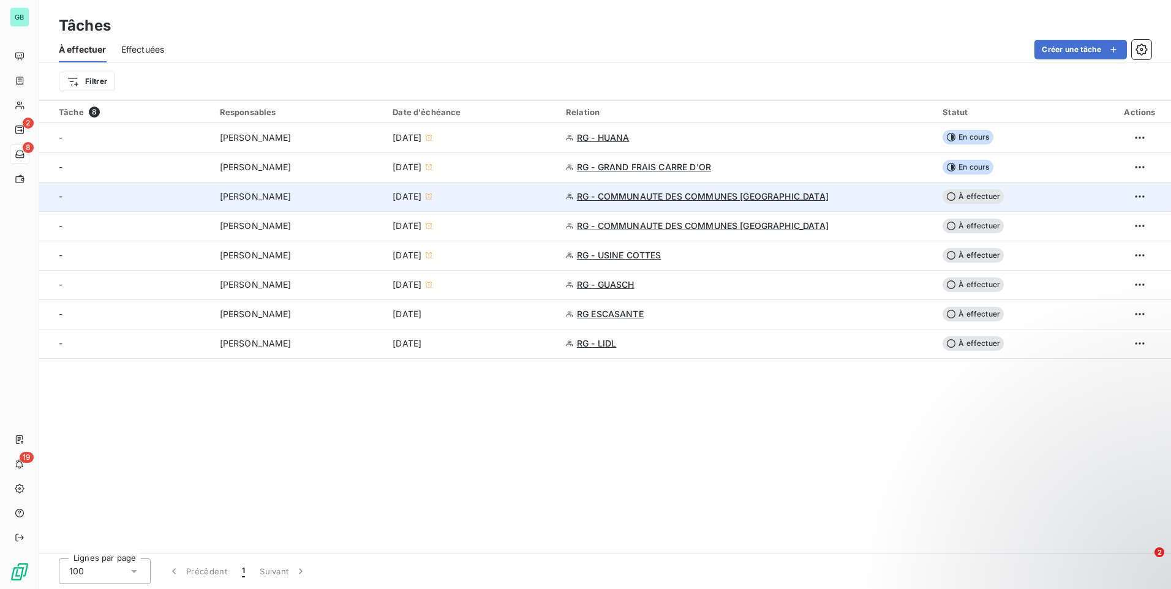
click at [690, 201] on span "RG - COMMUNAUTE DES COMMUNES [GEOGRAPHIC_DATA]" at bounding box center [703, 196] width 252 height 12
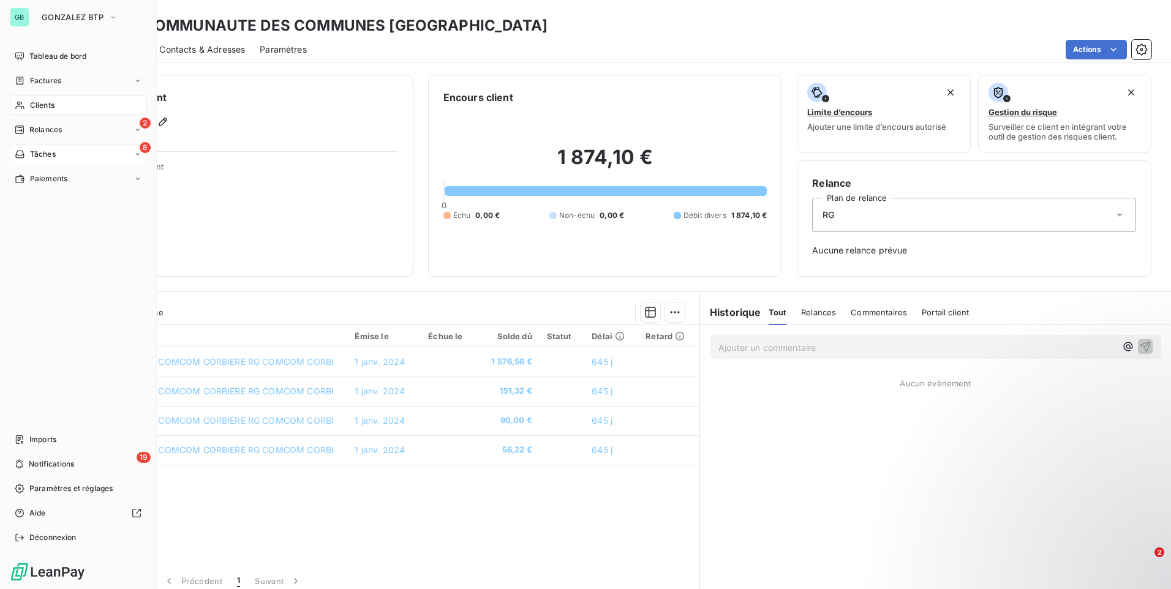
click at [69, 152] on div "8 Tâches" at bounding box center [78, 155] width 137 height 20
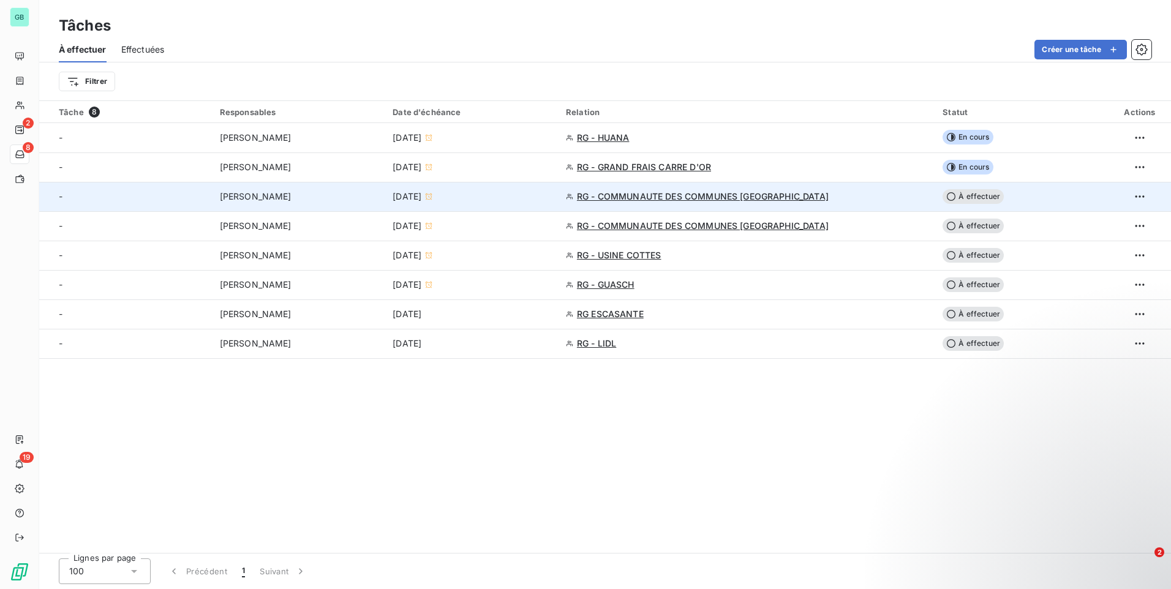
click at [949, 197] on span "À effectuer" at bounding box center [973, 196] width 61 height 15
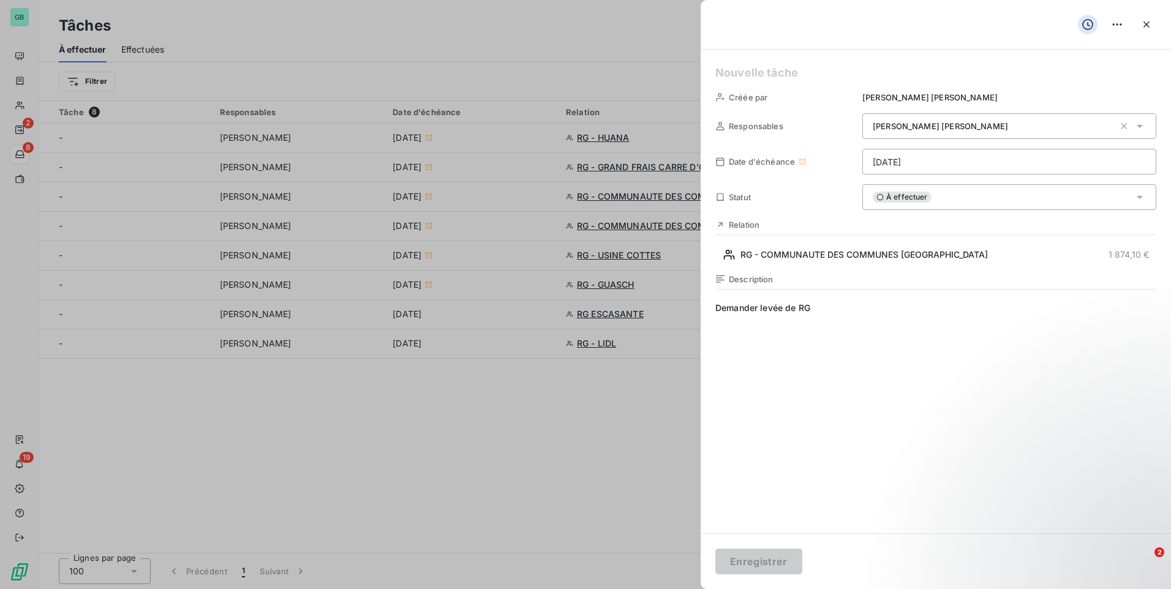
click at [957, 200] on div "À effectuer" at bounding box center [1009, 197] width 294 height 26
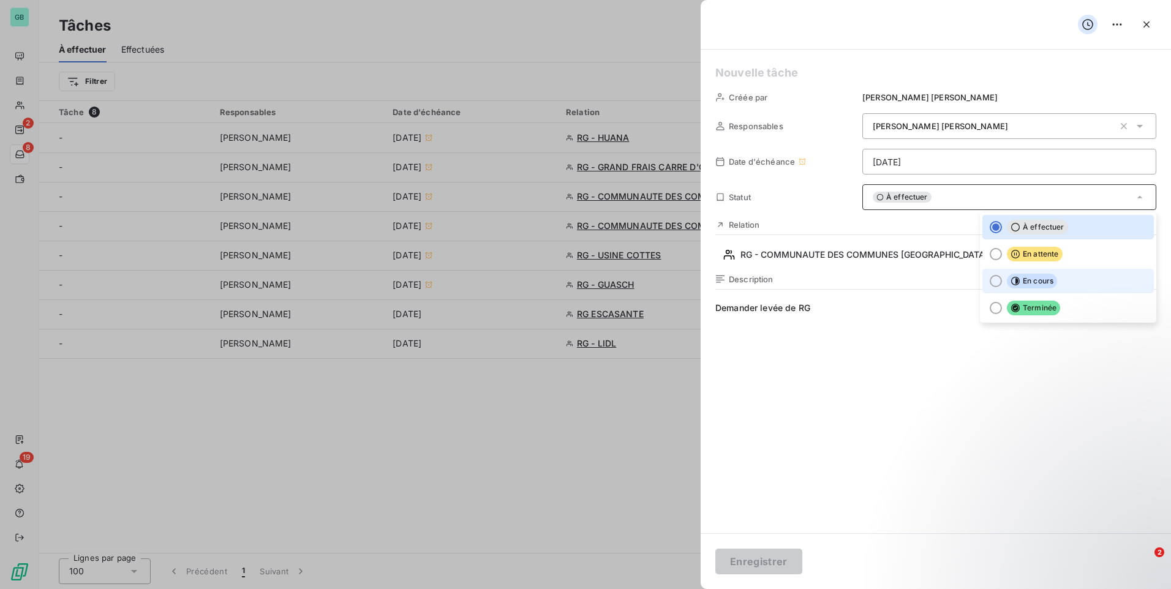
click at [1020, 280] on span "En cours" at bounding box center [1032, 281] width 50 height 15
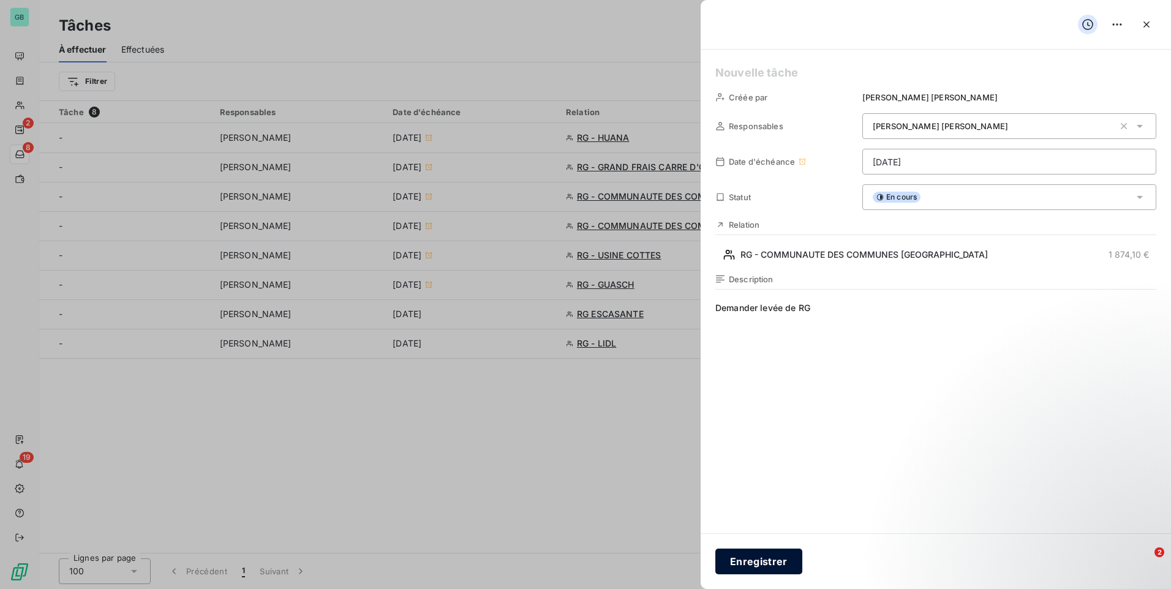
click at [786, 560] on button "Enregistrer" at bounding box center [758, 562] width 87 height 26
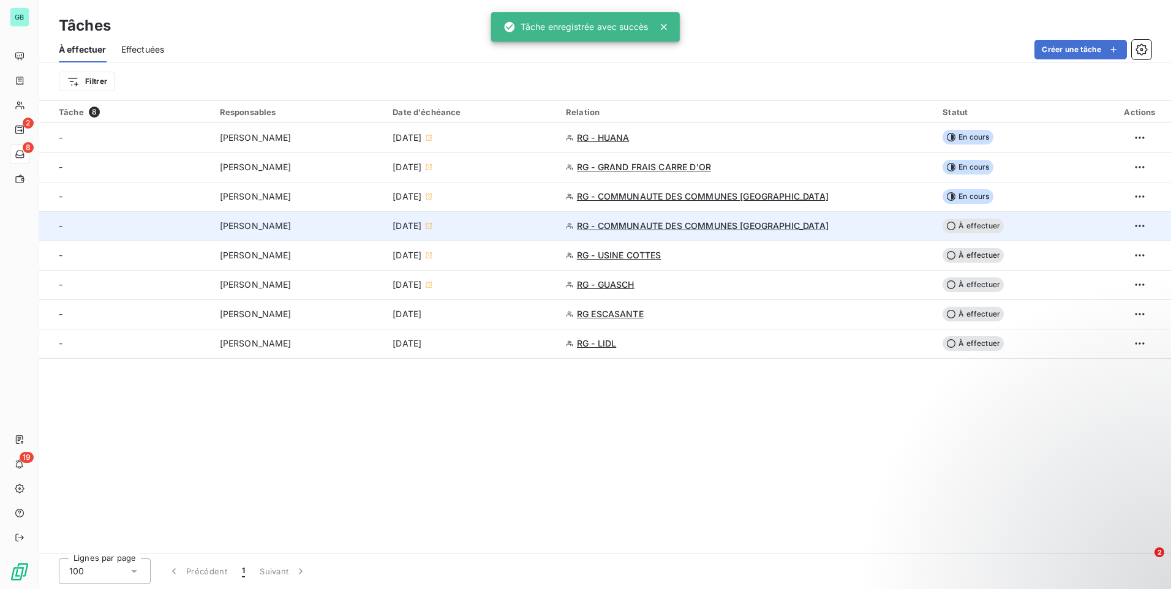
click at [262, 221] on span "[PERSON_NAME]" at bounding box center [256, 226] width 72 height 12
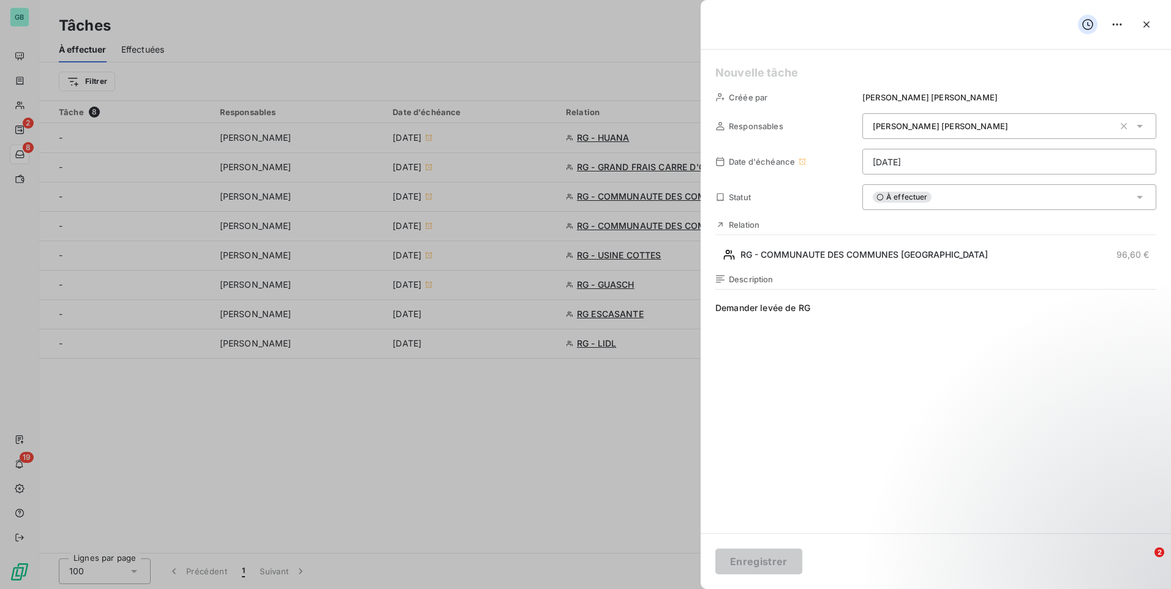
click at [1014, 189] on div "À effectuer" at bounding box center [1009, 197] width 294 height 26
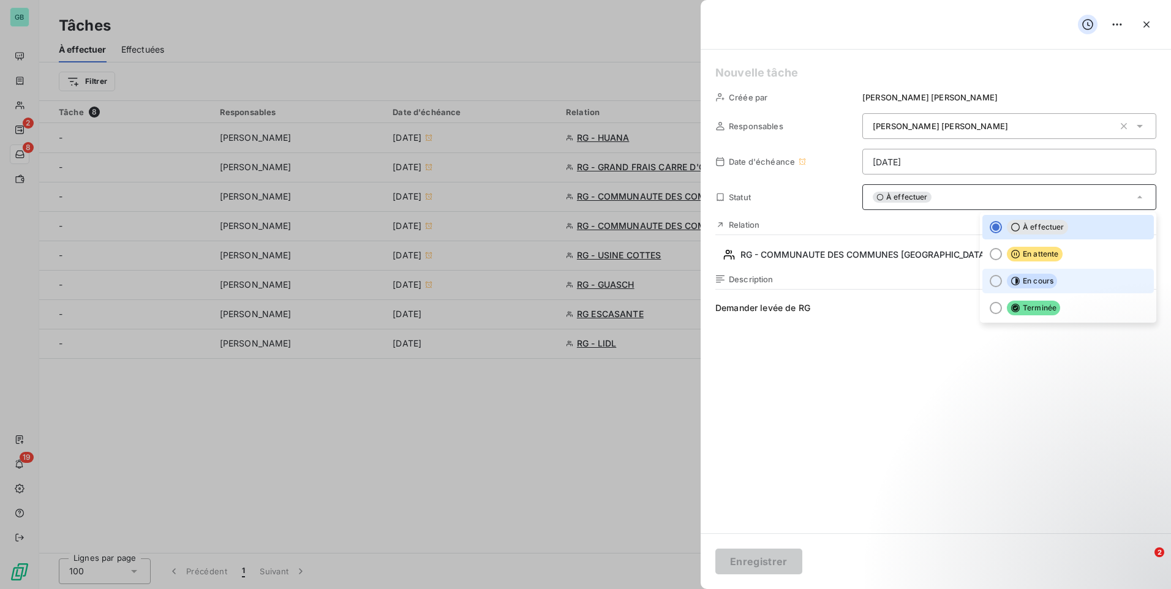
click at [1019, 284] on span "En cours" at bounding box center [1032, 281] width 50 height 15
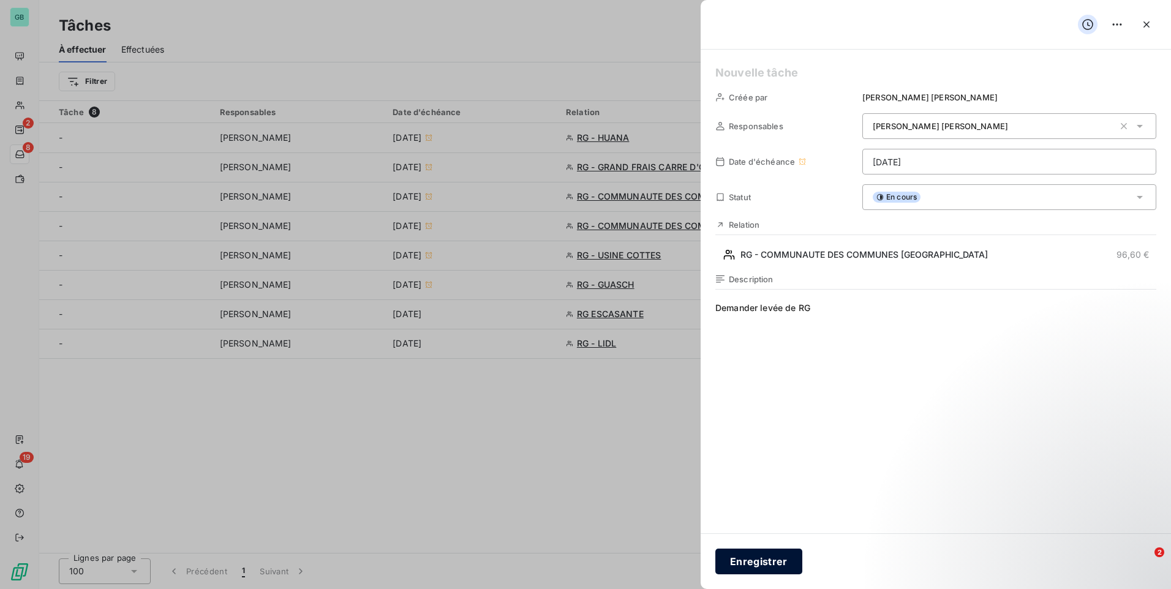
click at [782, 562] on button "Enregistrer" at bounding box center [758, 562] width 87 height 26
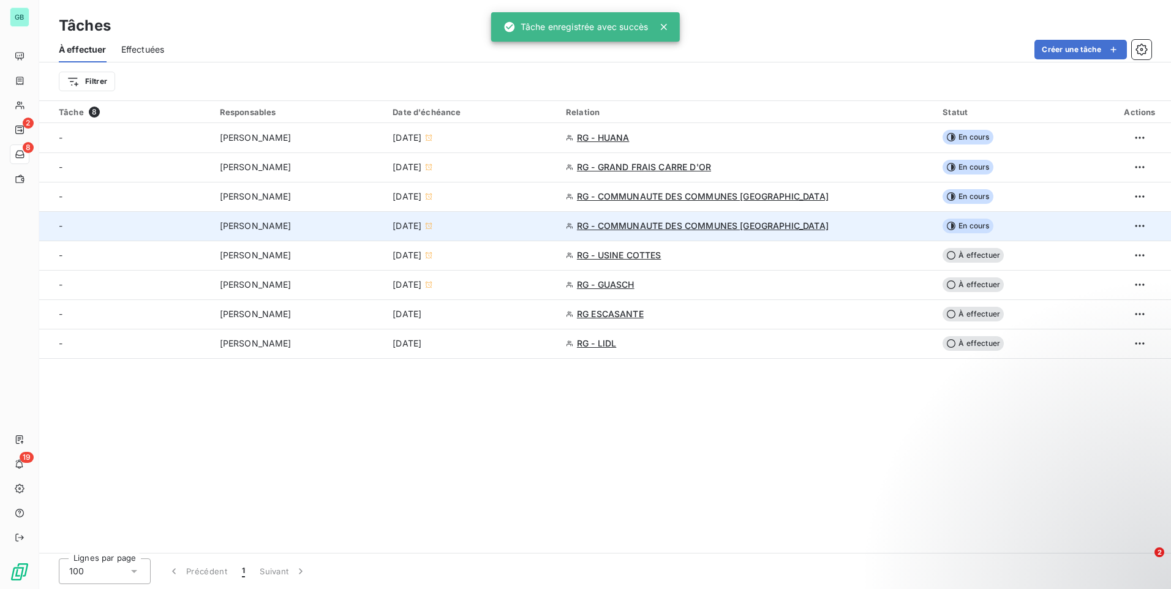
click at [650, 226] on span "RG - COMMUNAUTE DES COMMUNES [GEOGRAPHIC_DATA]" at bounding box center [703, 226] width 252 height 12
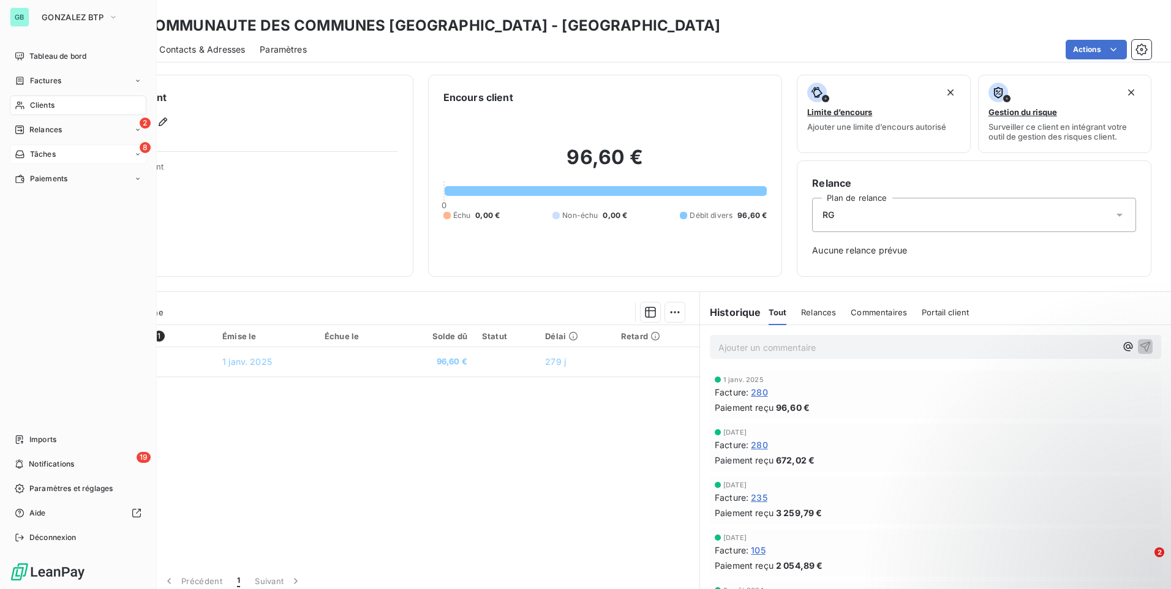
click at [58, 146] on div "8 Tâches" at bounding box center [78, 155] width 137 height 20
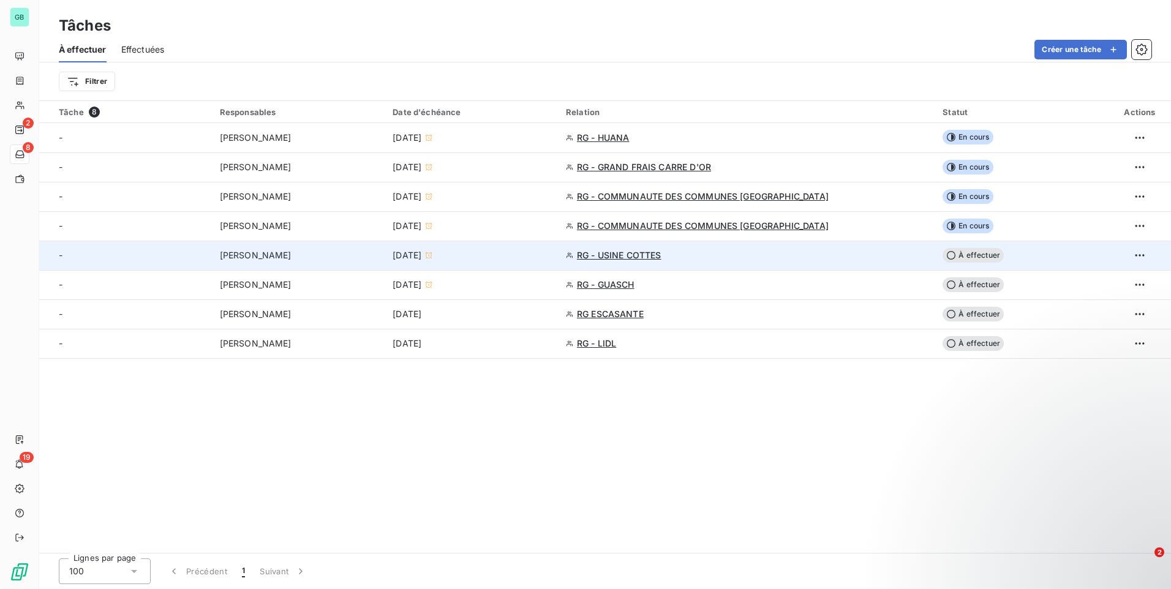
click at [262, 258] on span "[PERSON_NAME]" at bounding box center [256, 255] width 72 height 12
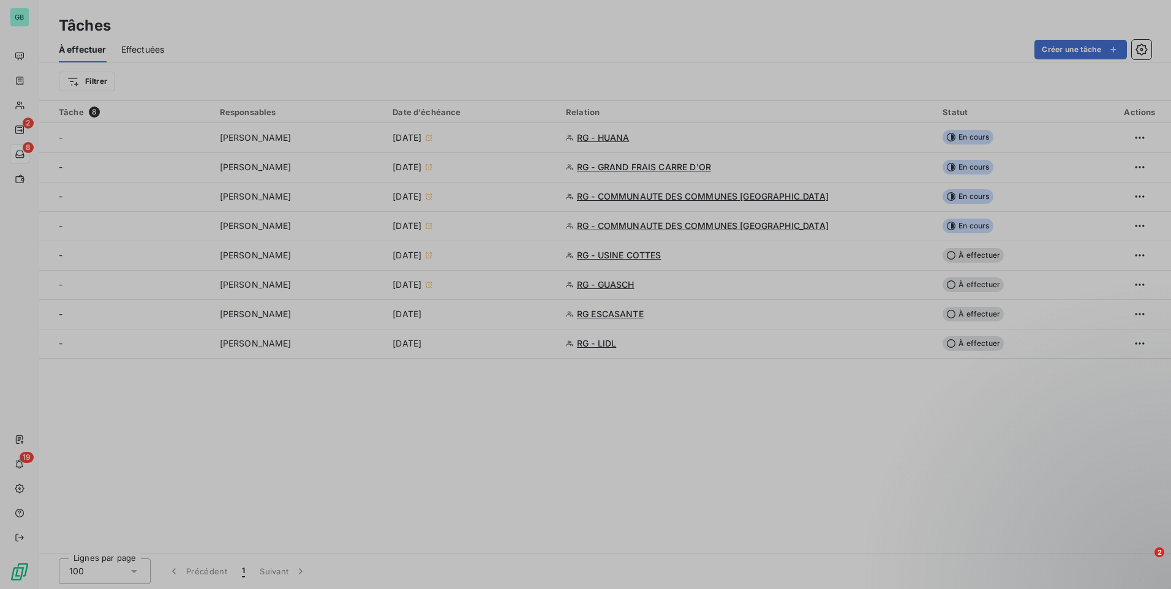
type input "[DATE]"
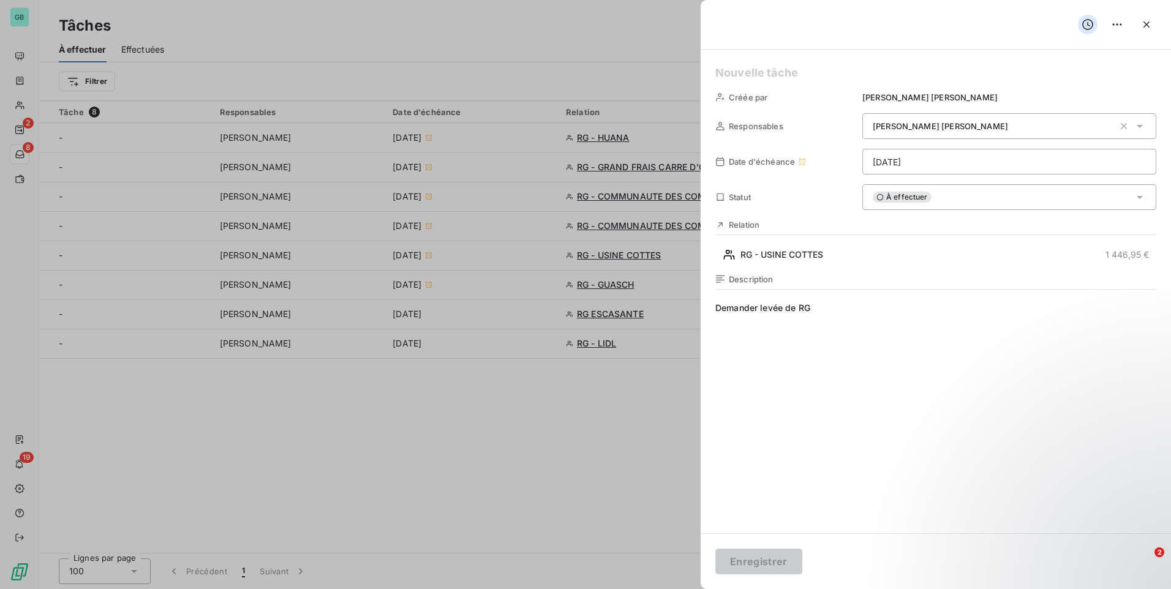
click at [853, 305] on span "Demander levée de RG" at bounding box center [935, 419] width 441 height 235
click at [1147, 28] on icon "button" at bounding box center [1146, 24] width 12 height 12
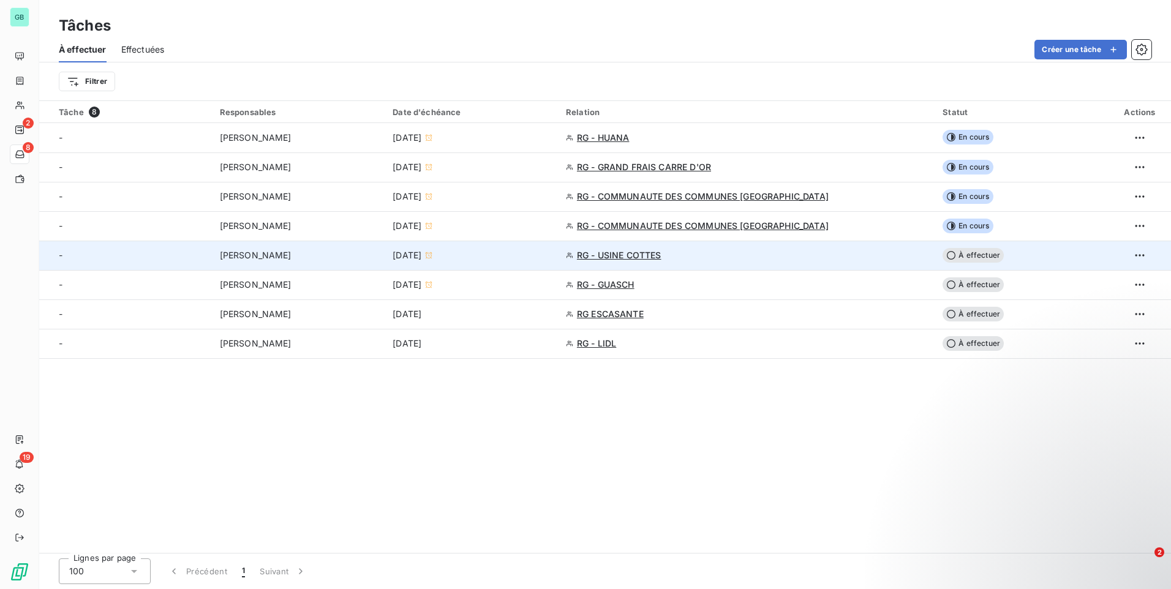
click at [421, 252] on span "[DATE]" at bounding box center [407, 255] width 29 height 12
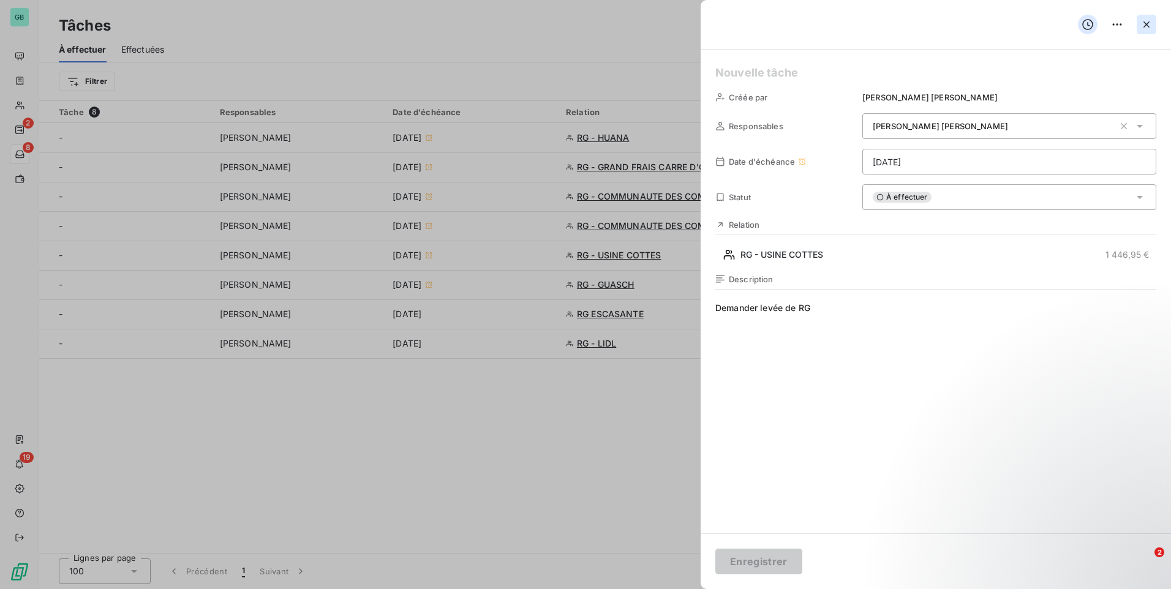
click at [1145, 26] on icon "button" at bounding box center [1147, 24] width 6 height 6
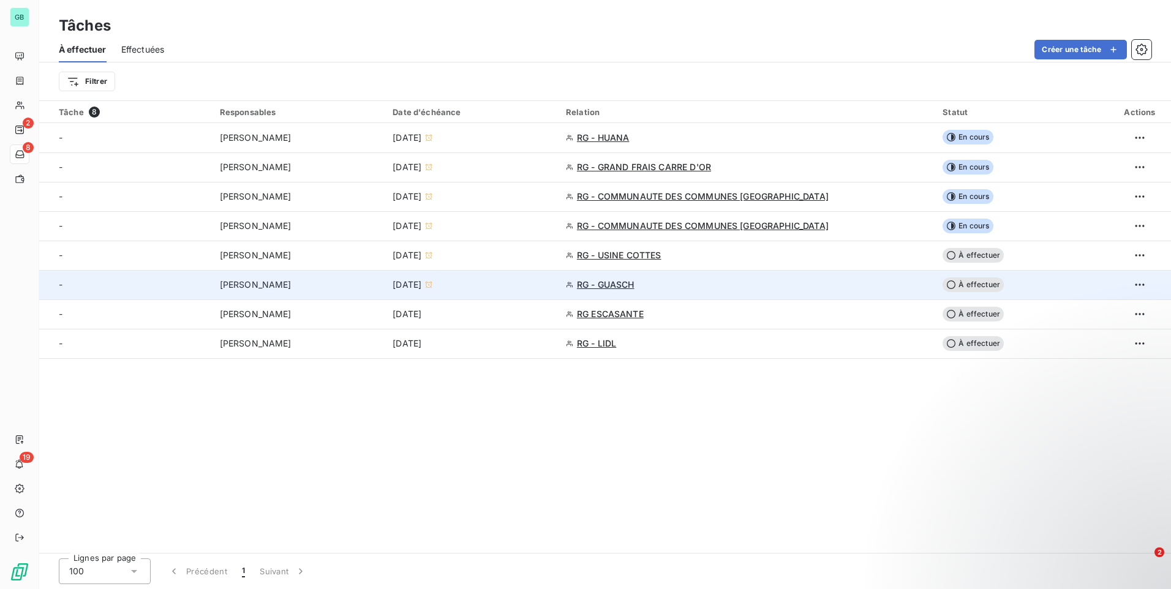
click at [421, 282] on span "[DATE]" at bounding box center [407, 285] width 29 height 12
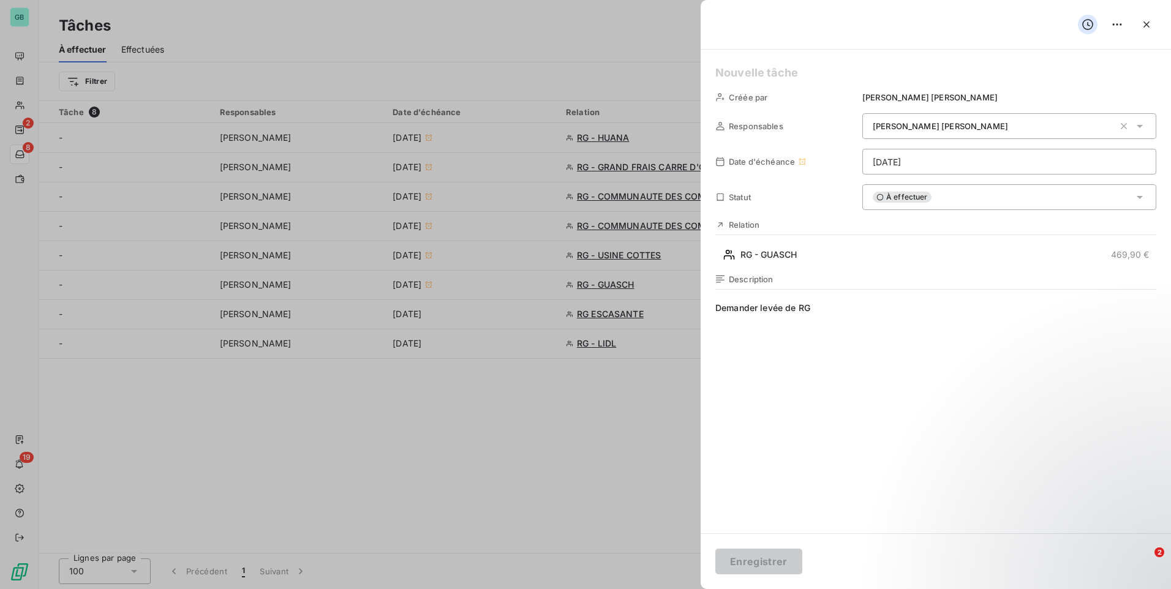
drag, startPoint x: 560, startPoint y: 424, endPoint x: 631, endPoint y: 309, distance: 134.8
click at [561, 422] on div at bounding box center [585, 294] width 1171 height 589
drag, startPoint x: 646, startPoint y: 279, endPoint x: 1039, endPoint y: 122, distance: 422.8
click at [650, 276] on div at bounding box center [585, 294] width 1171 height 589
drag, startPoint x: 1152, startPoint y: 12, endPoint x: 1150, endPoint y: 26, distance: 14.8
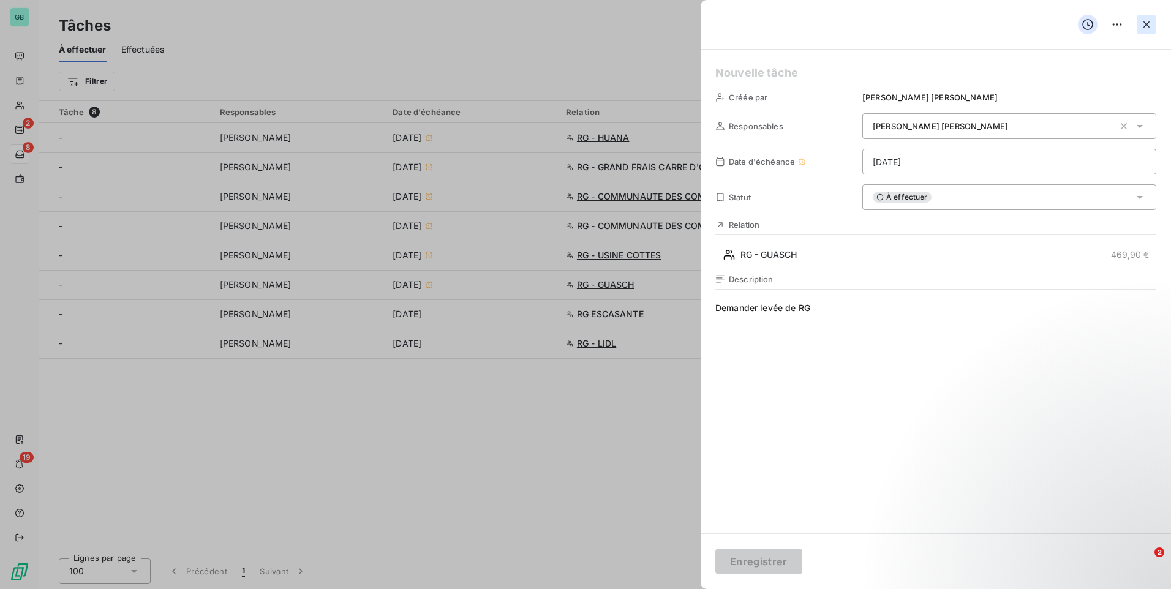
click at [1152, 16] on div at bounding box center [936, 25] width 470 height 50
click at [1149, 29] on icon "button" at bounding box center [1146, 24] width 12 height 12
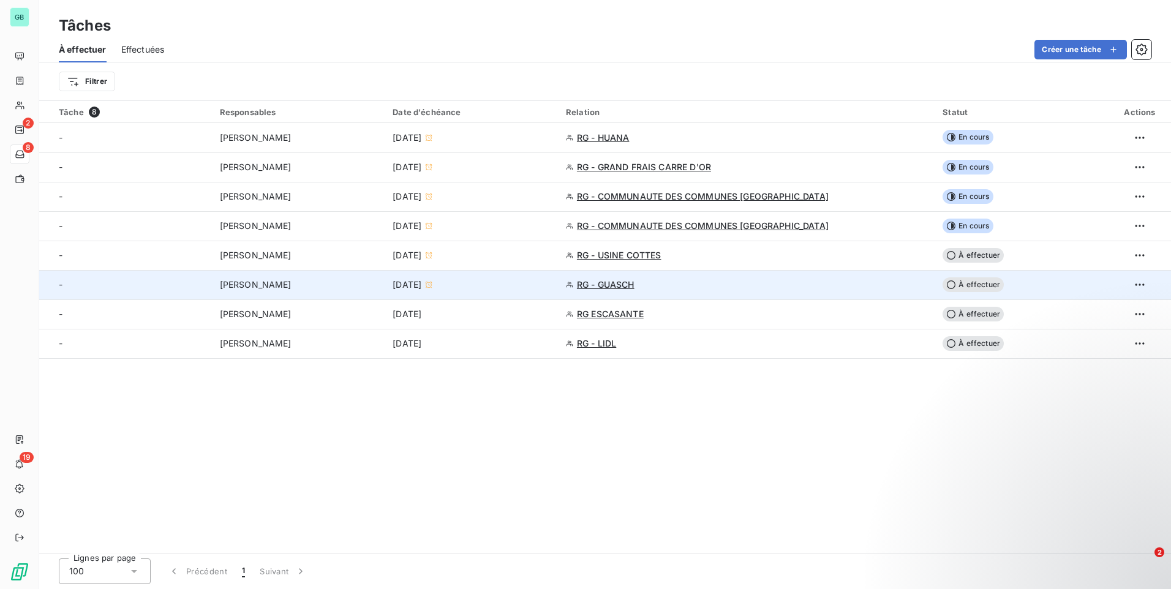
click at [641, 293] on td "RG - GUASCH" at bounding box center [747, 284] width 377 height 29
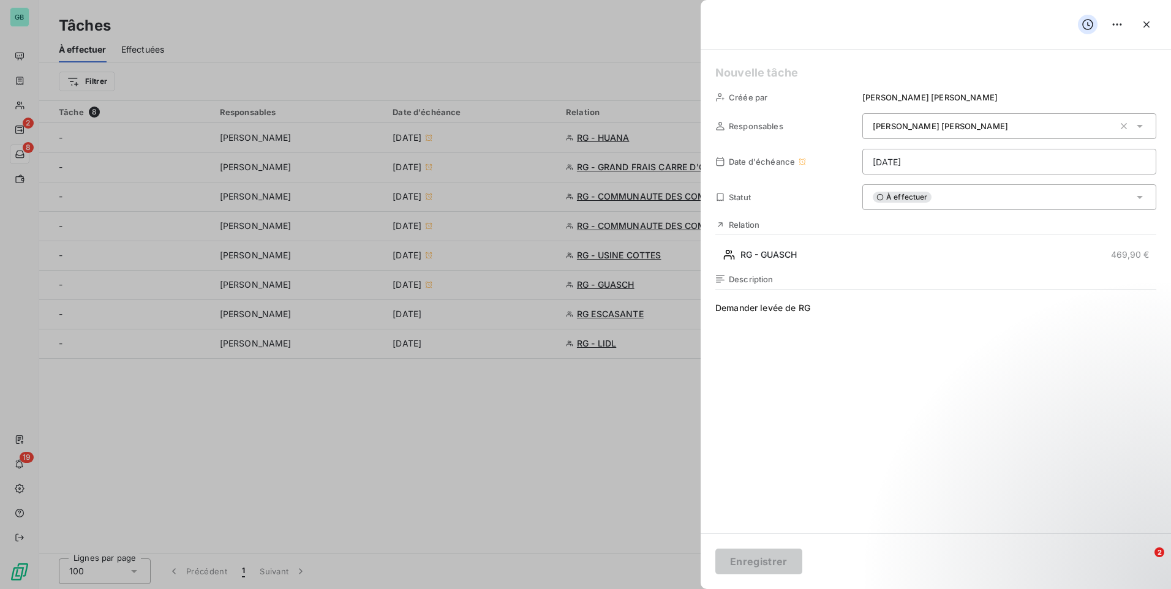
click at [1157, 17] on div at bounding box center [936, 25] width 470 height 50
click at [1153, 22] on button "button" at bounding box center [1147, 25] width 20 height 20
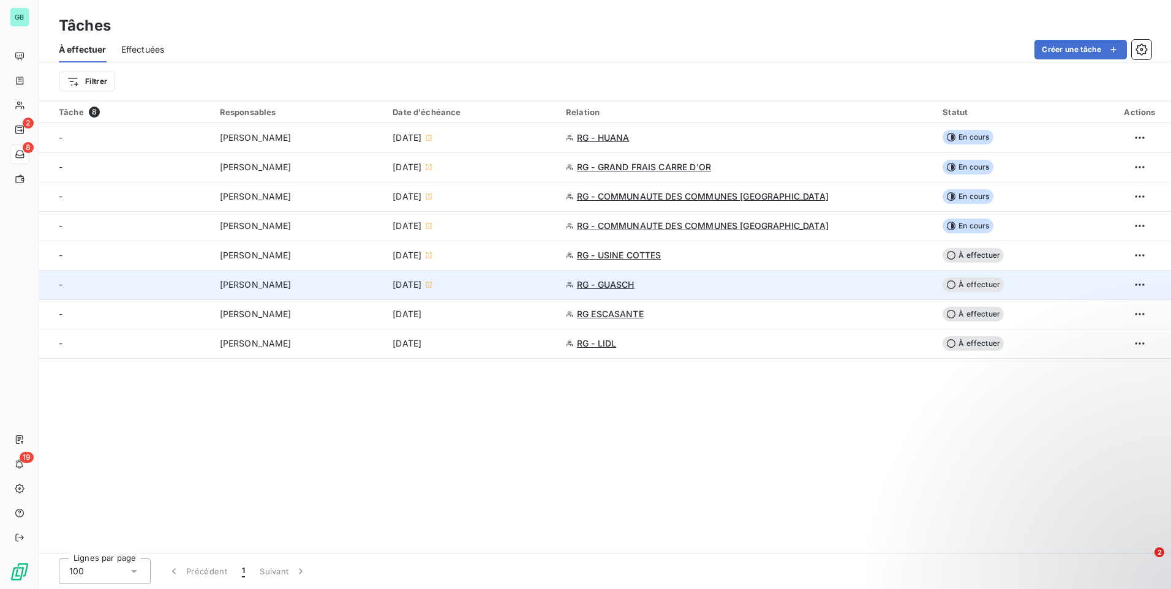
click at [635, 284] on span "RG - GUASCH" at bounding box center [606, 285] width 58 height 12
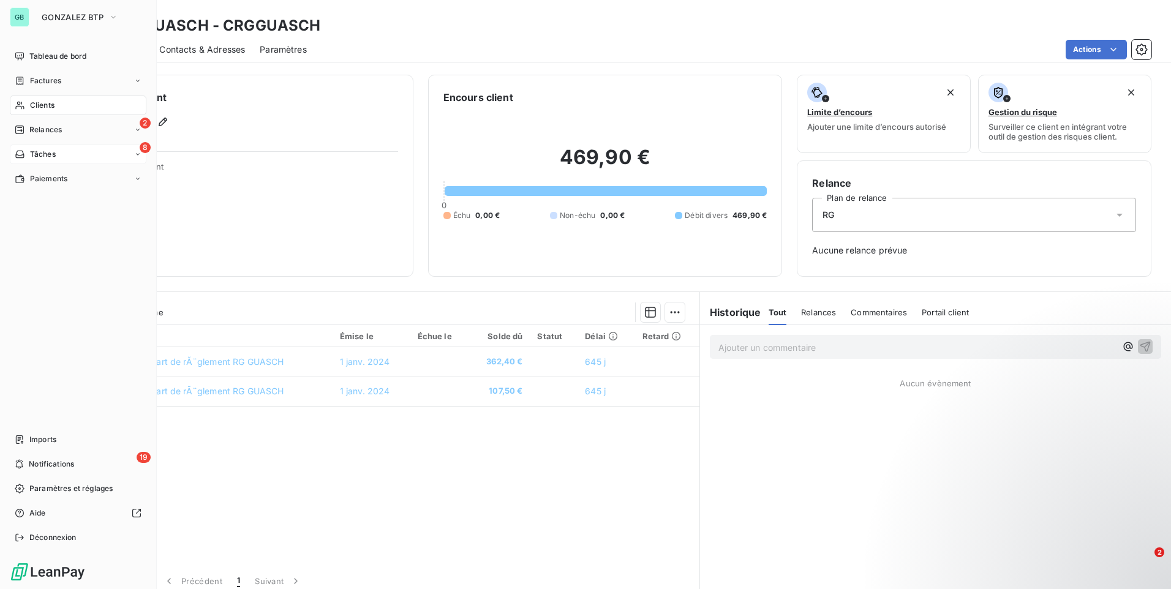
click at [43, 159] on span "Tâches" at bounding box center [43, 154] width 26 height 11
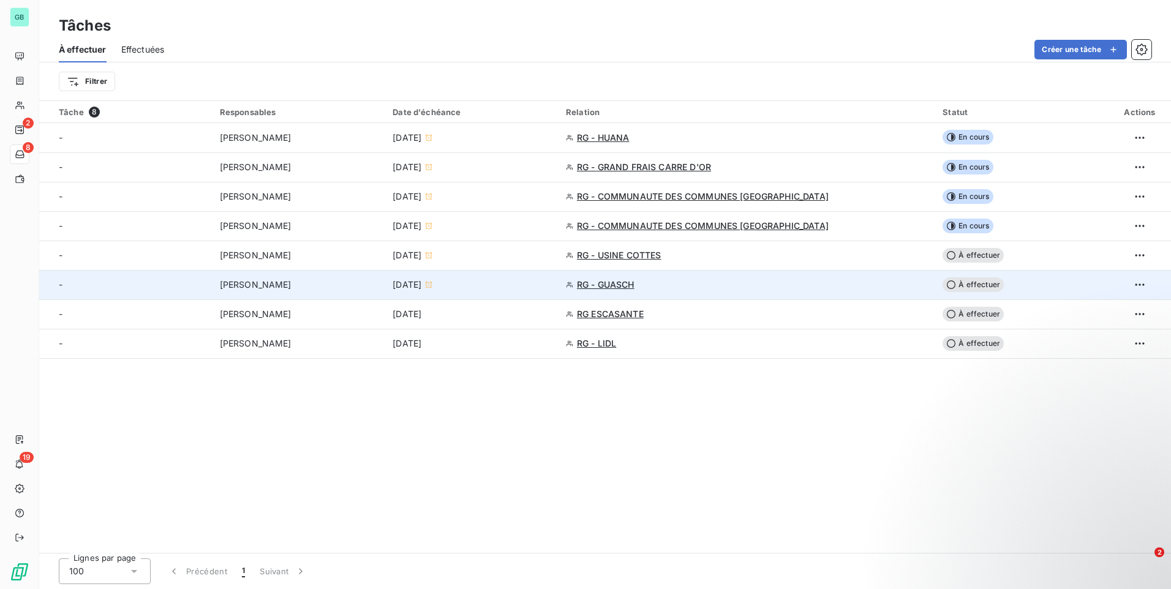
click at [955, 283] on span "À effectuer" at bounding box center [973, 284] width 61 height 15
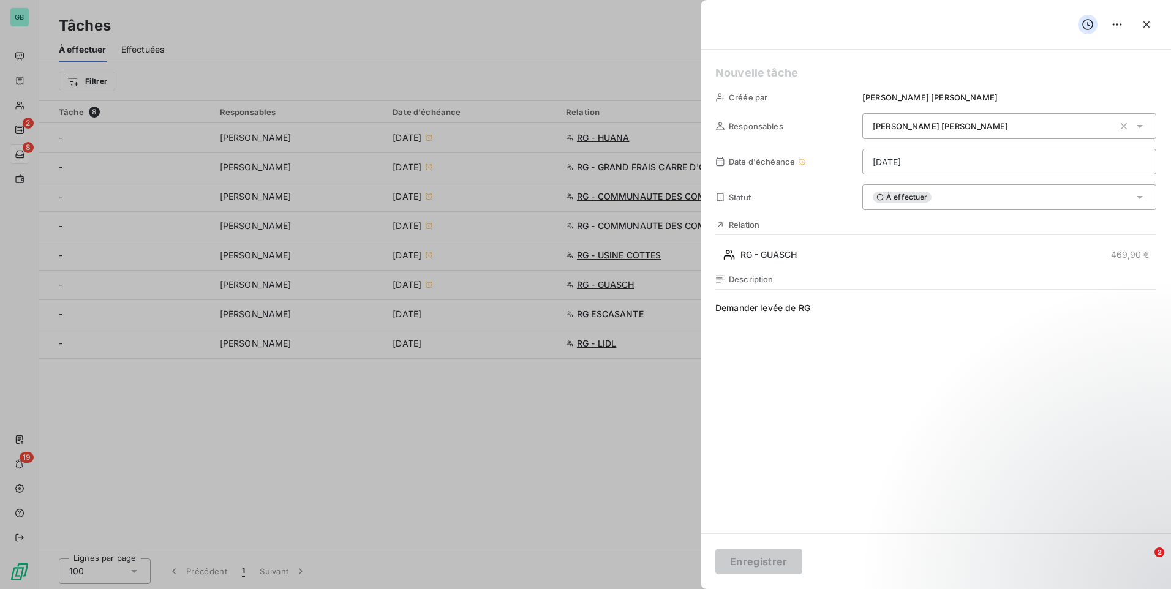
click at [951, 189] on div "À effectuer" at bounding box center [1009, 197] width 294 height 26
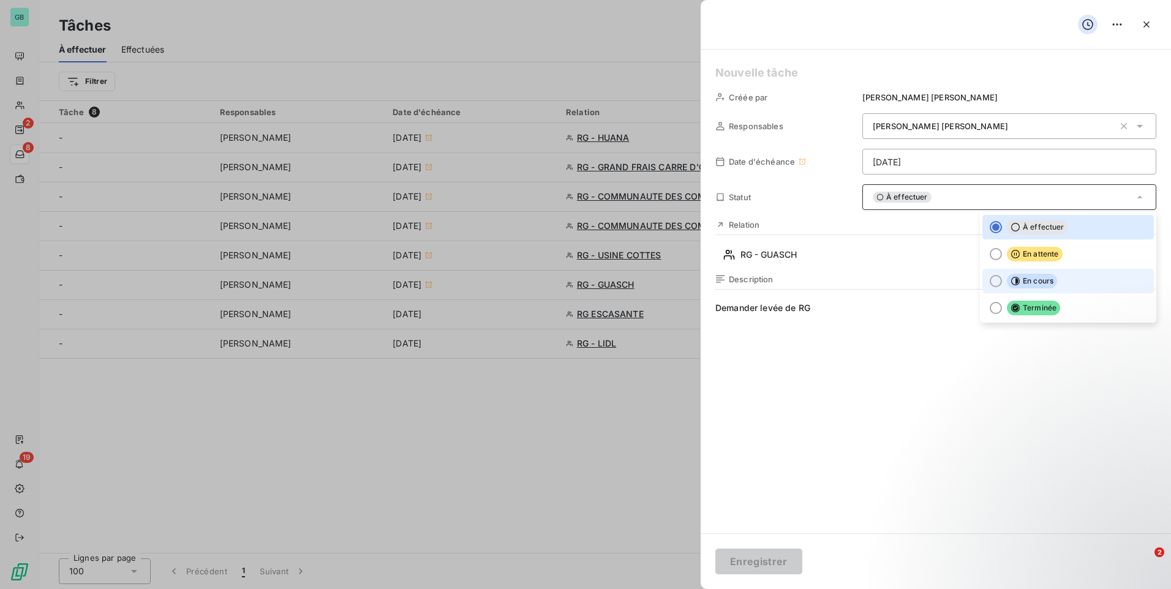
click at [1011, 281] on icon at bounding box center [1015, 281] width 9 height 9
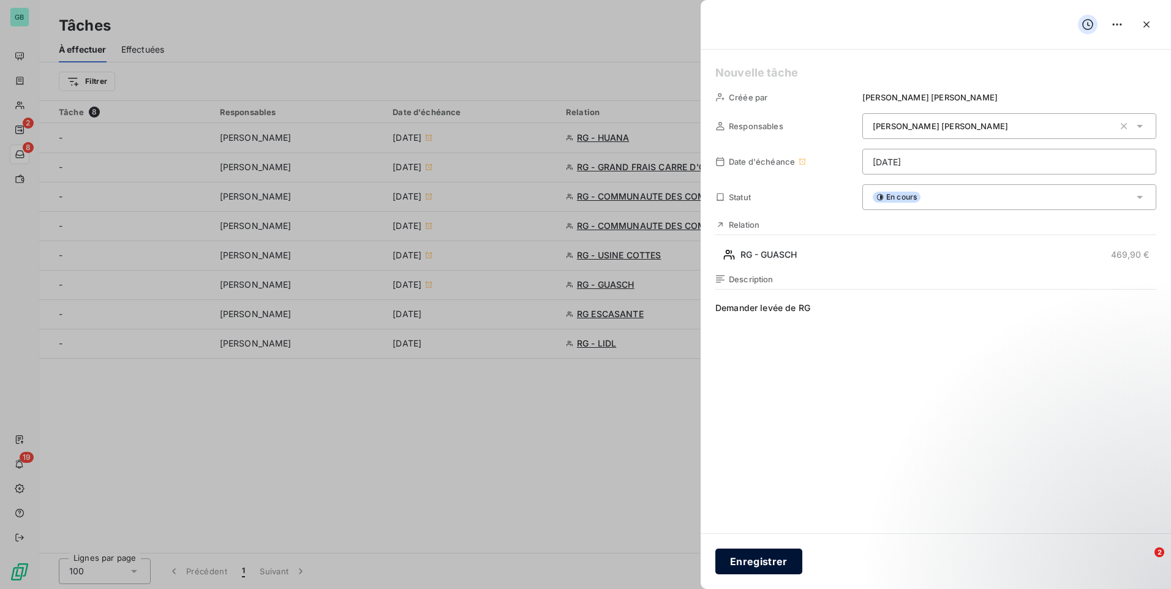
click at [744, 574] on button "Enregistrer" at bounding box center [758, 562] width 87 height 26
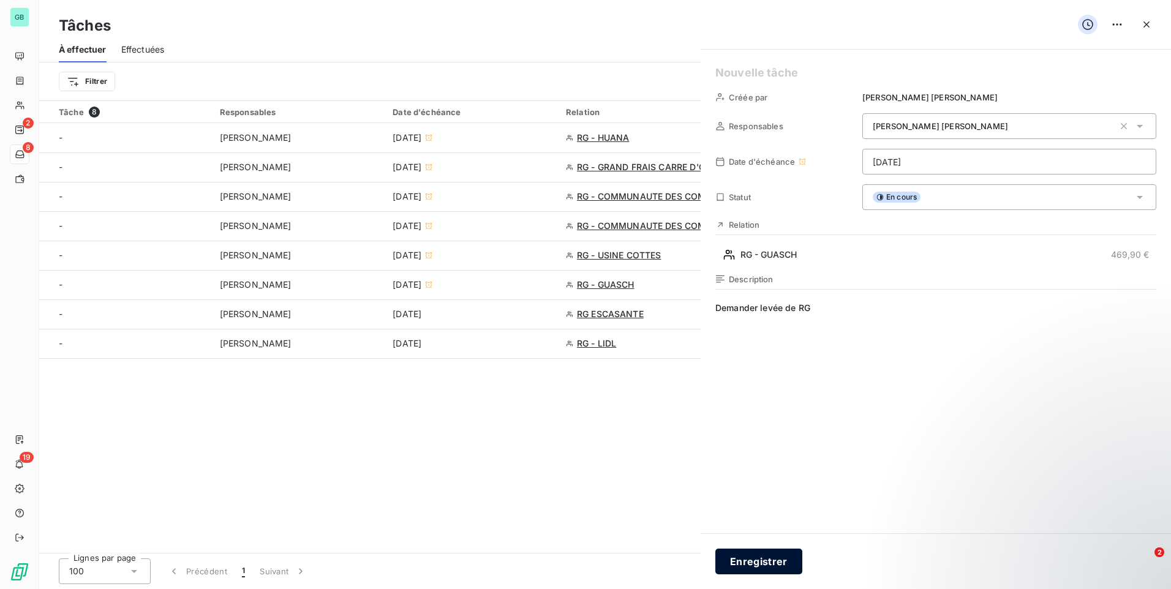
drag, startPoint x: 752, startPoint y: 562, endPoint x: 775, endPoint y: 555, distance: 23.6
click at [753, 589] on div "Créée par [PERSON_NAME] Responsables [PERSON_NAME] Date d'échéance [DATE] Statu…" at bounding box center [585, 589] width 1171 height 0
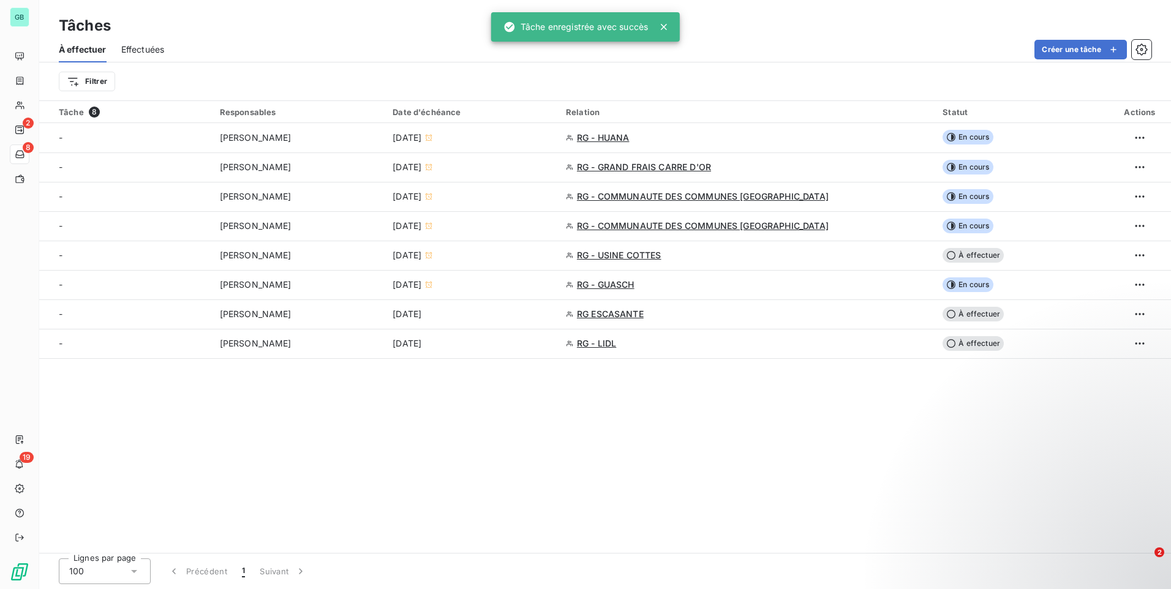
click at [766, 467] on div "Tâche 8 Responsables Date d'échéance Relation Statut Actions - [PERSON_NAME] [D…" at bounding box center [605, 327] width 1132 height 452
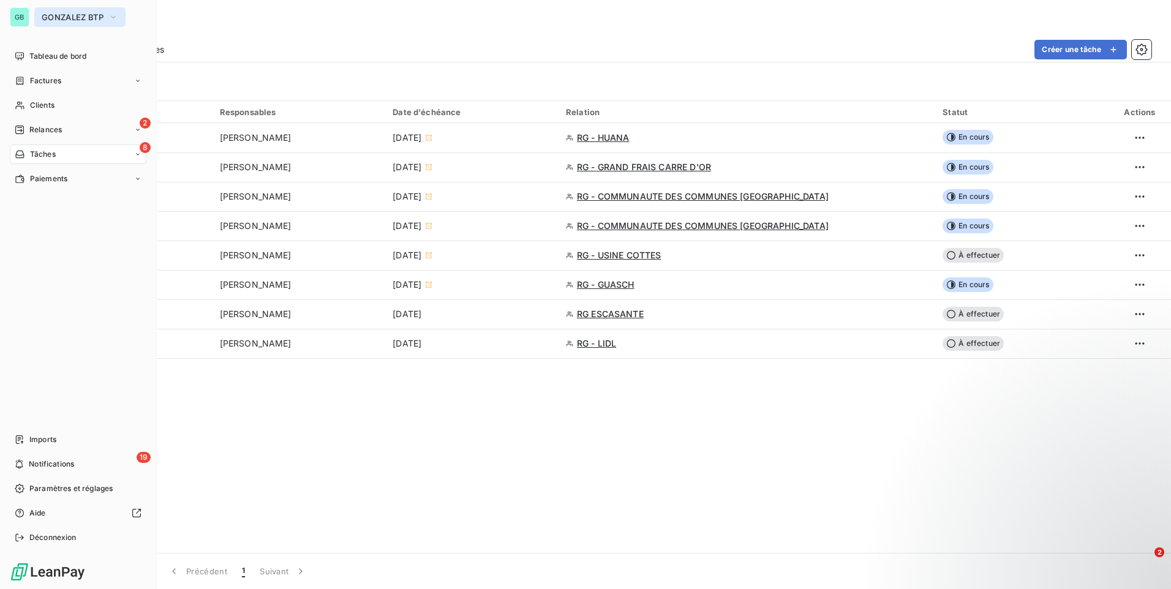
click at [54, 20] on span "GONZALEZ BTP" at bounding box center [73, 17] width 62 height 10
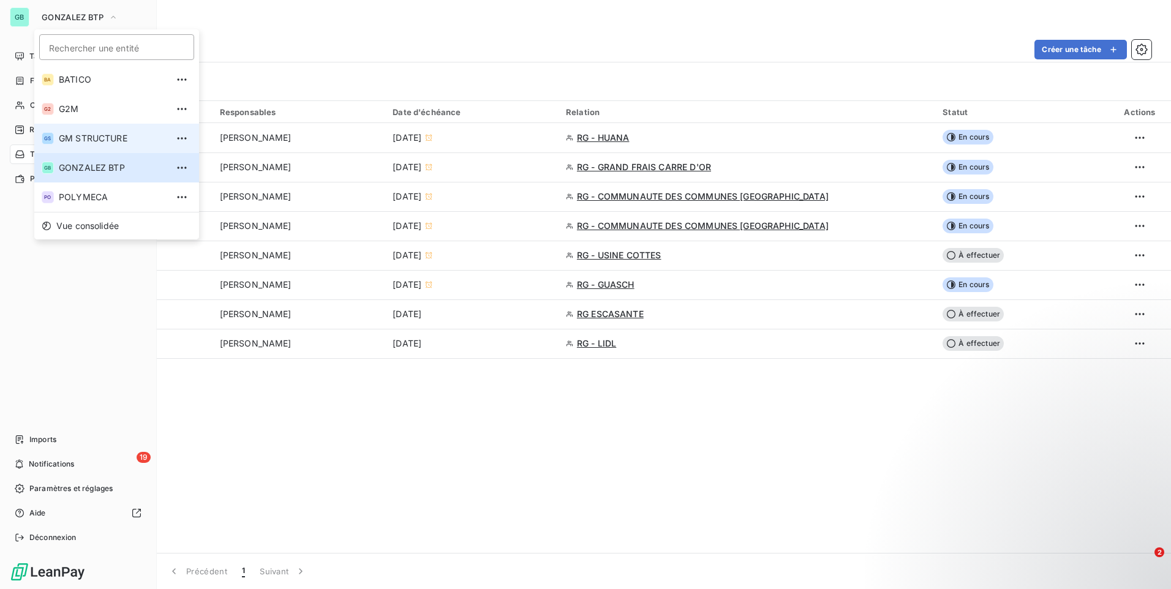
click at [87, 135] on span "GM STRUCTURE" at bounding box center [113, 138] width 108 height 12
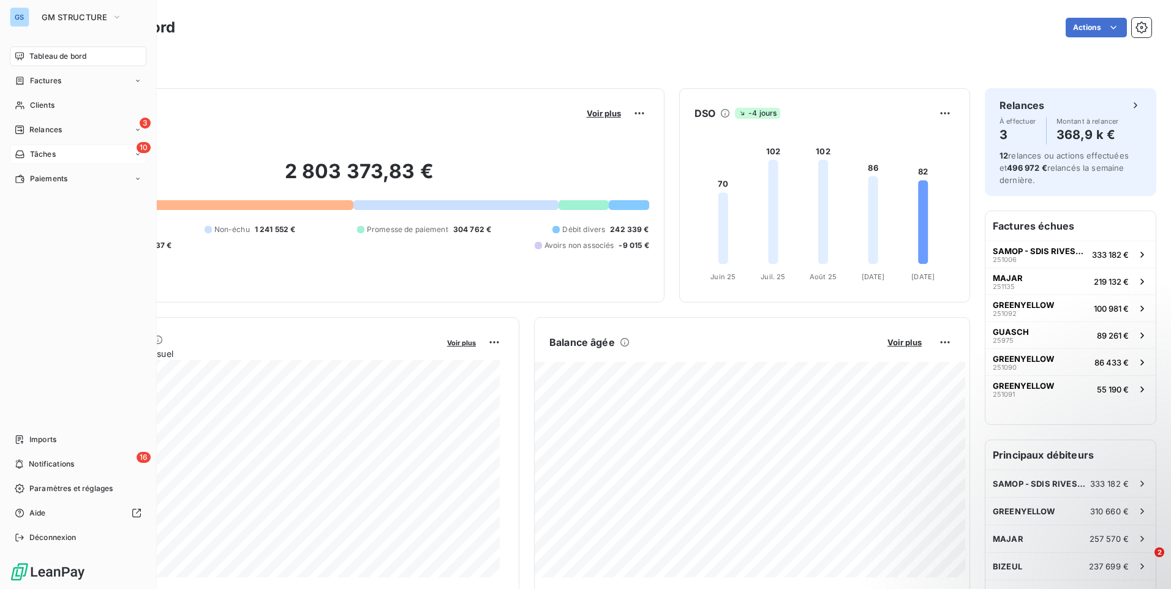
click at [66, 153] on div "10 Tâches" at bounding box center [78, 155] width 137 height 20
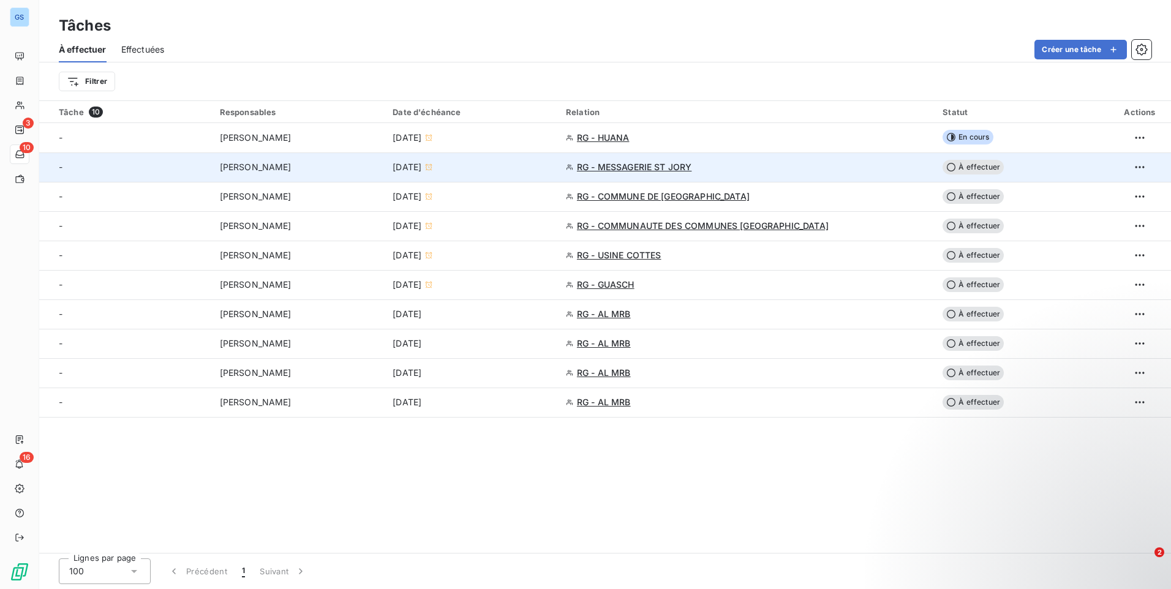
click at [772, 165] on div "RG - MESSAGERIE ST JORY" at bounding box center [747, 167] width 362 height 12
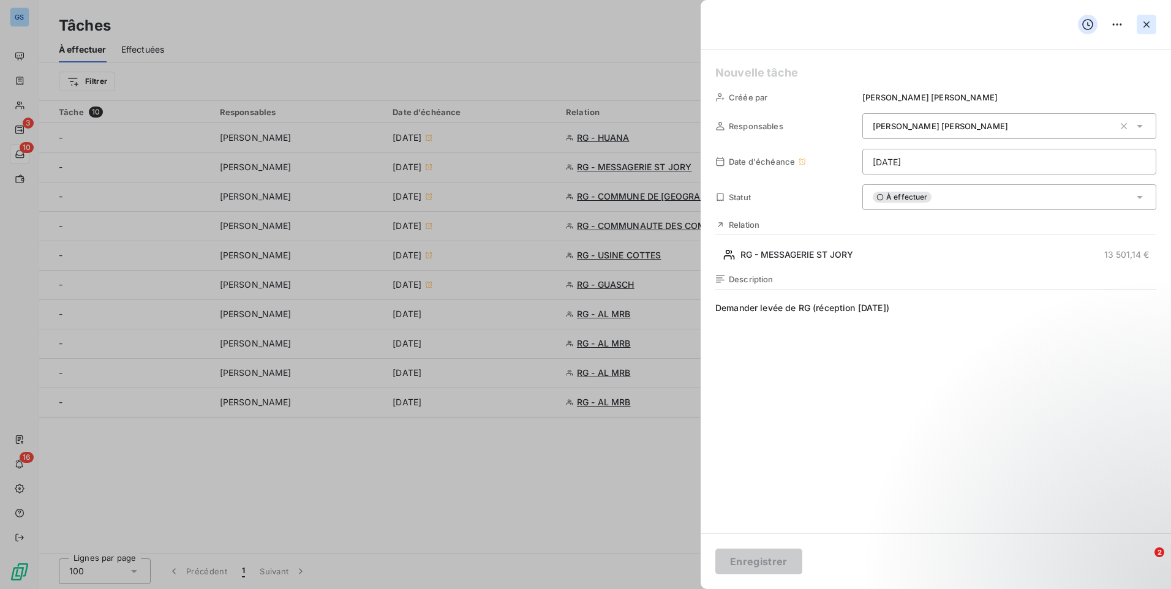
click at [1142, 21] on icon "button" at bounding box center [1146, 24] width 12 height 12
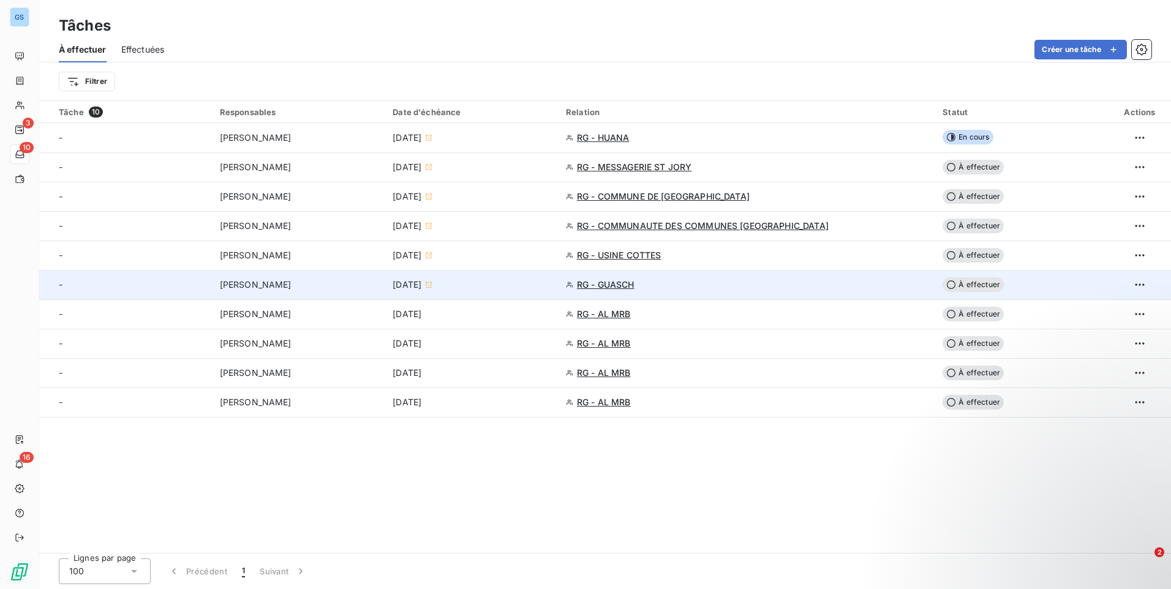
click at [635, 286] on span "RG - GUASCH" at bounding box center [606, 285] width 58 height 12
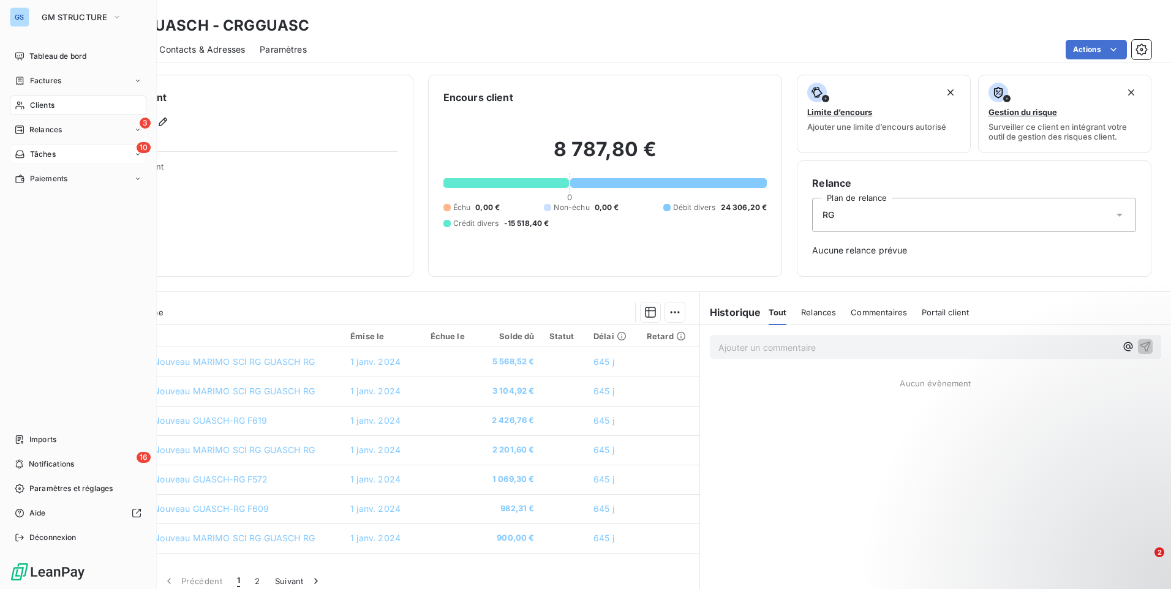
drag, startPoint x: 42, startPoint y: 154, endPoint x: 122, endPoint y: 162, distance: 80.0
click at [42, 154] on span "Tâches" at bounding box center [43, 154] width 26 height 11
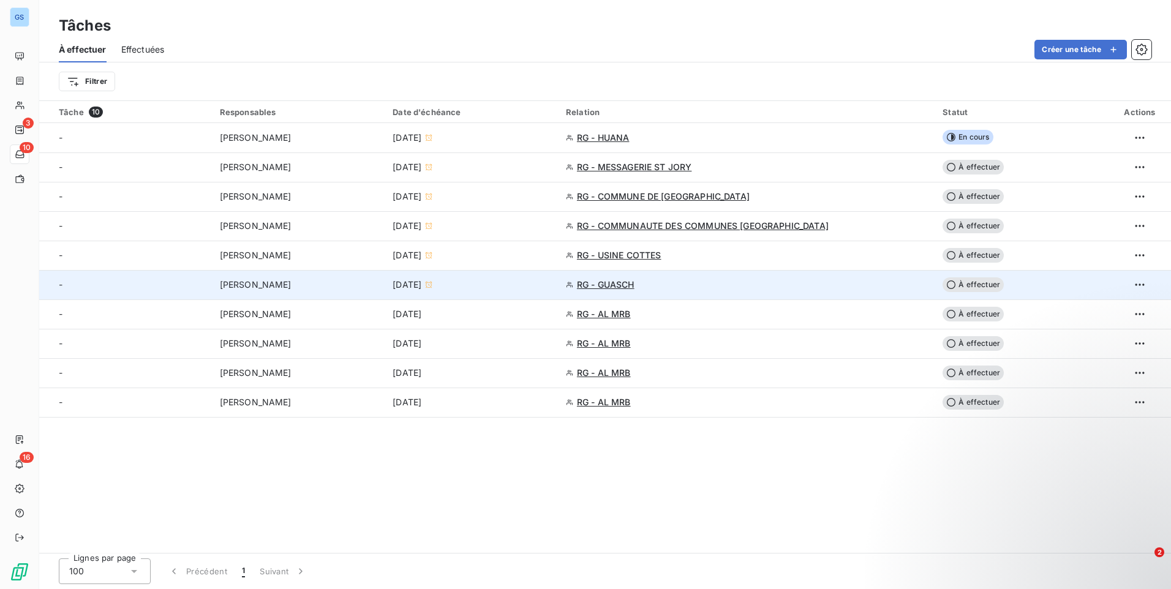
click at [946, 284] on icon at bounding box center [951, 285] width 10 height 10
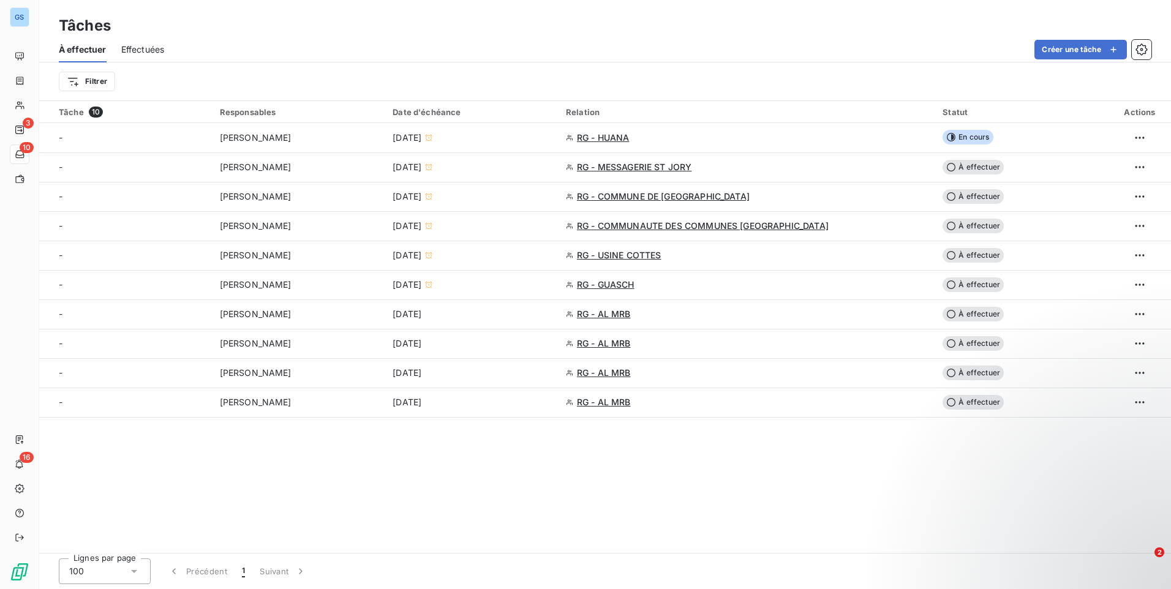
type input "[DATE]"
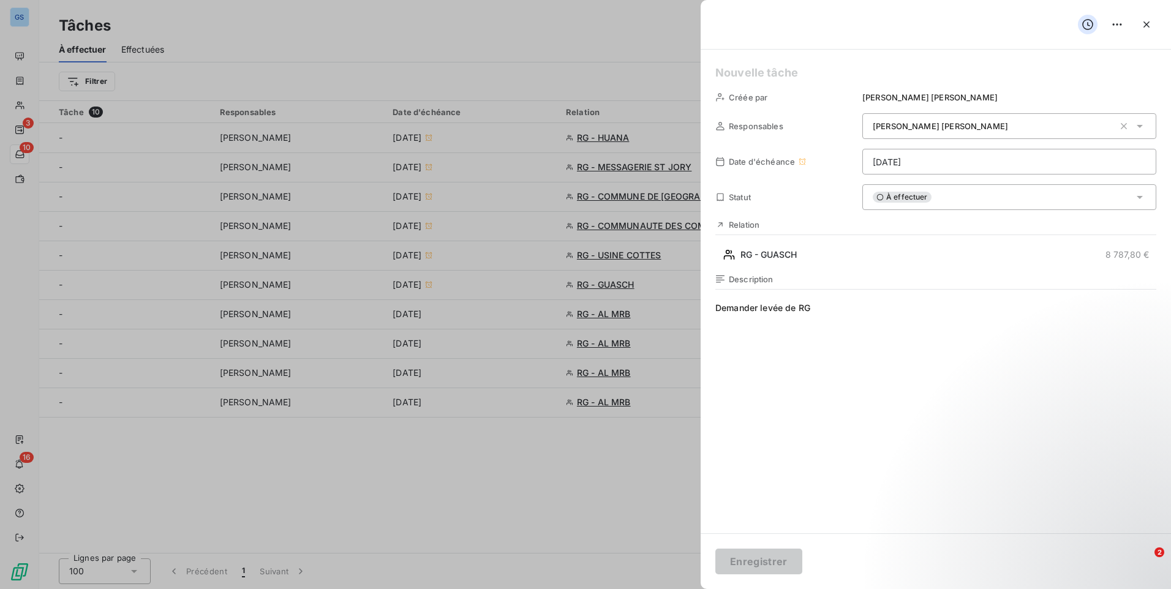
click at [943, 213] on div "Créée par [PERSON_NAME] Responsables [PERSON_NAME] Date d'échéance [DATE] Statu…" at bounding box center [936, 292] width 470 height 484
click at [947, 203] on div "À effectuer" at bounding box center [1009, 197] width 294 height 26
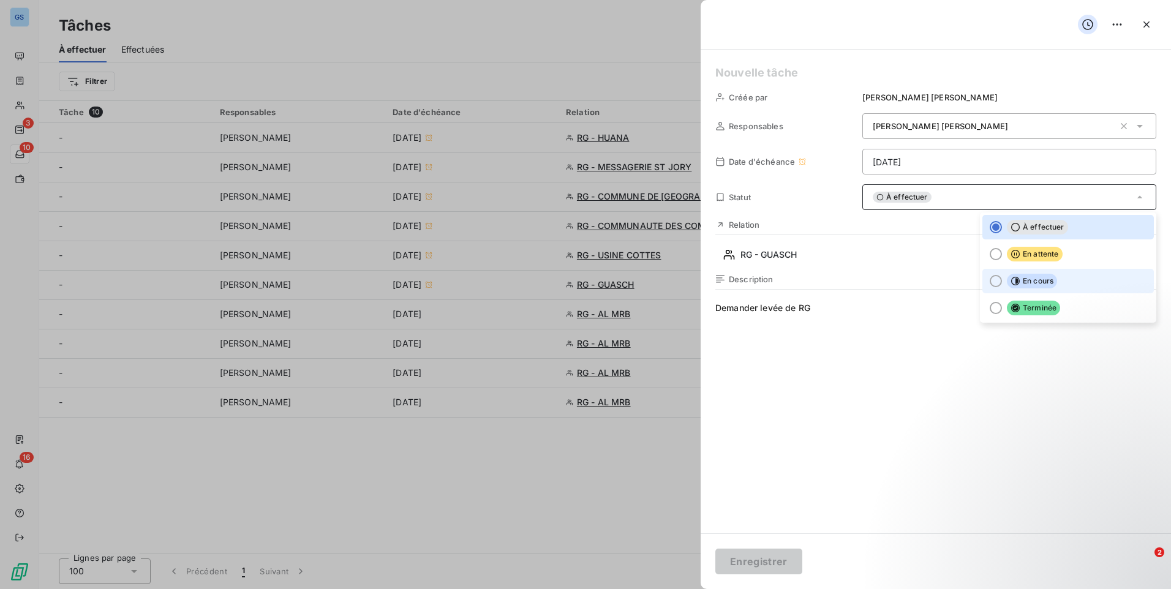
click at [1030, 282] on span "En cours" at bounding box center [1032, 281] width 50 height 15
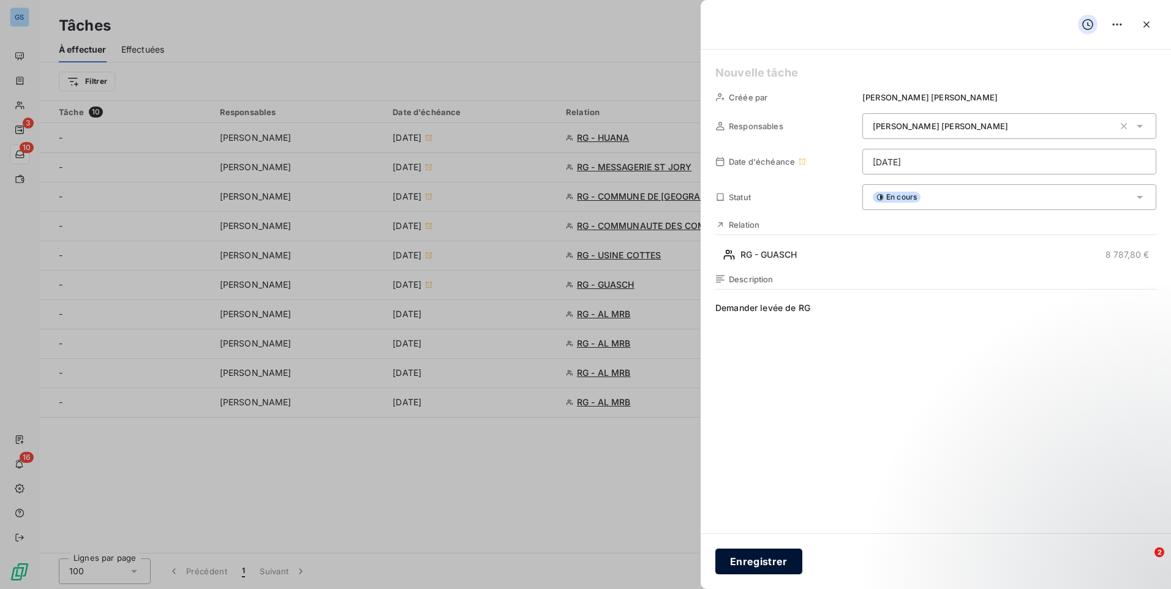
click at [782, 565] on button "Enregistrer" at bounding box center [758, 562] width 87 height 26
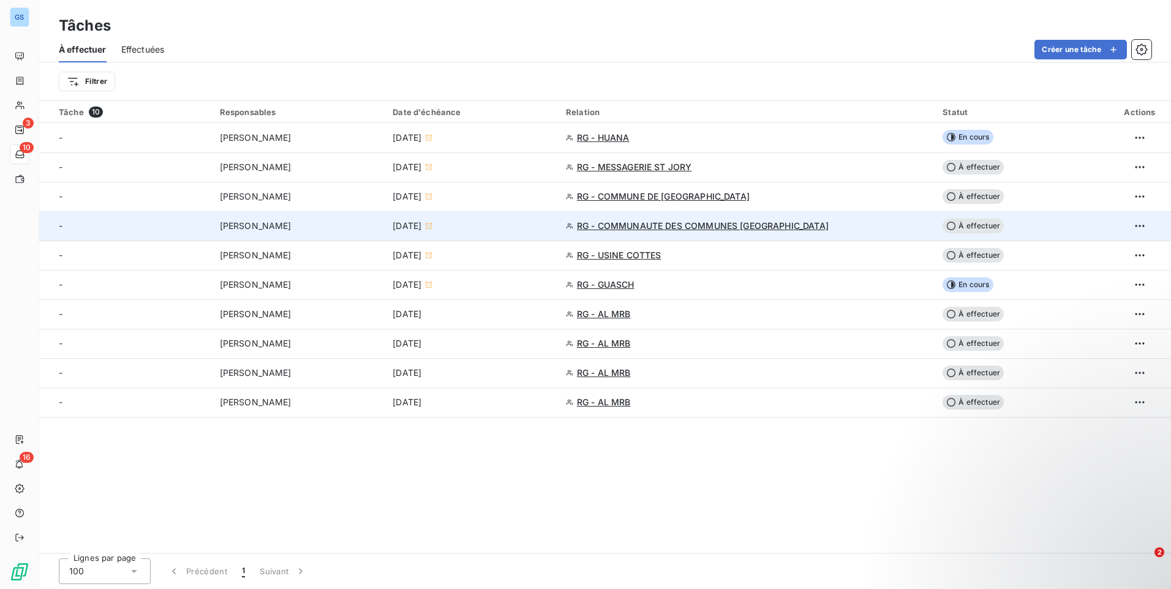
click at [963, 225] on span "À effectuer" at bounding box center [973, 226] width 61 height 15
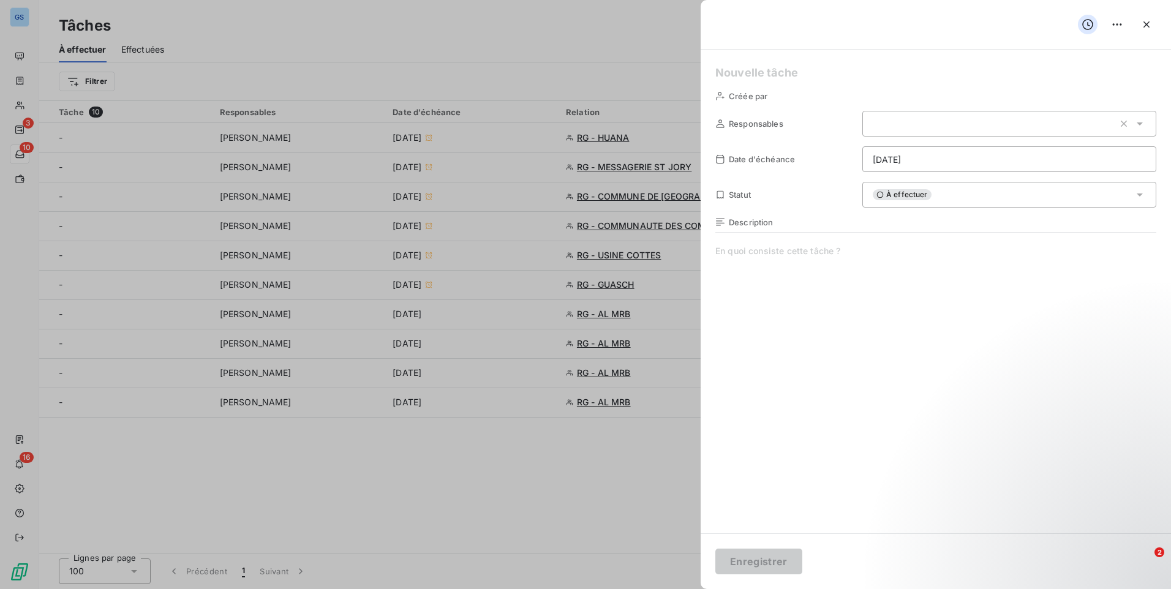
type input "[DATE]"
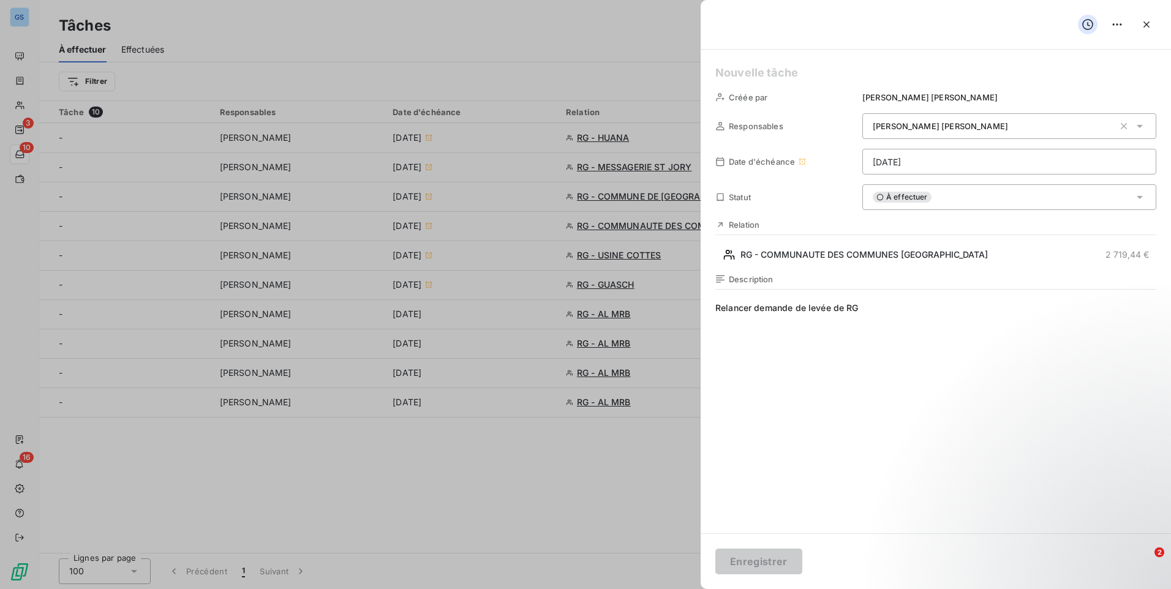
click at [959, 198] on div "À effectuer" at bounding box center [1009, 197] width 294 height 26
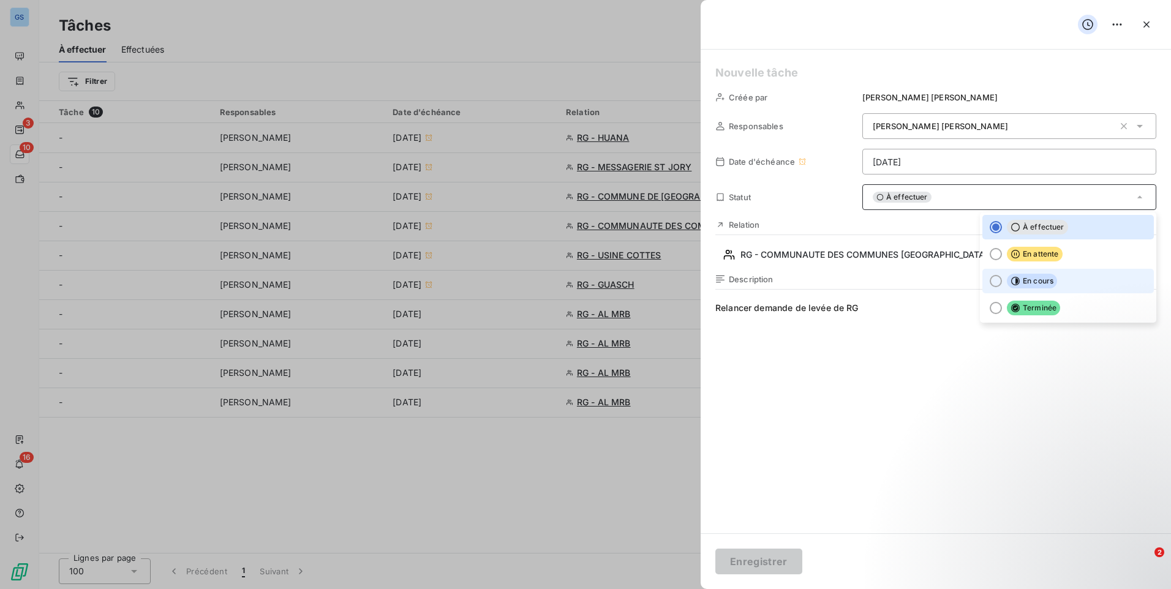
click at [1020, 273] on li "En cours" at bounding box center [1067, 281] width 171 height 24
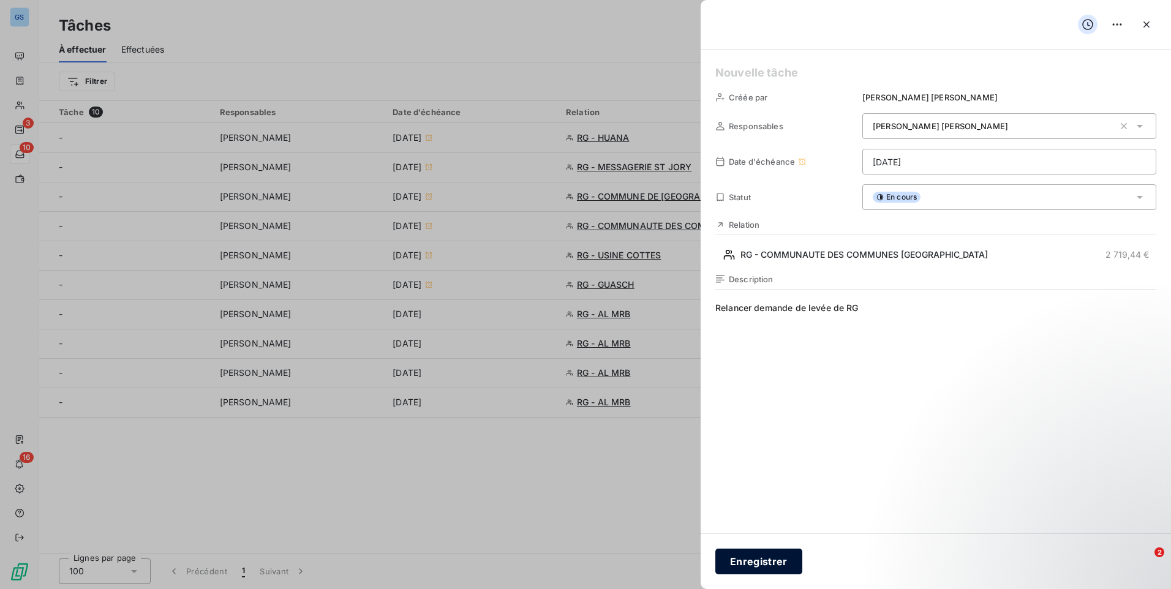
click at [777, 563] on button "Enregistrer" at bounding box center [758, 562] width 87 height 26
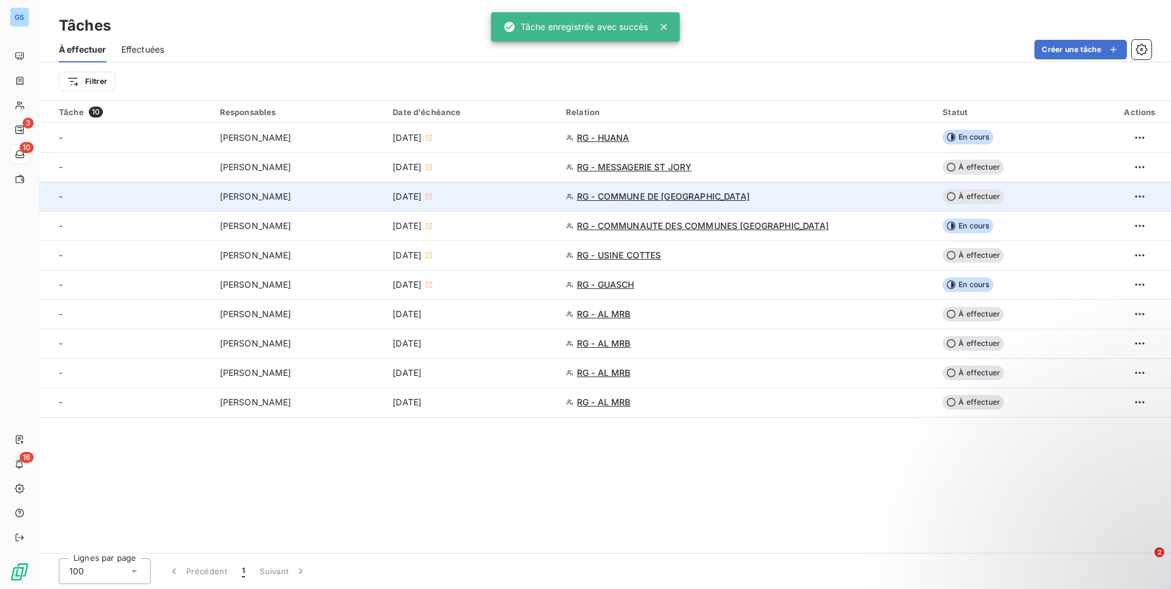
click at [827, 193] on div "RG - COMMUNE DE [GEOGRAPHIC_DATA]" at bounding box center [747, 196] width 362 height 12
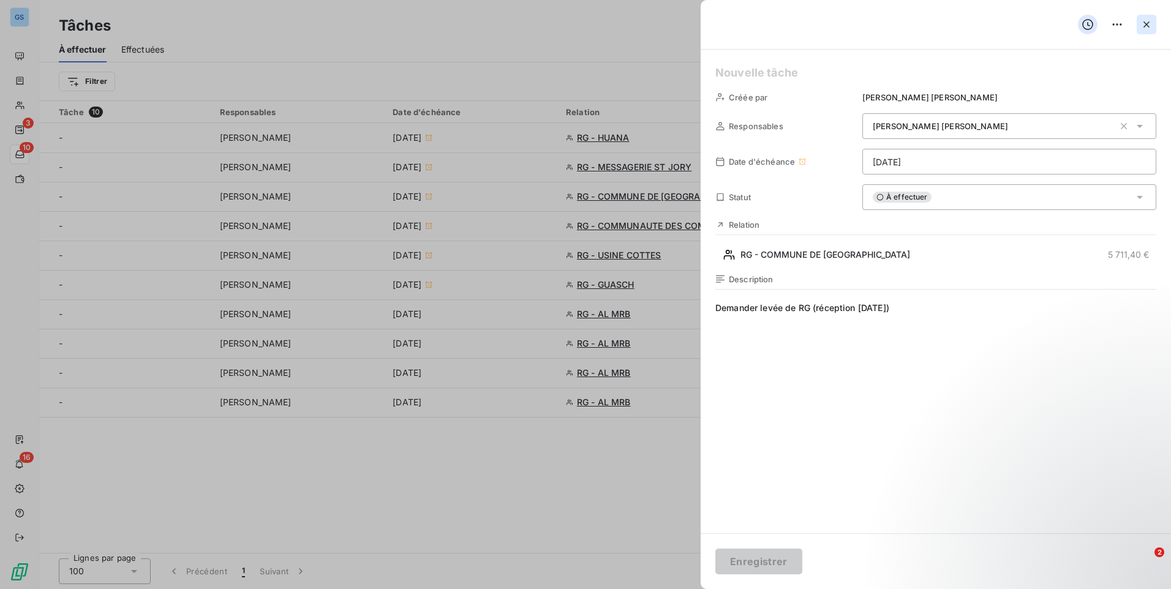
click at [1143, 24] on icon "button" at bounding box center [1146, 24] width 12 height 12
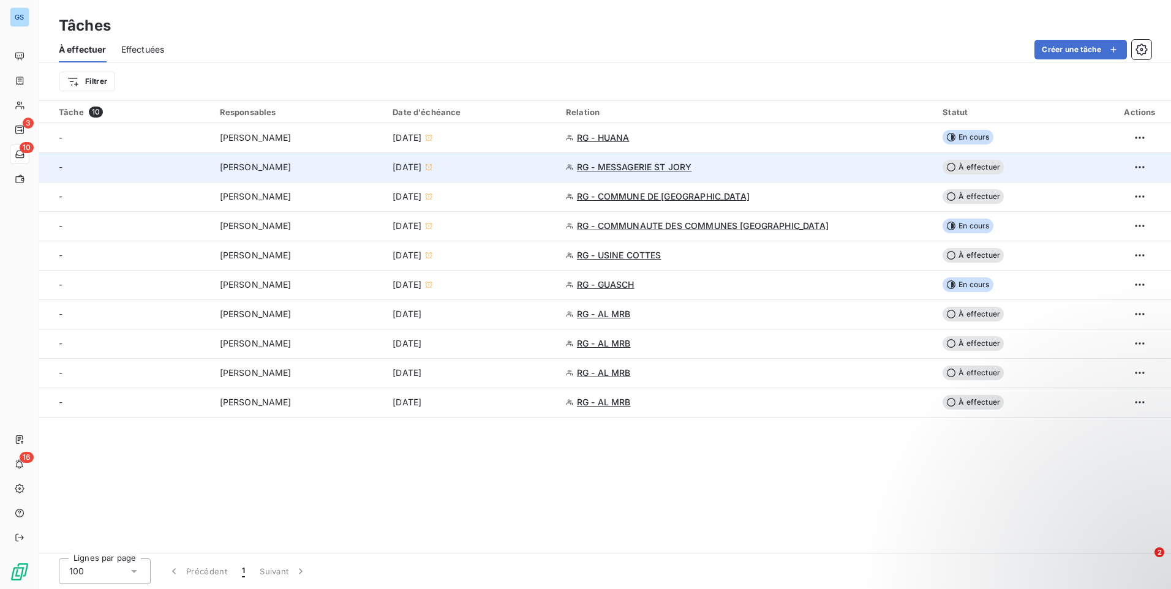
click at [772, 163] on div "RG - MESSAGERIE ST JORY" at bounding box center [747, 167] width 362 height 12
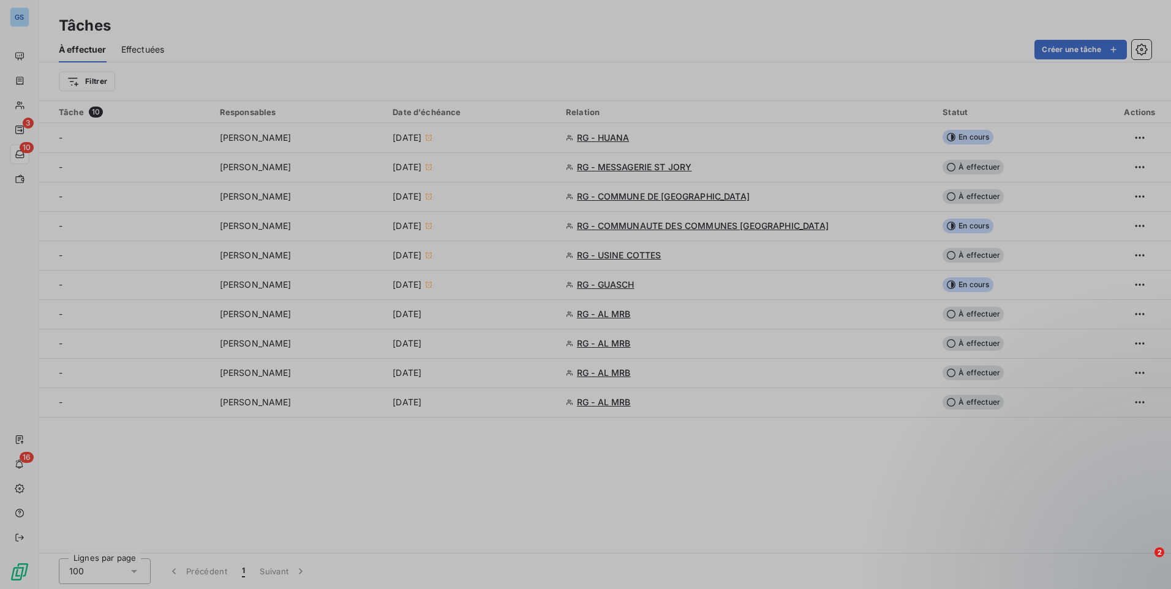
type input "[DATE]"
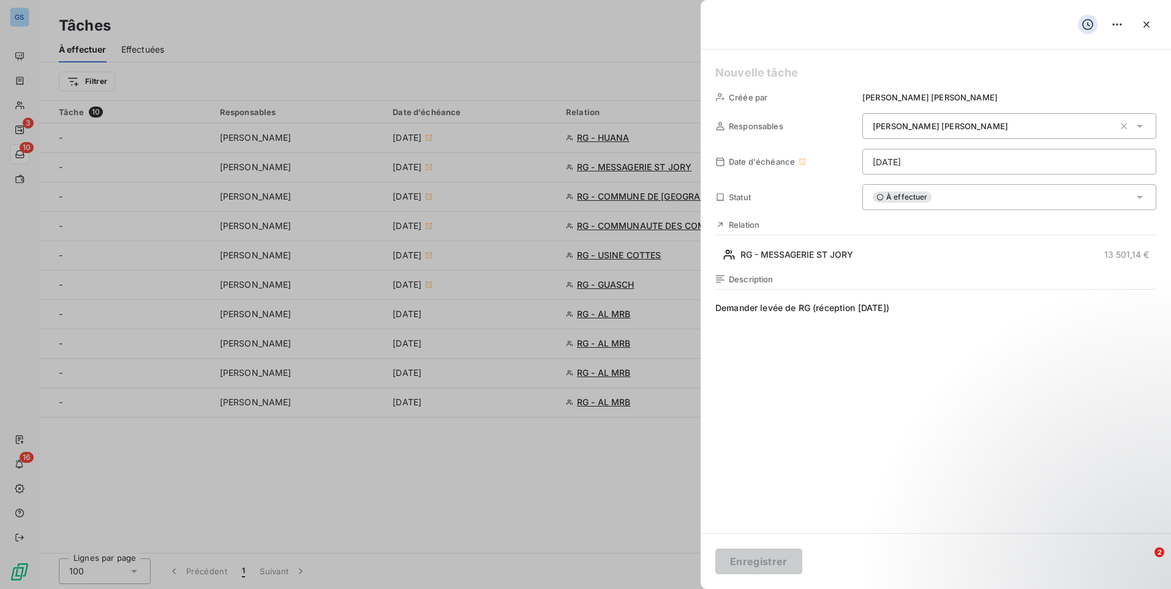
click at [1154, 20] on button "button" at bounding box center [1147, 25] width 20 height 20
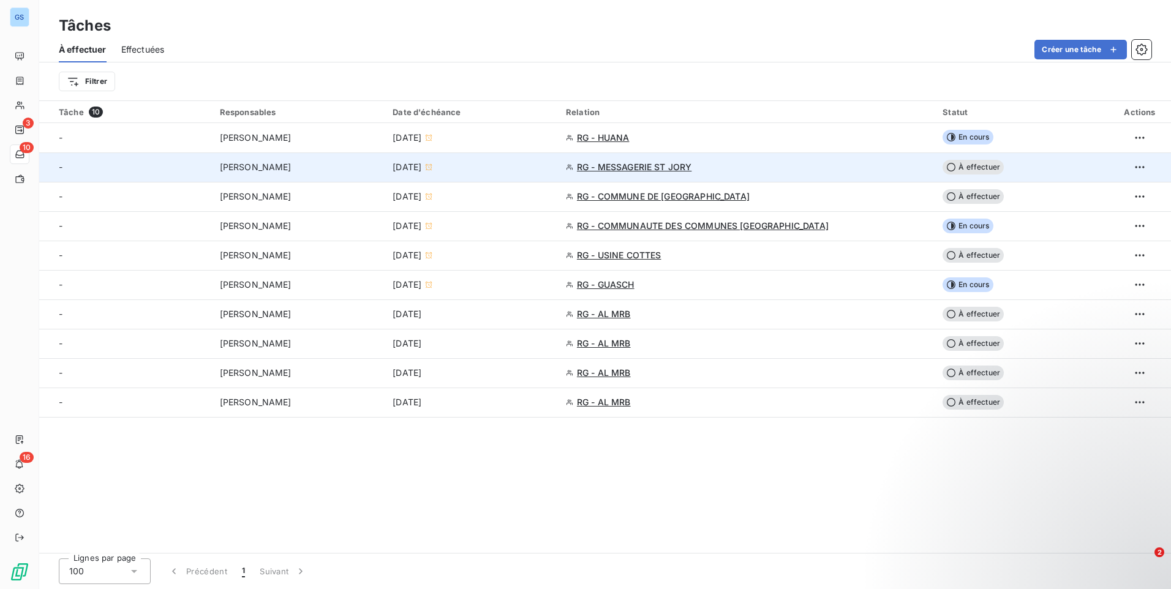
click at [624, 166] on span "RG - MESSAGERIE ST JORY" at bounding box center [634, 167] width 115 height 12
click at [671, 169] on span "RG - MESSAGERIE ST JORY" at bounding box center [634, 167] width 115 height 12
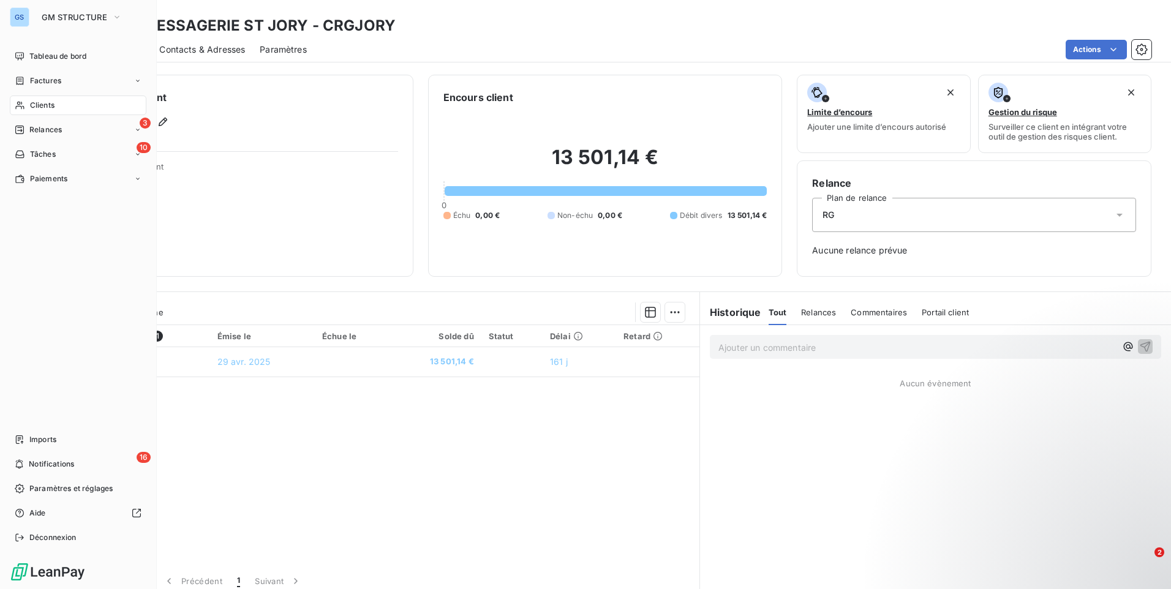
click at [50, 104] on span "Clients" at bounding box center [42, 105] width 24 height 11
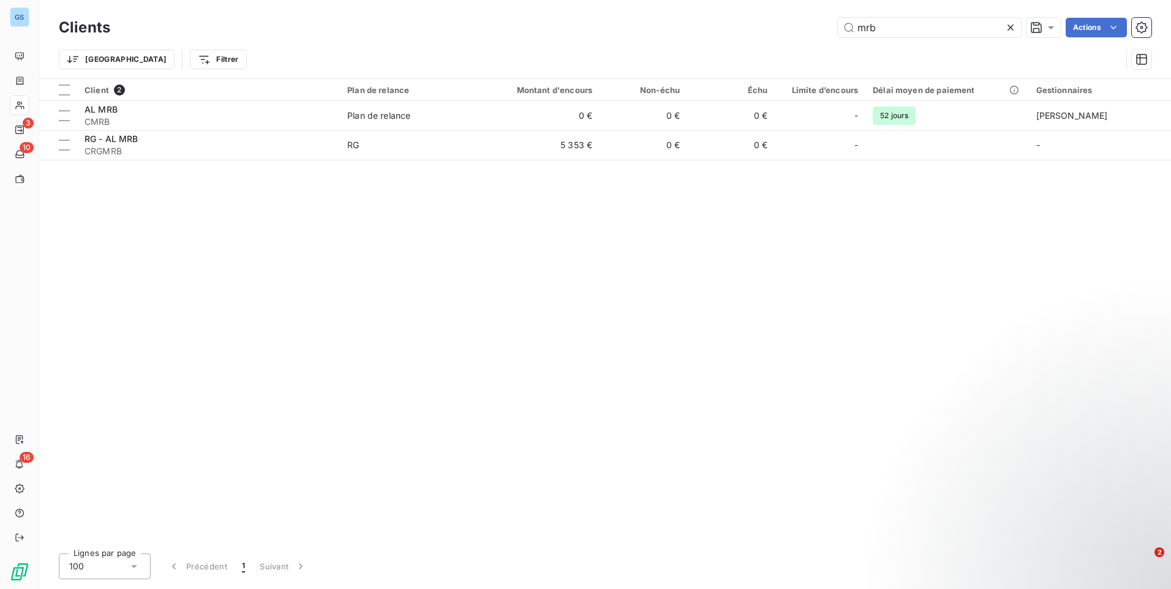
drag, startPoint x: 865, startPoint y: 29, endPoint x: 758, endPoint y: 47, distance: 109.2
click at [758, 47] on div "Clients mrb Actions Trier Filtrer" at bounding box center [605, 47] width 1093 height 64
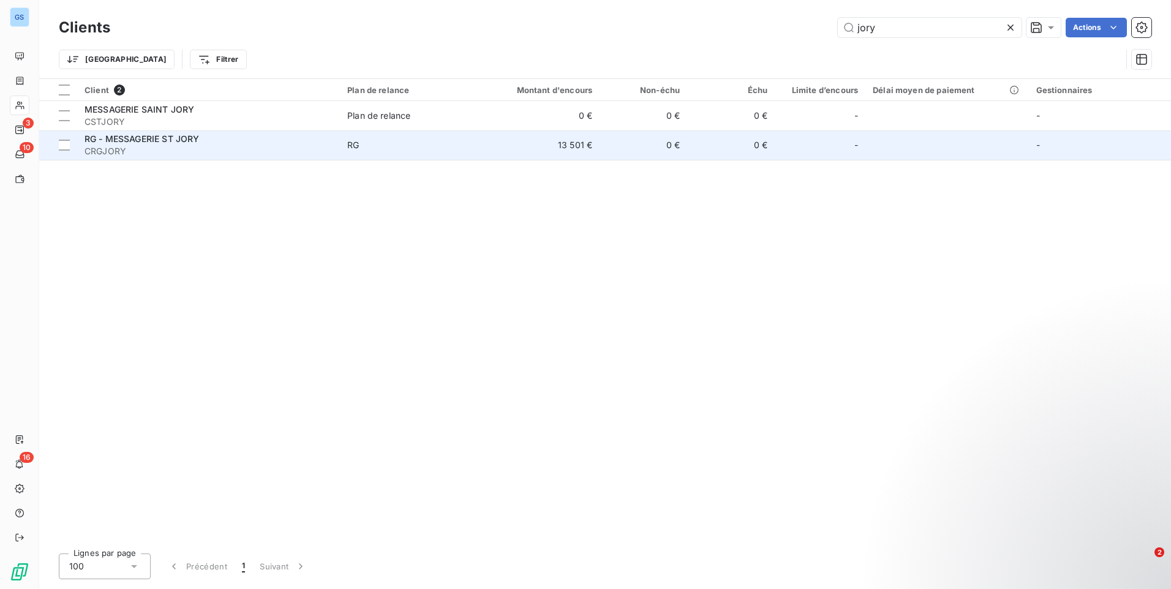
type input "jory"
click at [552, 156] on td "13 501 €" at bounding box center [541, 144] width 118 height 29
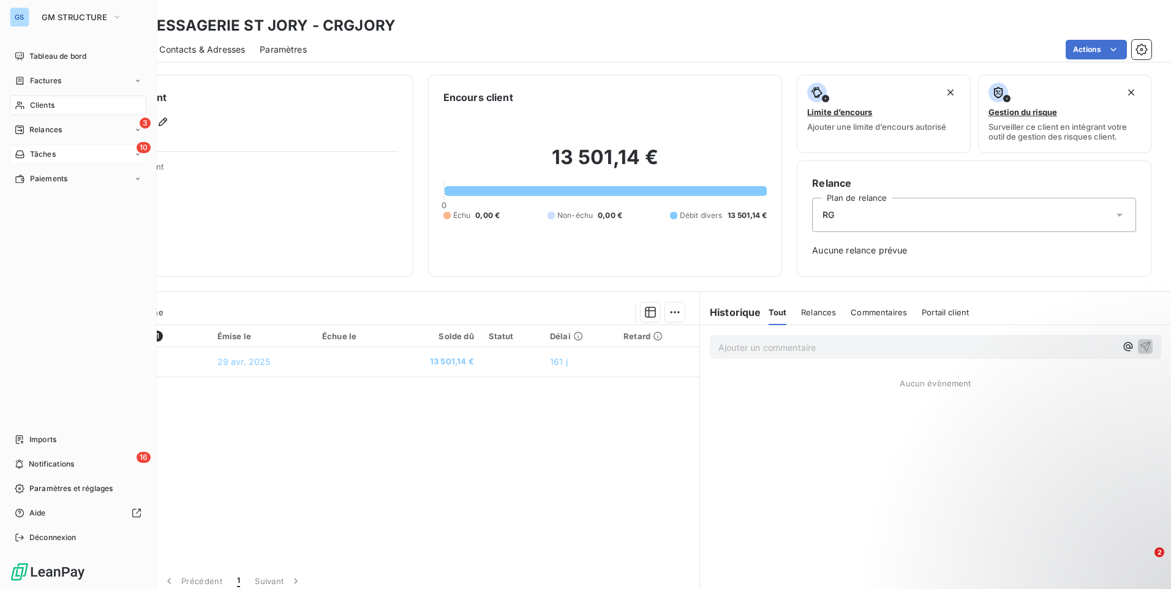
click at [51, 157] on span "Tâches" at bounding box center [43, 154] width 26 height 11
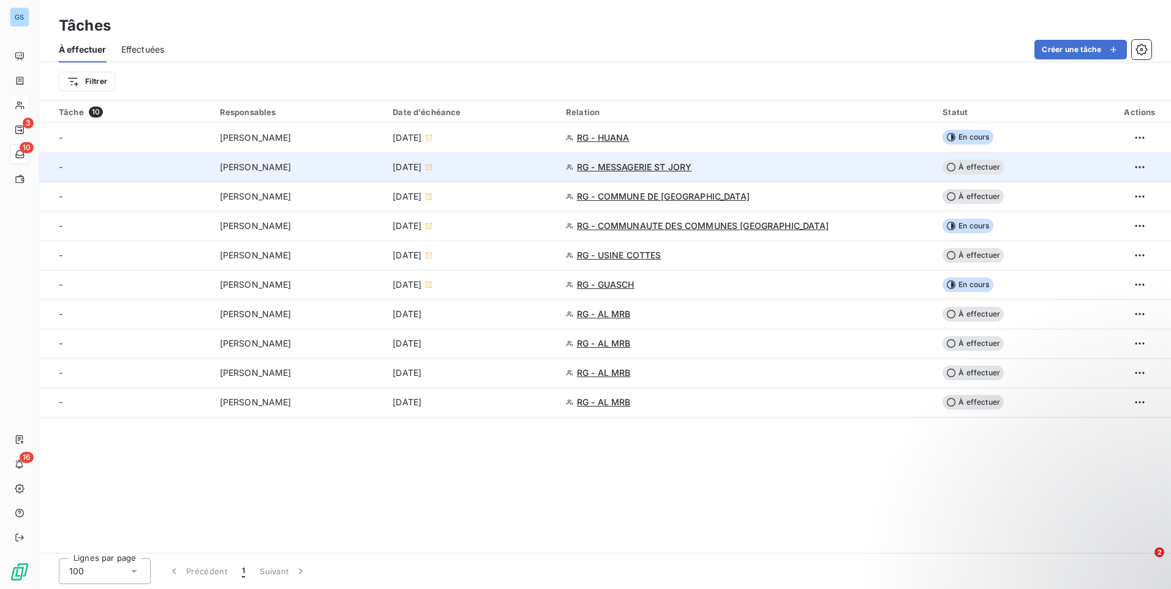
click at [968, 161] on span "À effectuer" at bounding box center [973, 167] width 61 height 15
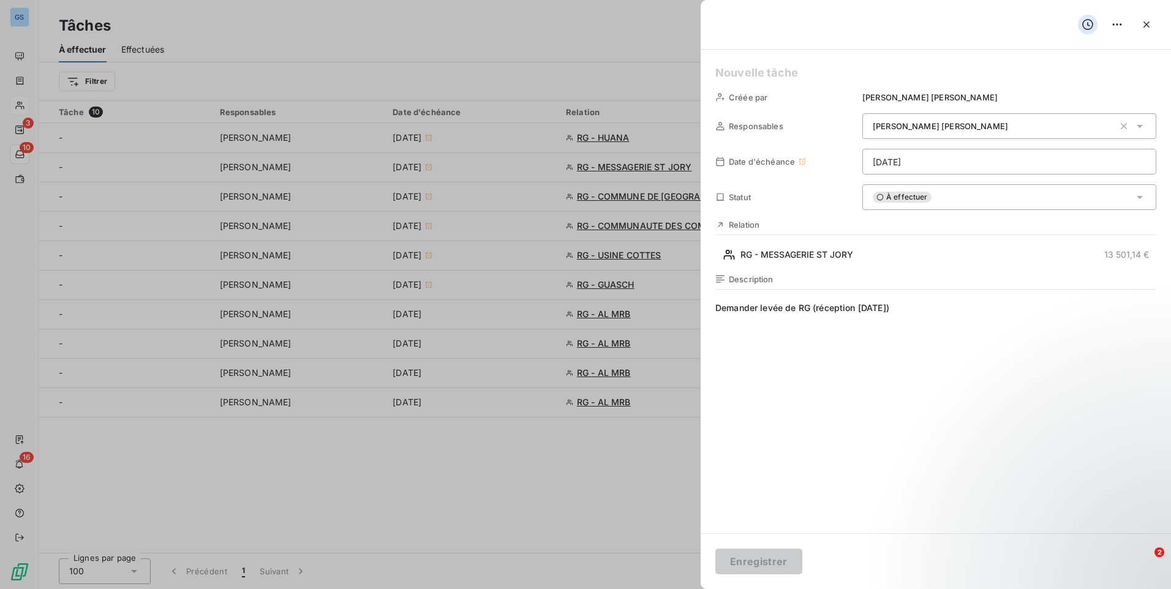
click at [975, 192] on div "À effectuer" at bounding box center [1009, 197] width 294 height 26
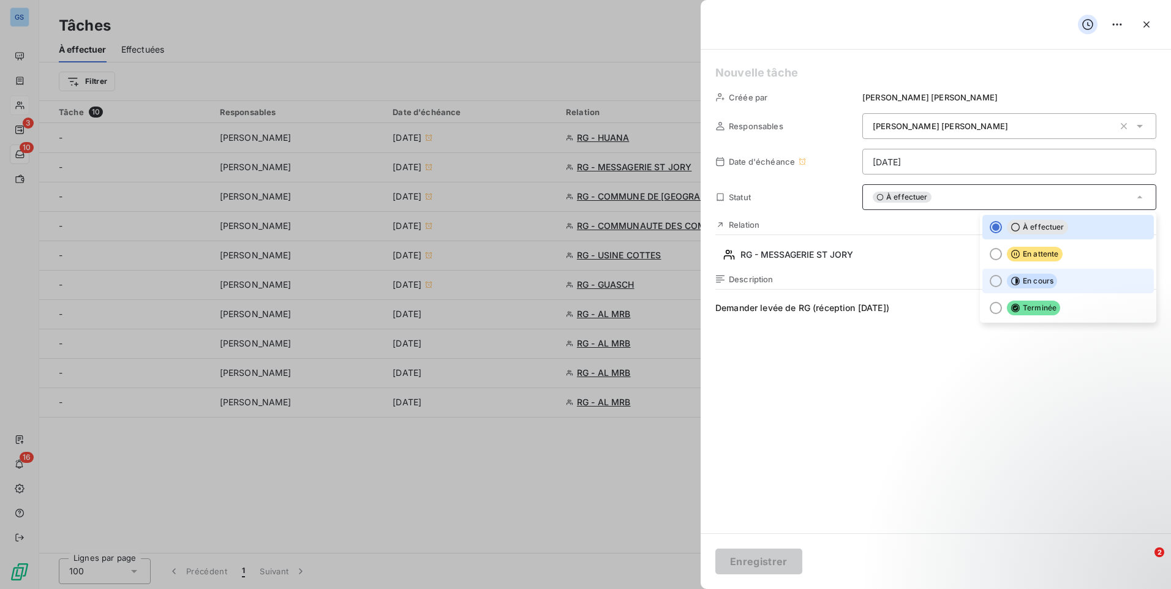
click at [1025, 282] on span "En cours" at bounding box center [1032, 281] width 50 height 15
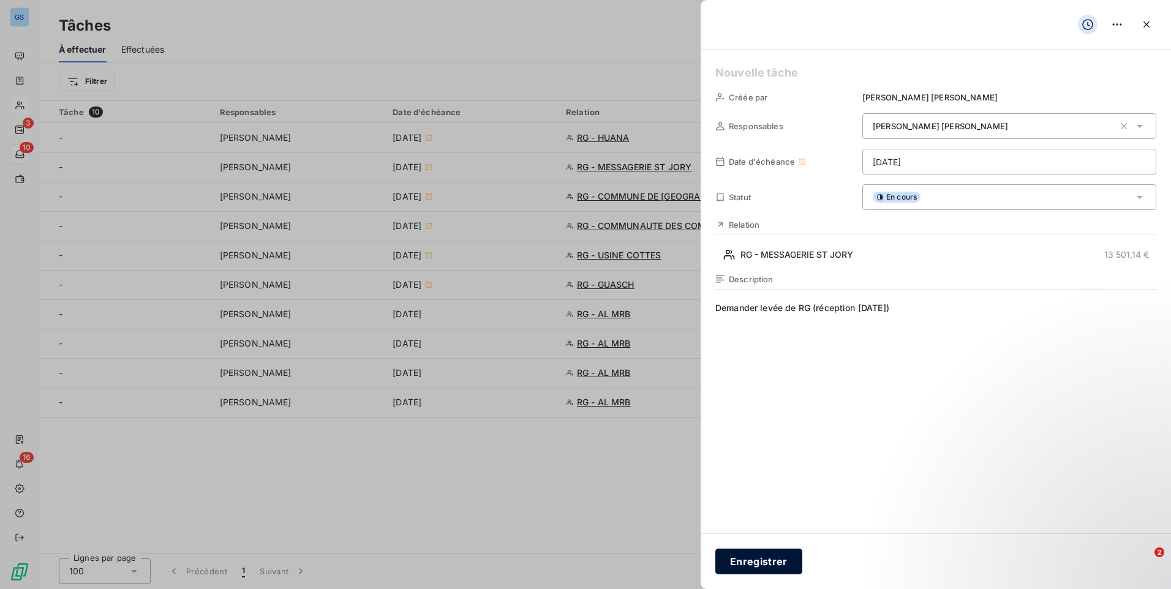
click at [766, 565] on button "Enregistrer" at bounding box center [758, 562] width 87 height 26
